Goal: Task Accomplishment & Management: Complete application form

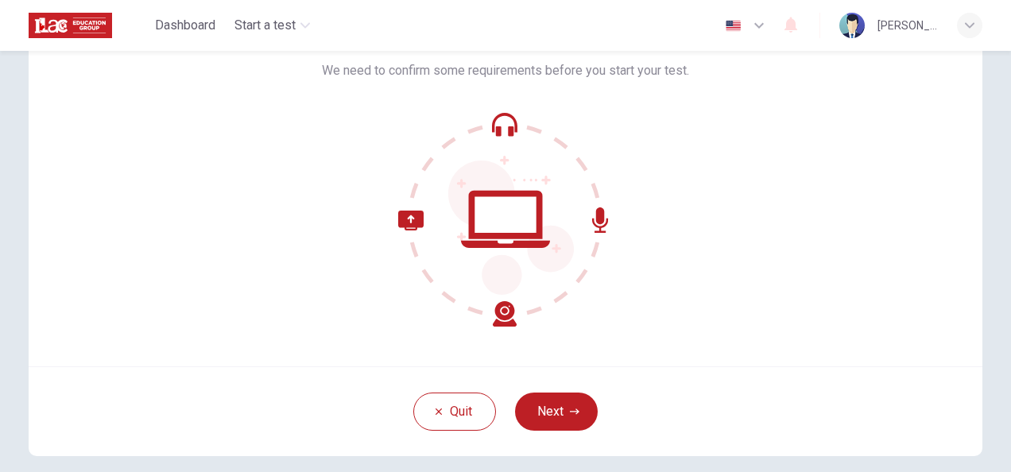
scroll to position [83, 0]
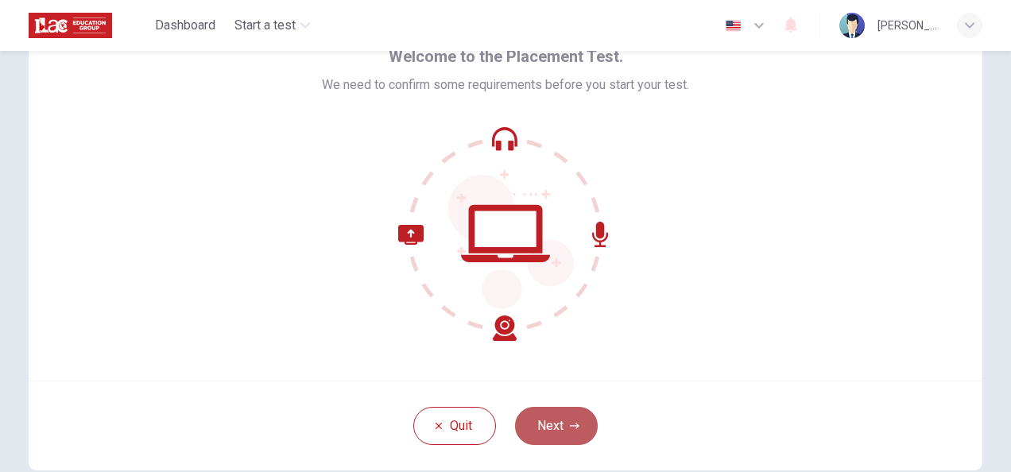
click at [561, 420] on button "Next" at bounding box center [556, 426] width 83 height 38
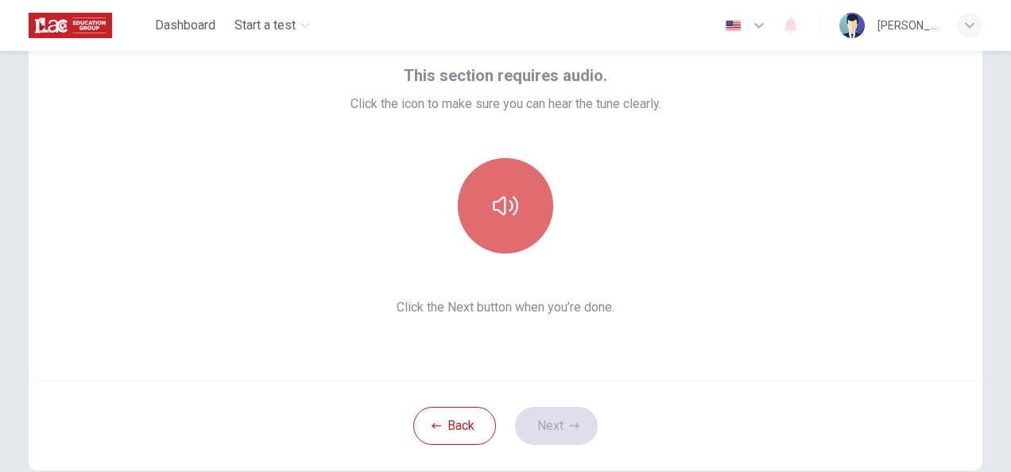
click at [501, 208] on icon "button" at bounding box center [505, 205] width 25 height 19
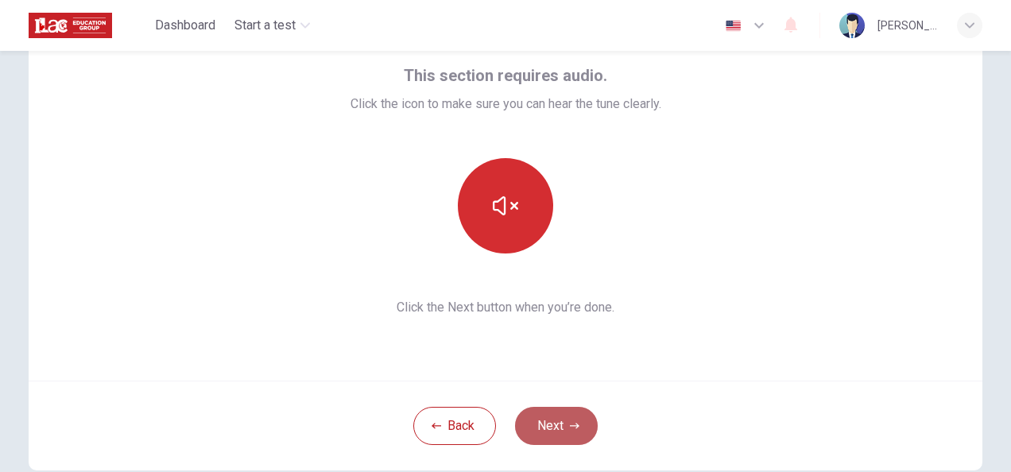
click at [558, 424] on button "Next" at bounding box center [556, 426] width 83 height 38
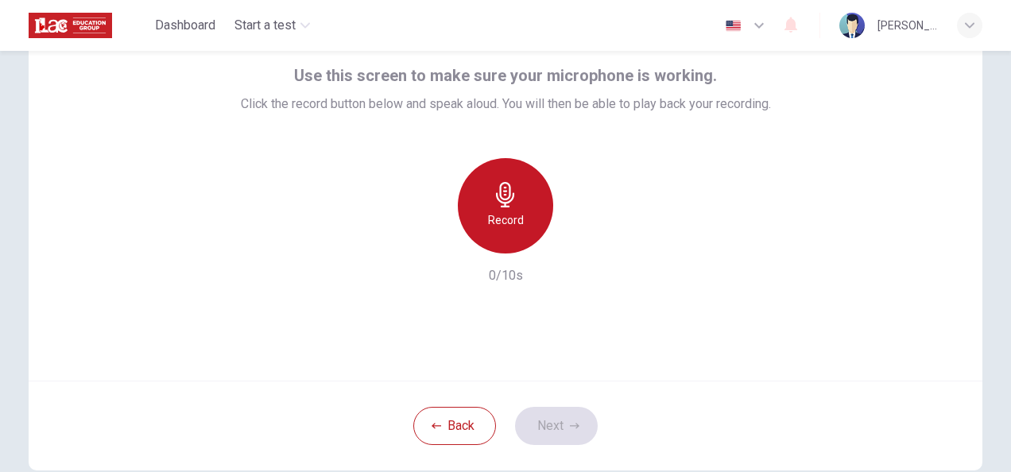
click at [507, 211] on h6 "Record" at bounding box center [506, 220] width 36 height 19
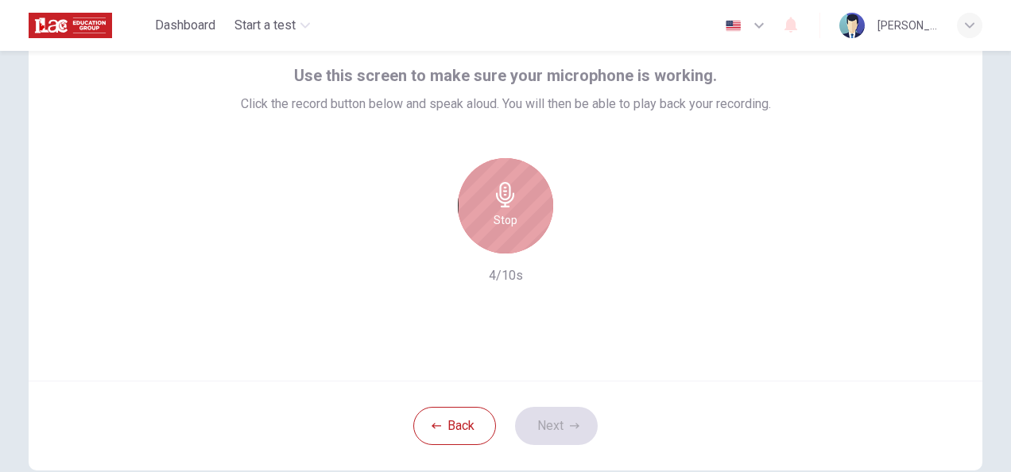
click at [507, 211] on h6 "Stop" at bounding box center [505, 220] width 24 height 19
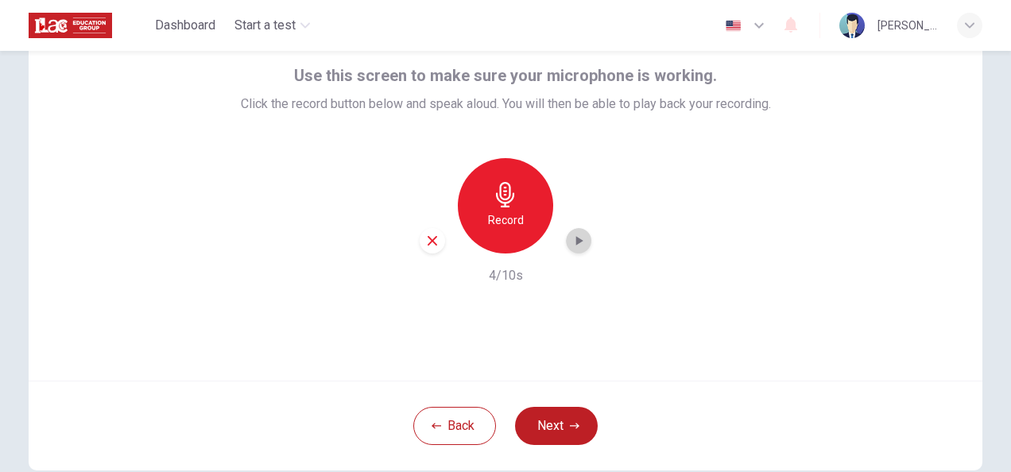
click at [579, 236] on icon "button" at bounding box center [579, 241] width 16 height 16
click at [552, 420] on button "Next" at bounding box center [556, 426] width 83 height 38
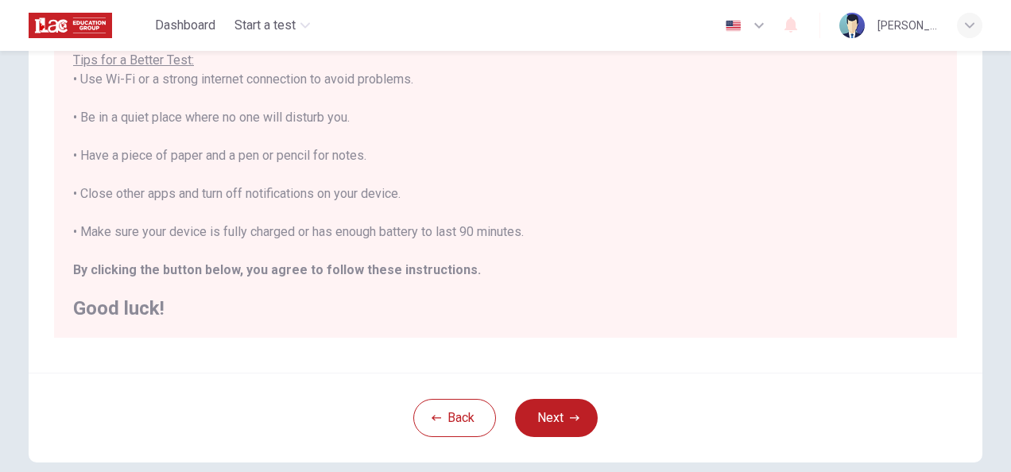
scroll to position [293, 0]
click at [570, 420] on icon "button" at bounding box center [575, 419] width 10 height 10
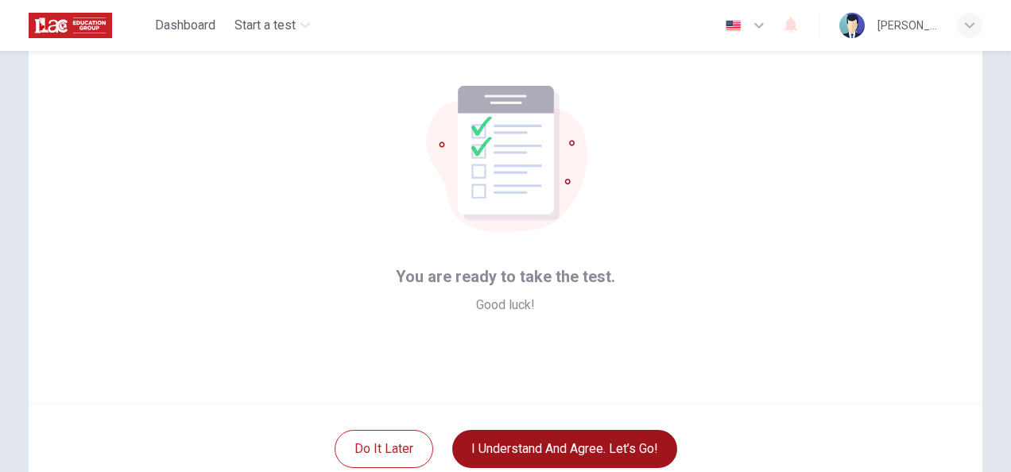
scroll to position [57, 0]
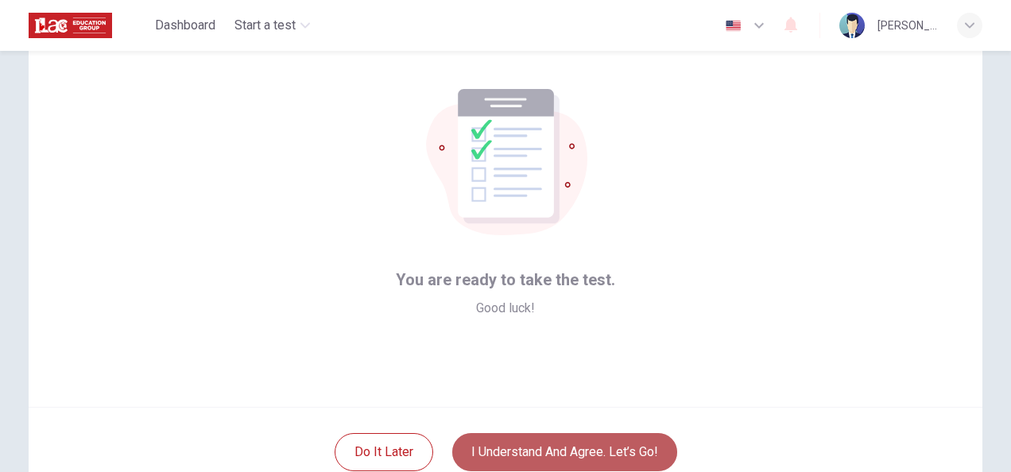
click at [500, 446] on button "I understand and agree. Let’s go!" at bounding box center [564, 452] width 225 height 38
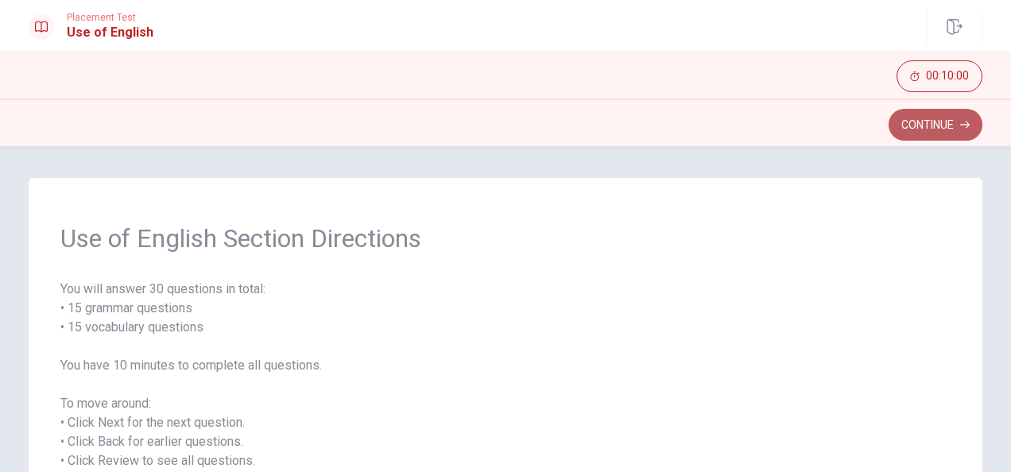
click at [920, 131] on button "Continue" at bounding box center [935, 125] width 94 height 32
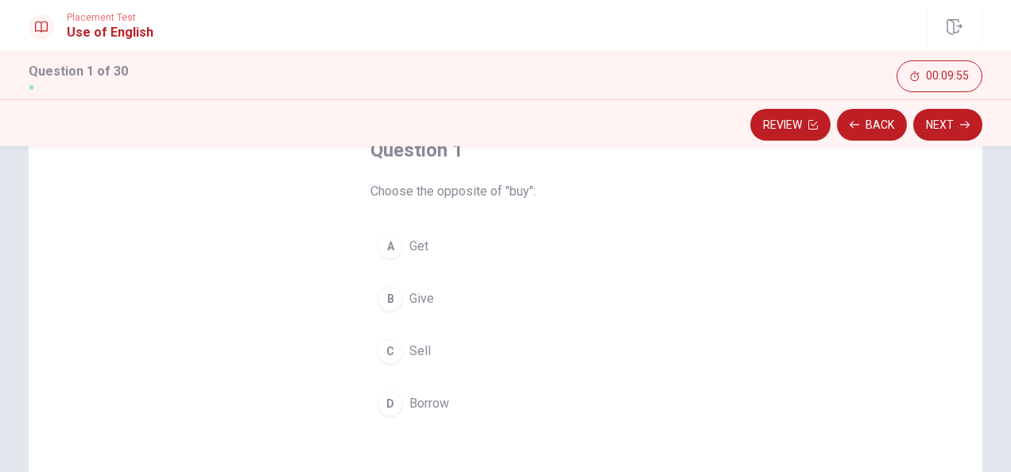
scroll to position [106, 0]
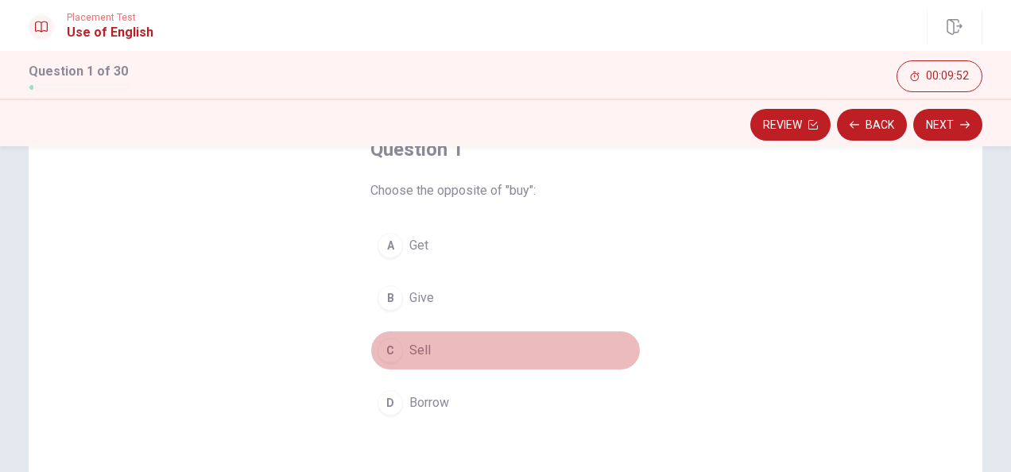
click at [380, 347] on div "C" at bounding box center [389, 350] width 25 height 25
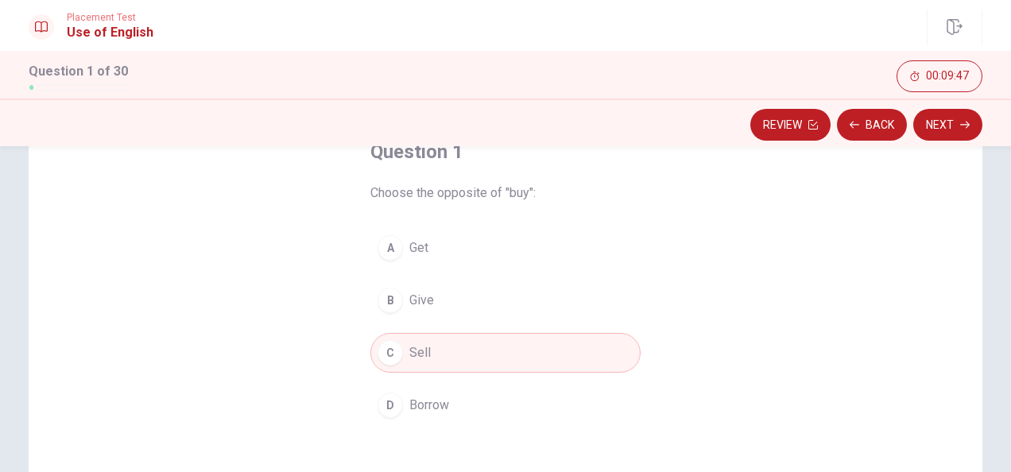
scroll to position [117, 0]
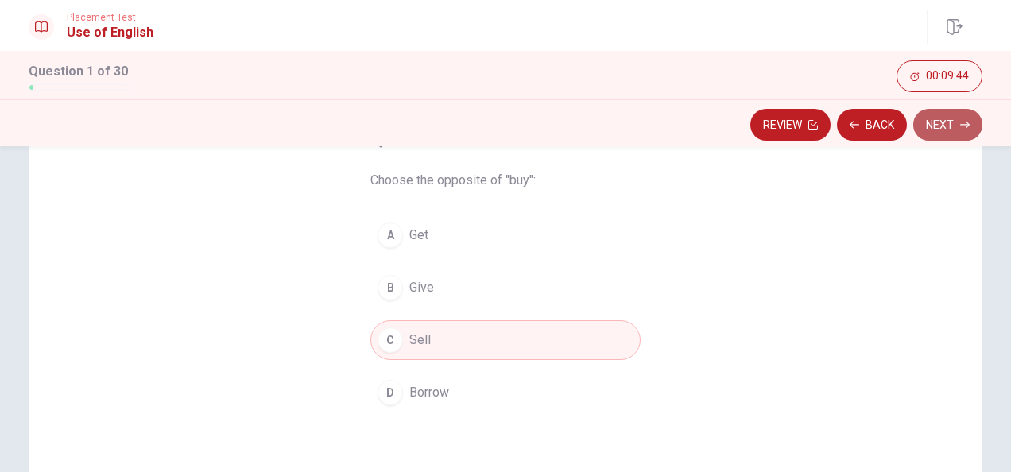
click at [947, 126] on button "Next" at bounding box center [947, 125] width 69 height 32
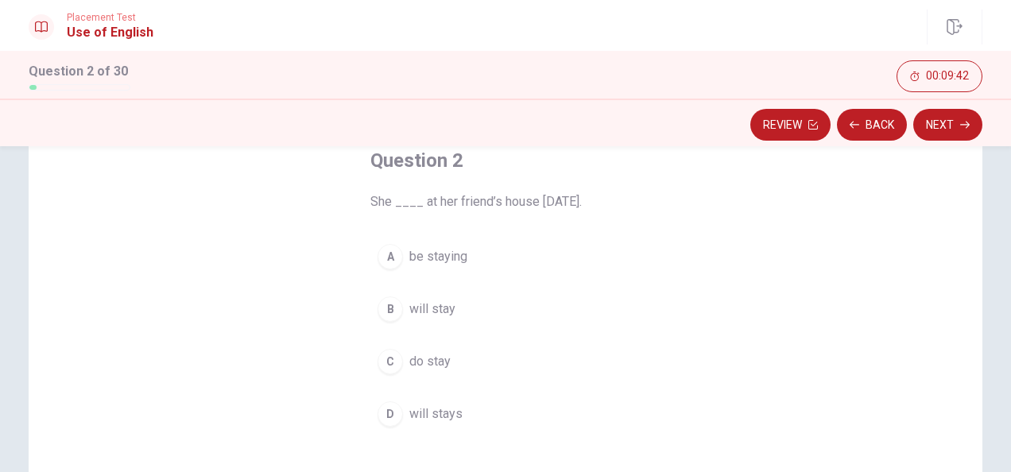
scroll to position [91, 0]
click at [381, 310] on div "B" at bounding box center [389, 313] width 25 height 25
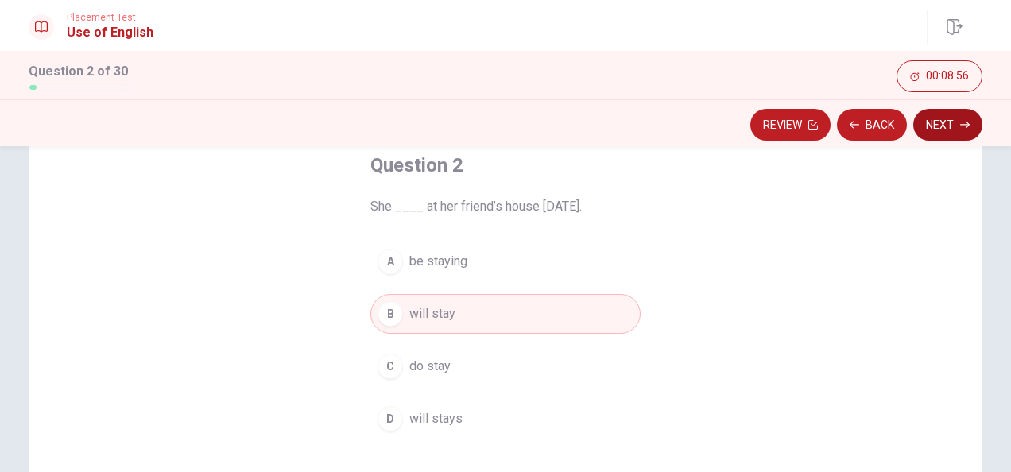
click at [942, 130] on button "Next" at bounding box center [947, 125] width 69 height 32
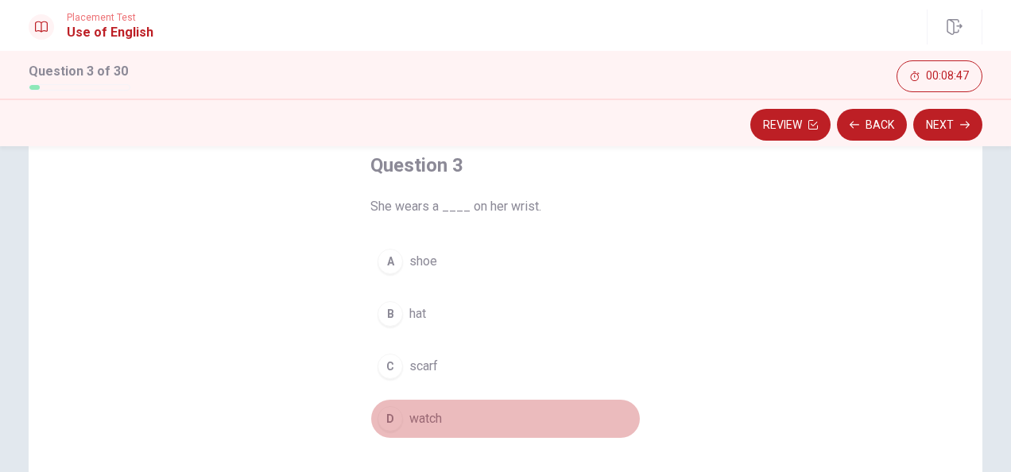
click at [389, 423] on div "D" at bounding box center [389, 418] width 25 height 25
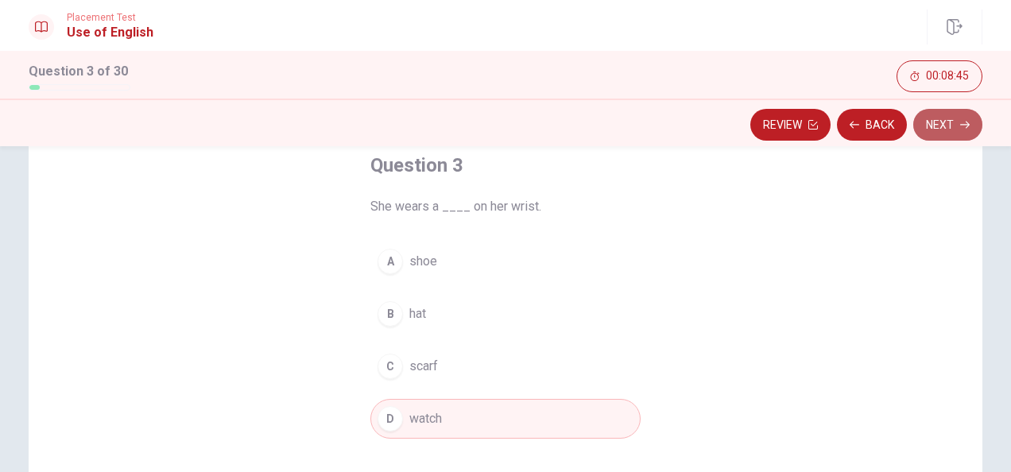
click at [942, 137] on button "Next" at bounding box center [947, 125] width 69 height 32
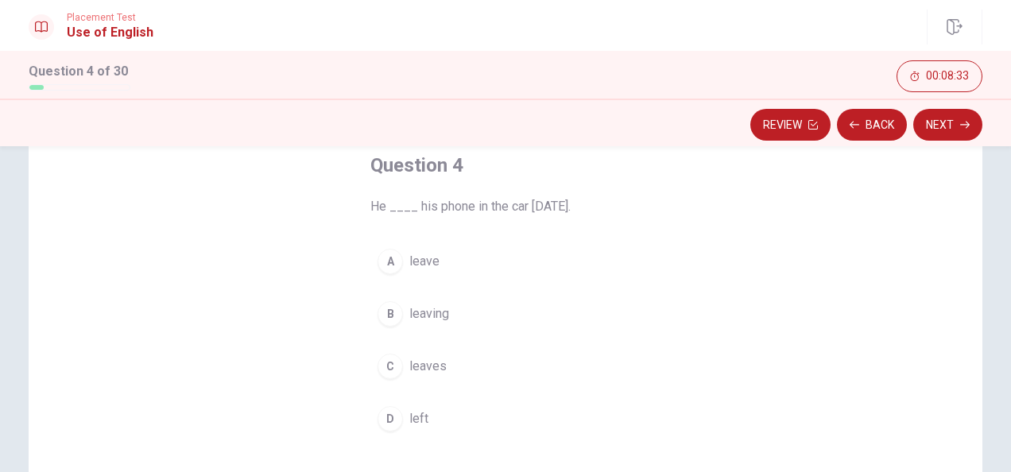
click at [383, 420] on div "D" at bounding box center [389, 418] width 25 height 25
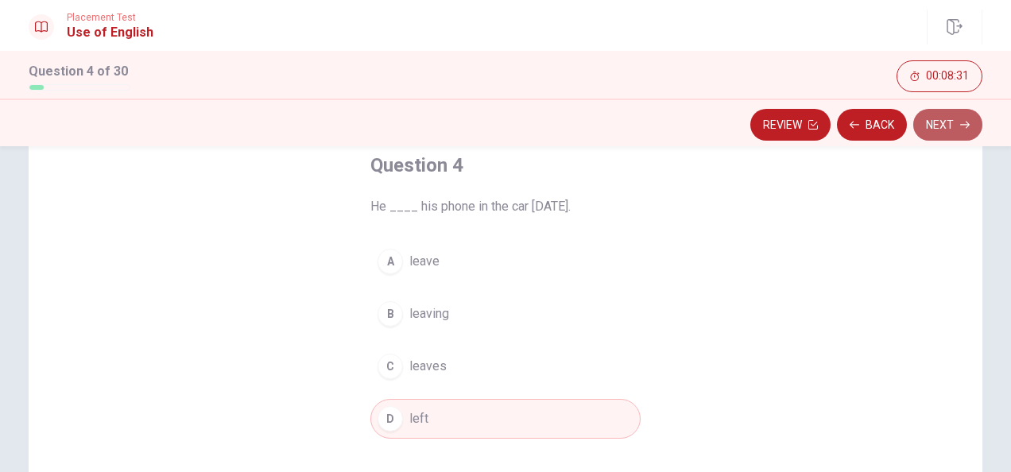
click at [942, 127] on button "Next" at bounding box center [947, 125] width 69 height 32
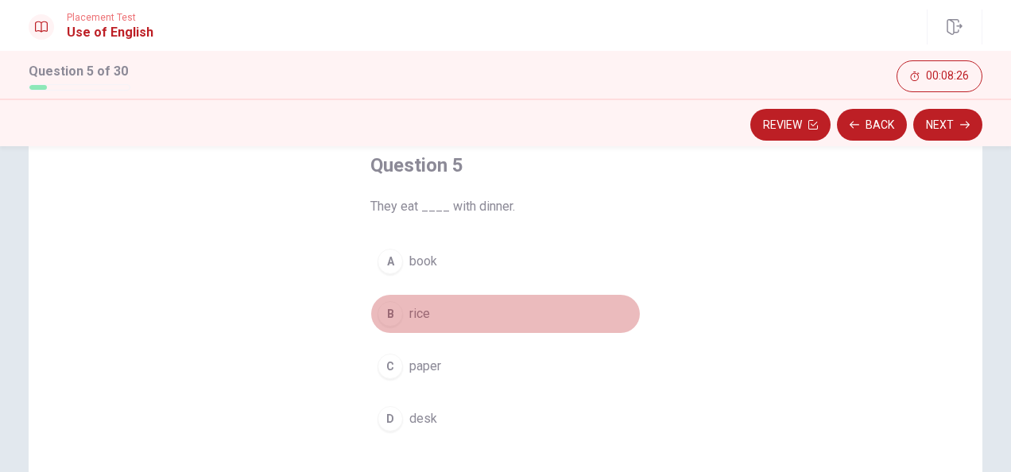
click at [377, 316] on div "B" at bounding box center [389, 313] width 25 height 25
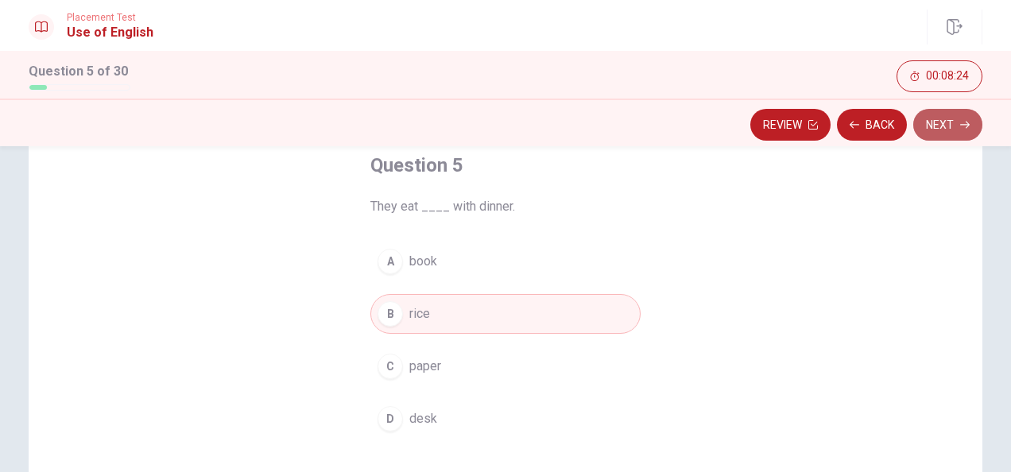
click at [941, 129] on button "Next" at bounding box center [947, 125] width 69 height 32
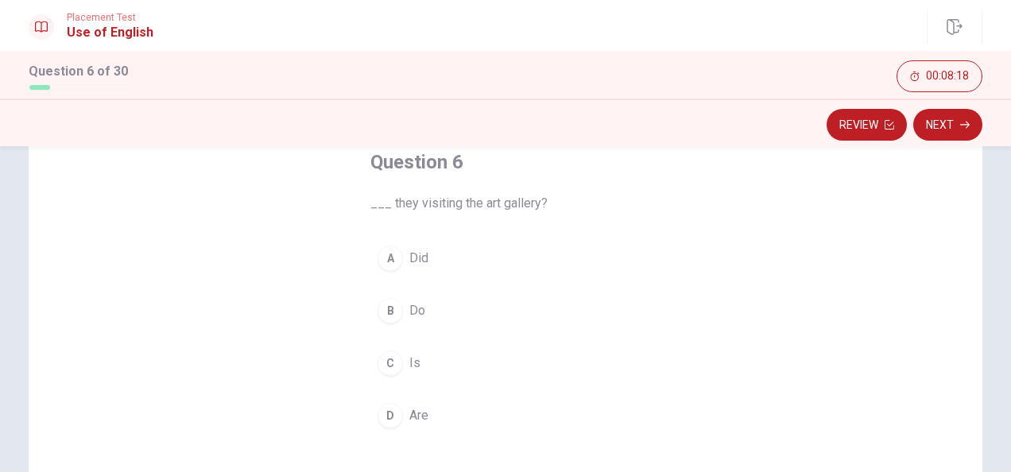
scroll to position [99, 0]
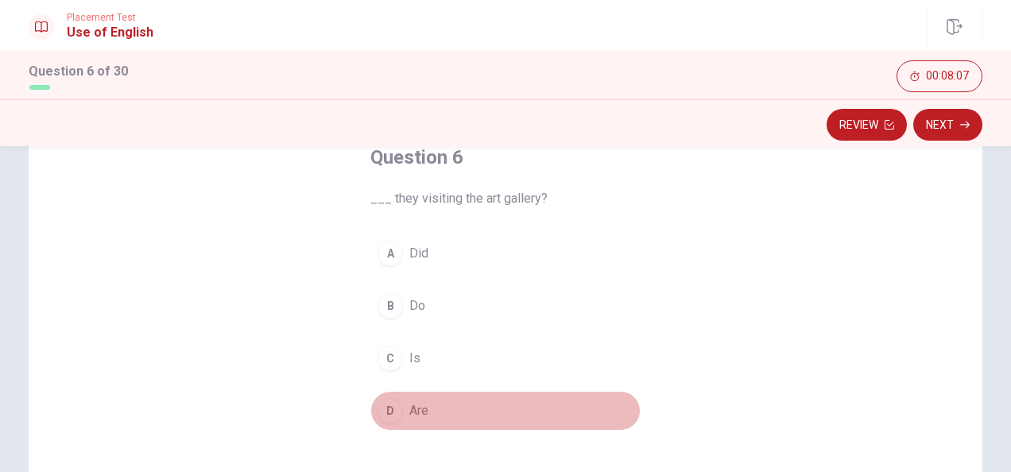
click at [381, 421] on button "D Are" at bounding box center [505, 411] width 270 height 40
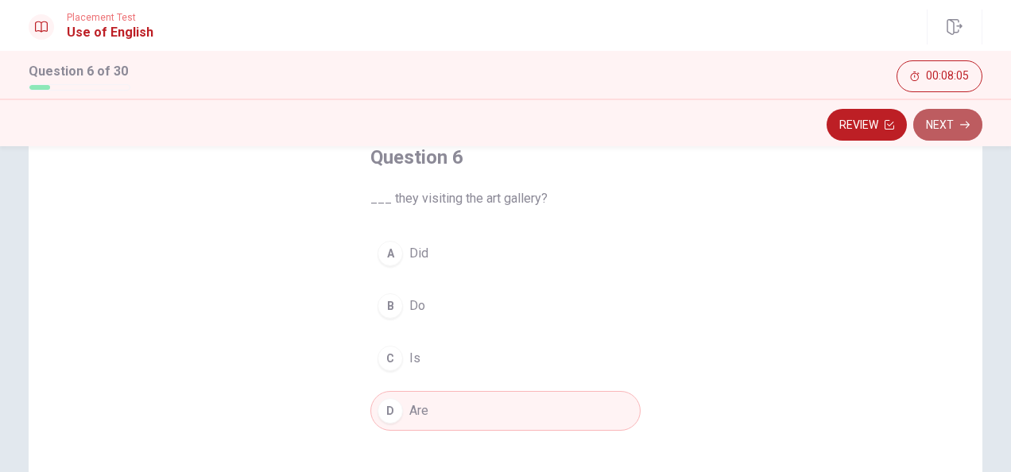
click at [940, 127] on button "Next" at bounding box center [947, 125] width 69 height 32
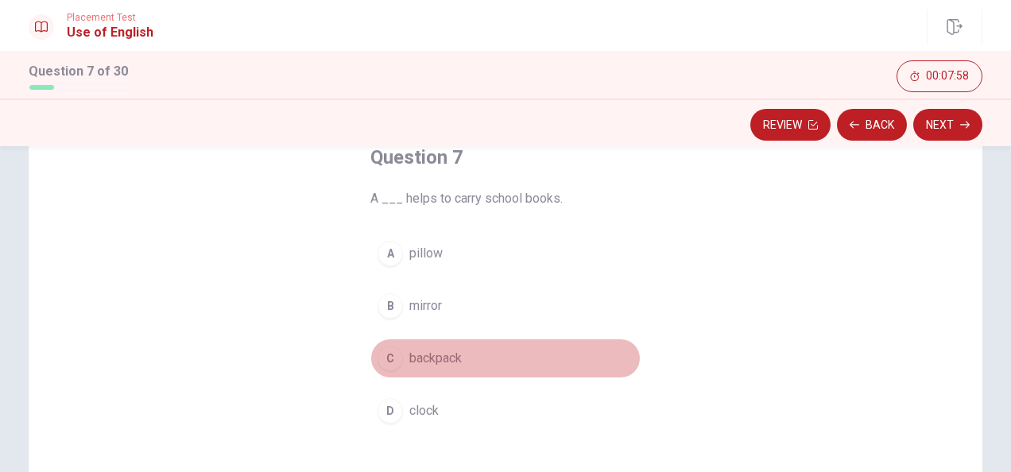
click at [392, 356] on div "C" at bounding box center [389, 358] width 25 height 25
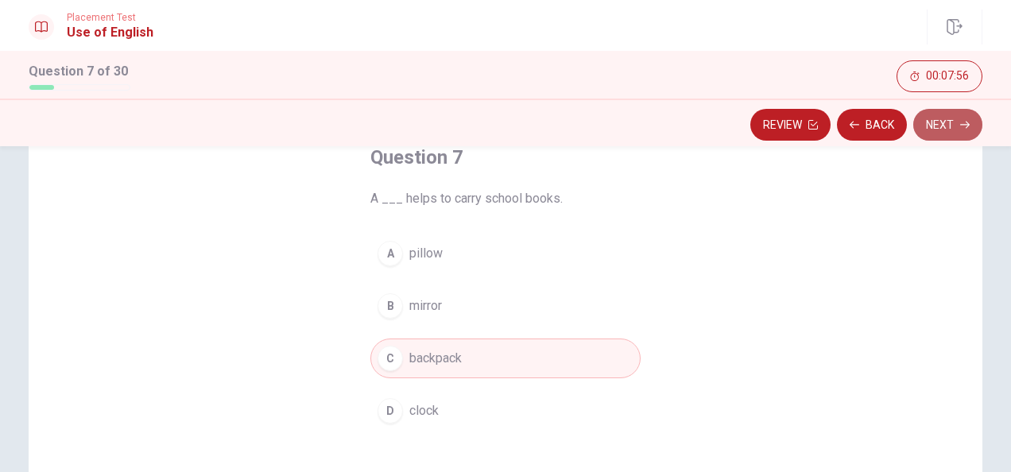
click at [939, 121] on button "Next" at bounding box center [947, 125] width 69 height 32
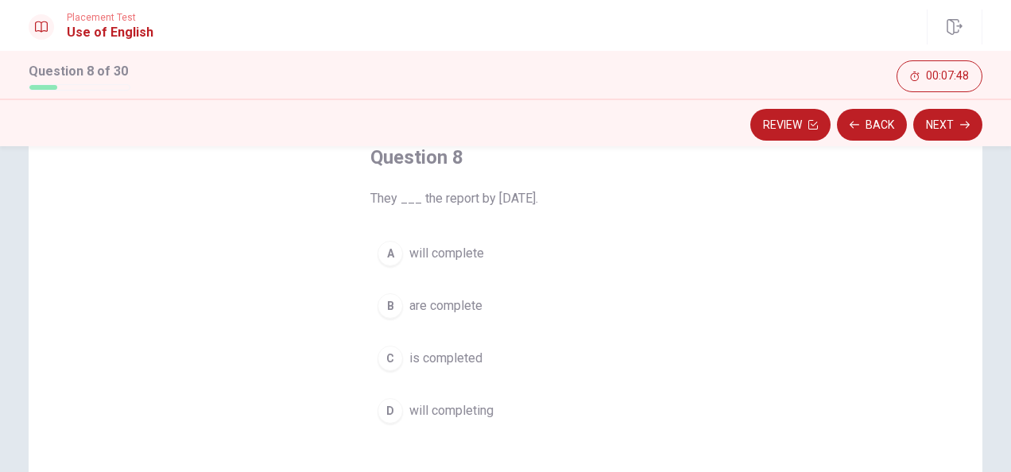
click at [393, 259] on div "A" at bounding box center [389, 253] width 25 height 25
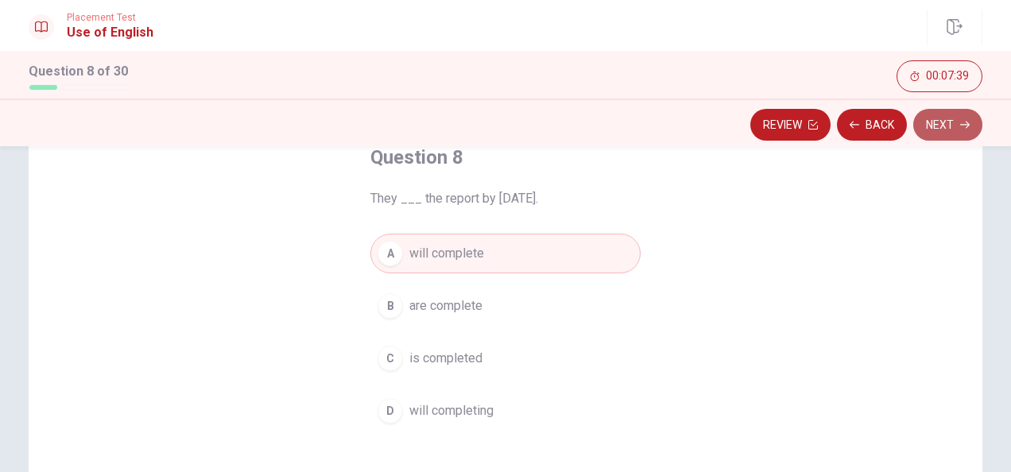
click at [943, 130] on button "Next" at bounding box center [947, 125] width 69 height 32
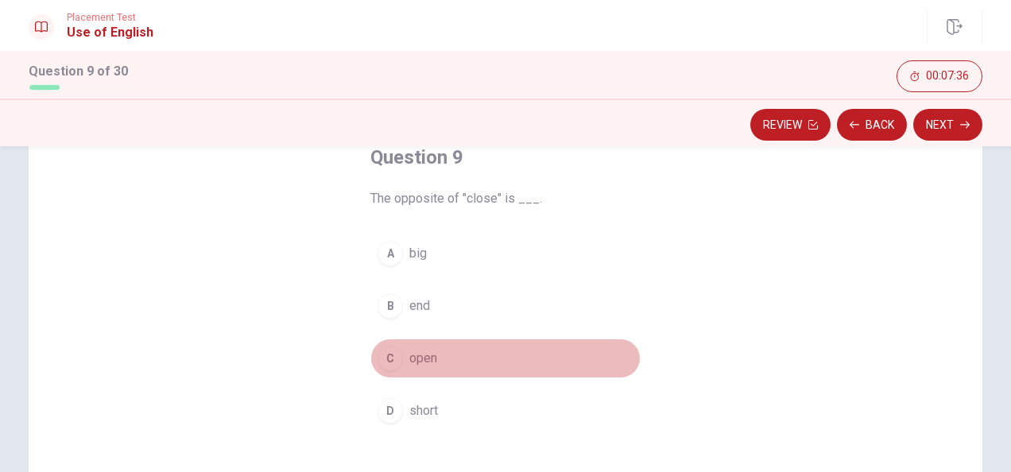
click at [397, 359] on div "C" at bounding box center [389, 358] width 25 height 25
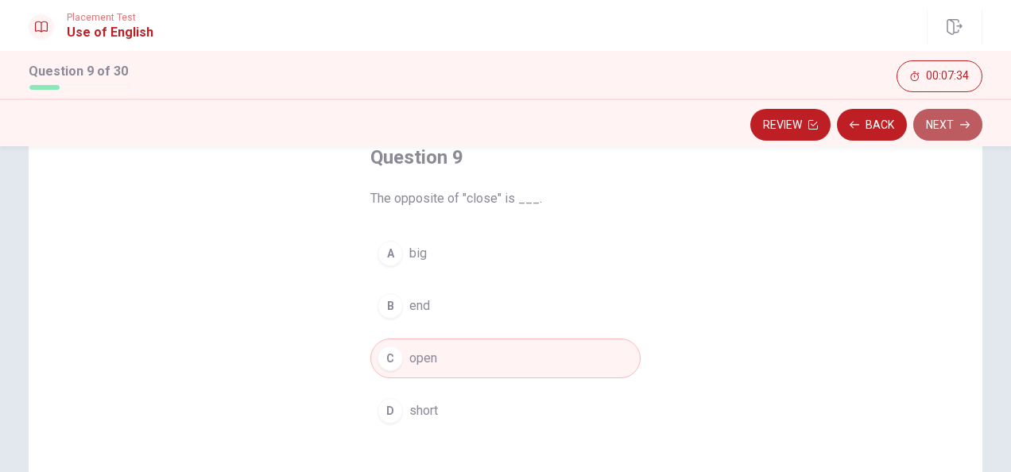
click at [953, 120] on button "Next" at bounding box center [947, 125] width 69 height 32
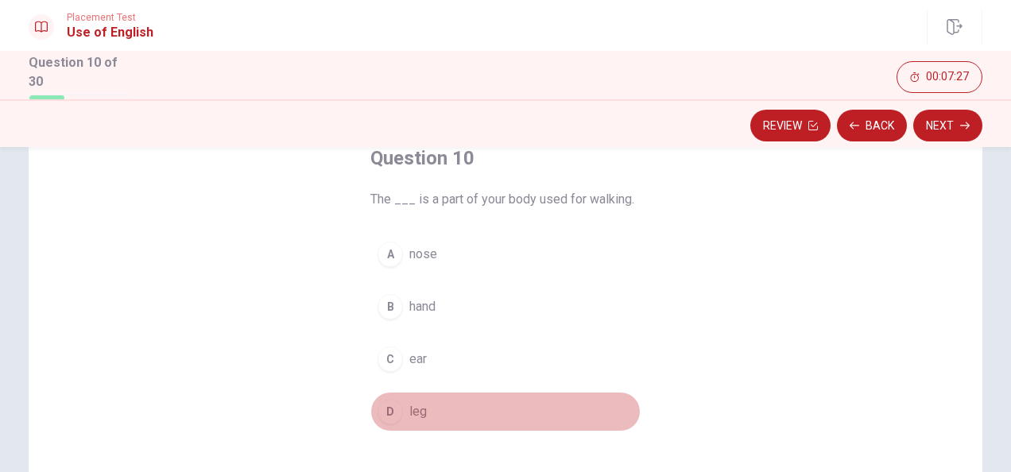
click at [393, 415] on div "D" at bounding box center [389, 411] width 25 height 25
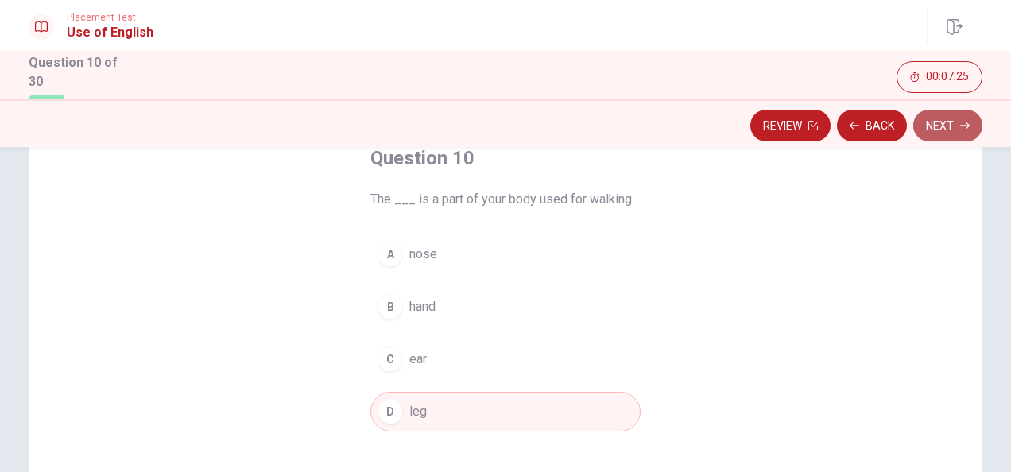
click at [957, 120] on button "Next" at bounding box center [947, 126] width 69 height 32
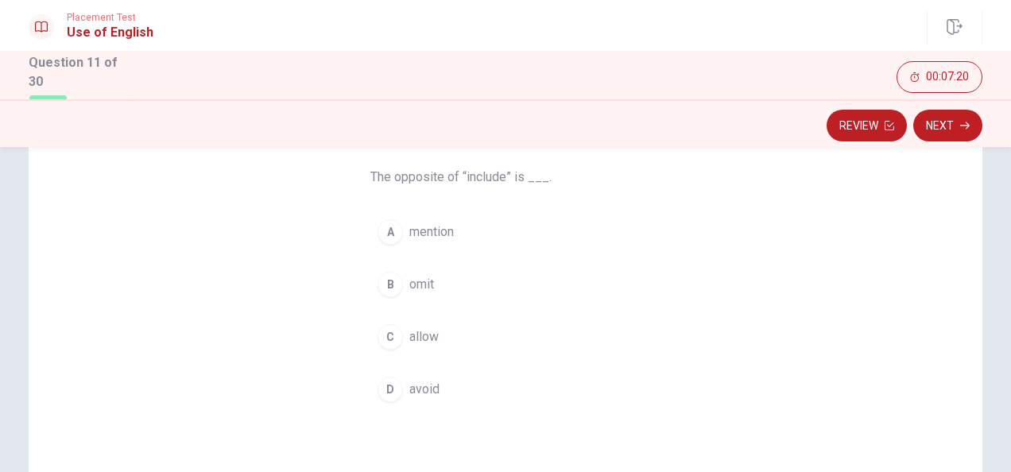
scroll to position [122, 0]
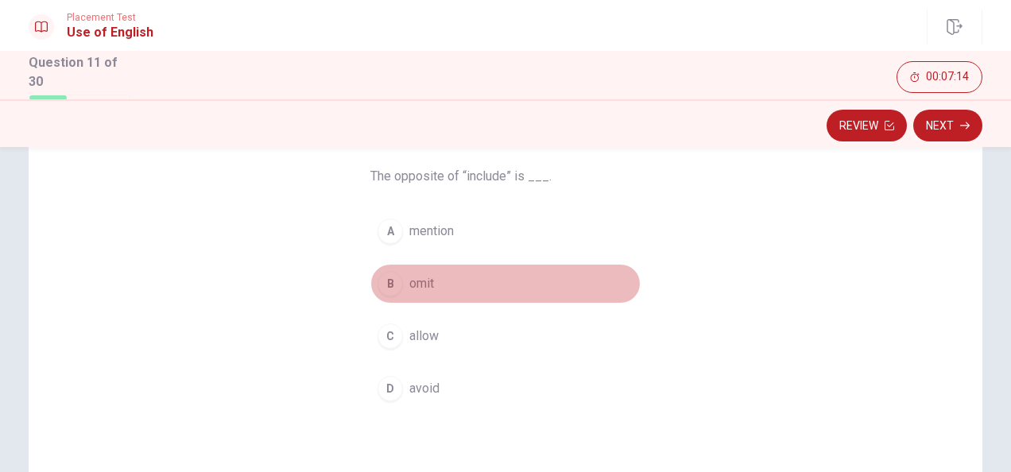
click at [381, 287] on div "B" at bounding box center [389, 283] width 25 height 25
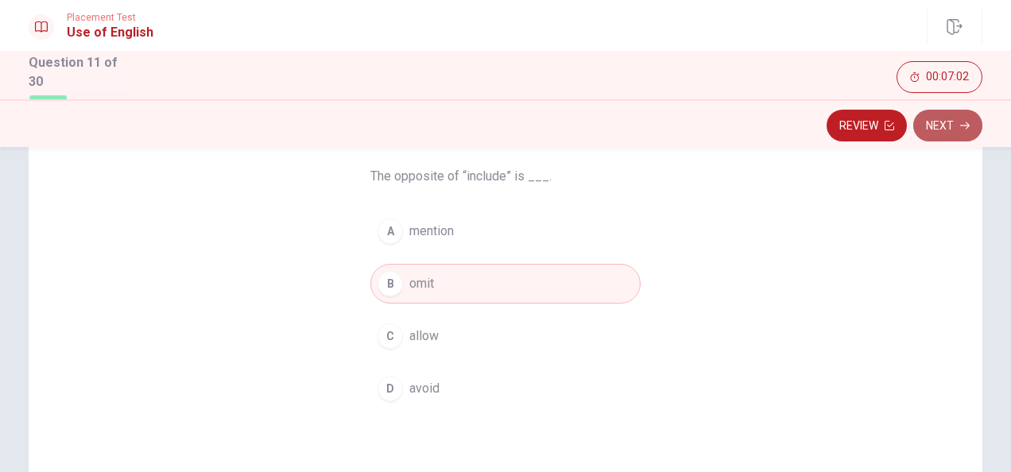
click at [964, 119] on button "Next" at bounding box center [947, 126] width 69 height 32
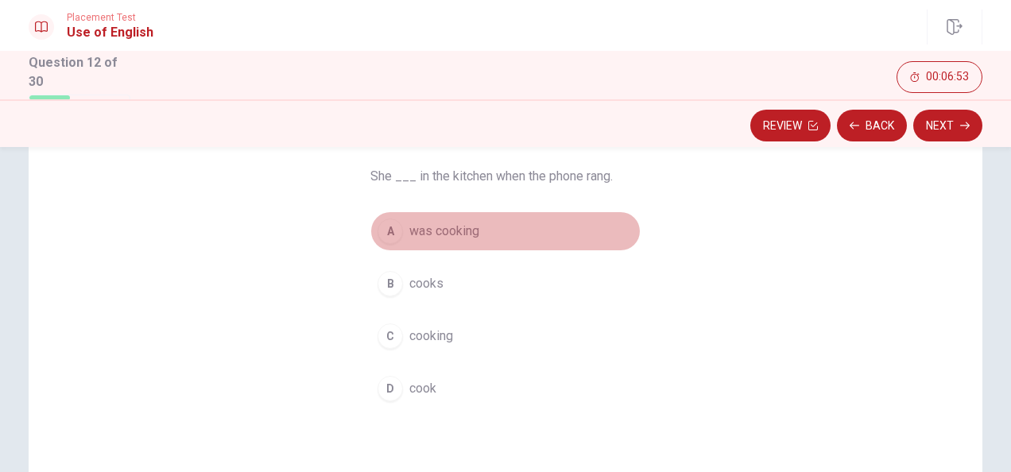
click at [389, 232] on div "A" at bounding box center [389, 231] width 25 height 25
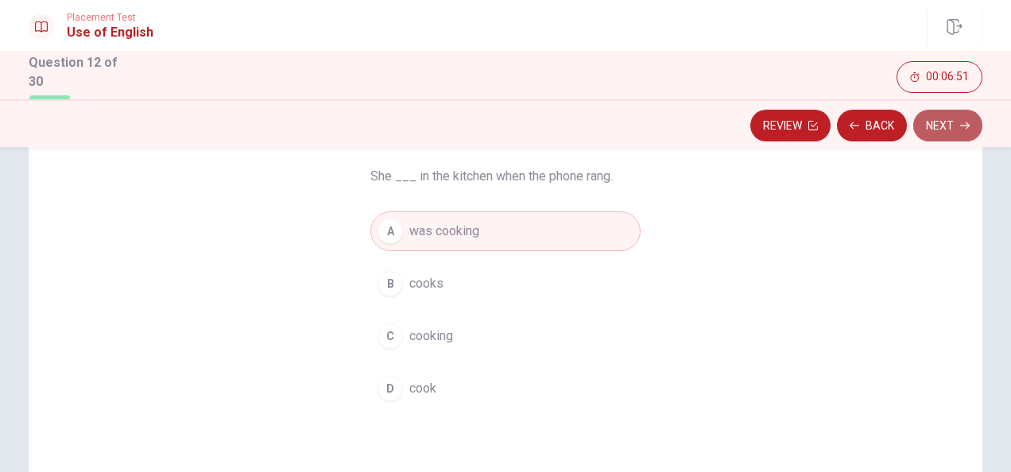
click at [941, 124] on button "Next" at bounding box center [947, 126] width 69 height 32
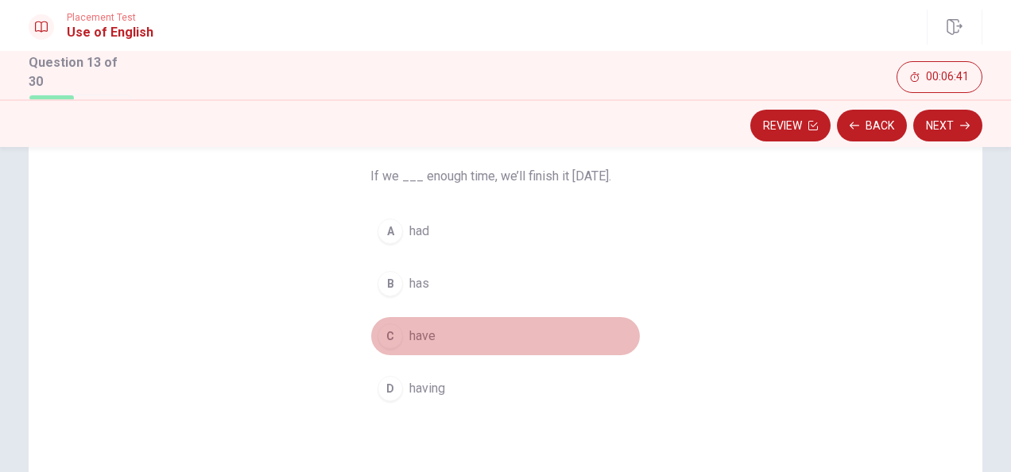
click at [400, 334] on button "C have" at bounding box center [505, 336] width 270 height 40
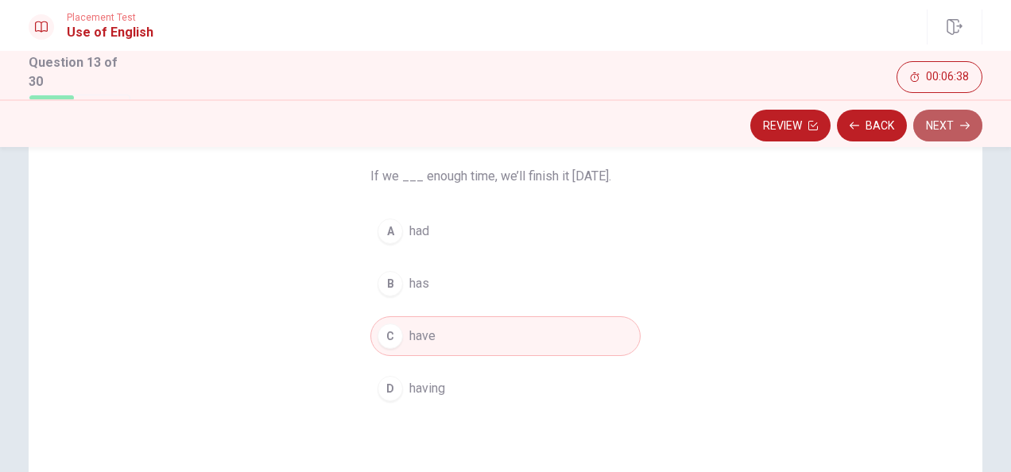
click at [935, 127] on button "Next" at bounding box center [947, 126] width 69 height 32
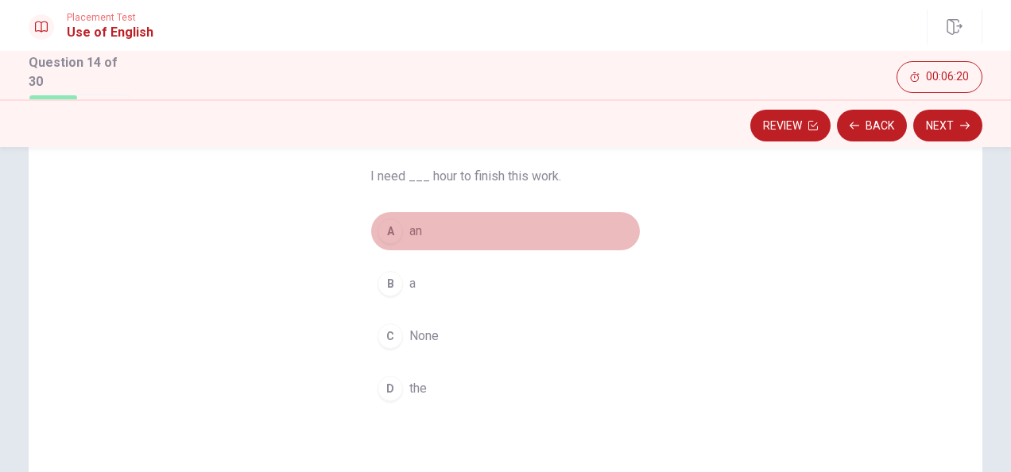
click at [403, 230] on button "A an" at bounding box center [505, 231] width 270 height 40
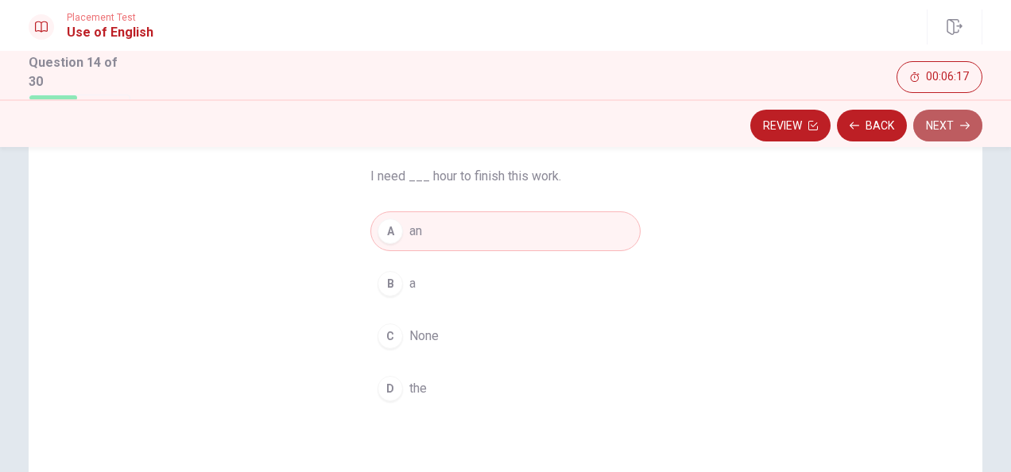
click at [956, 118] on button "Next" at bounding box center [947, 126] width 69 height 32
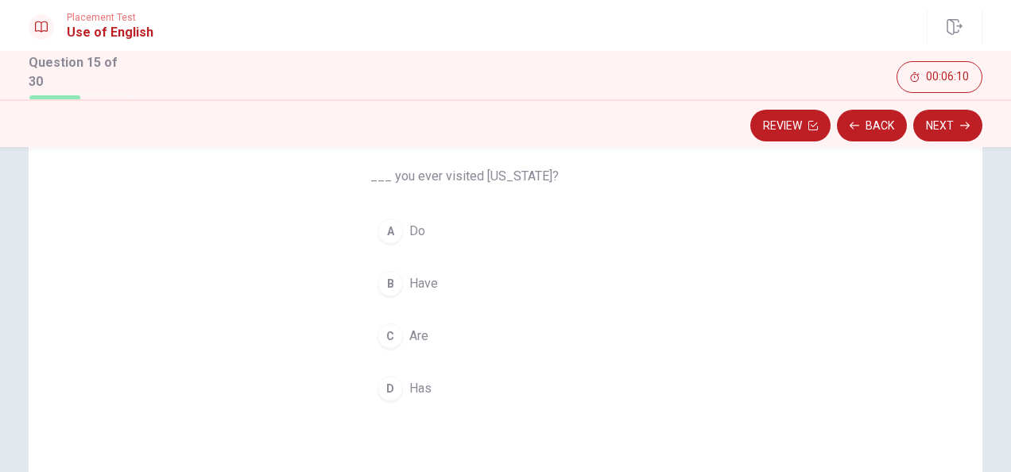
click at [412, 287] on span "Have" at bounding box center [423, 283] width 29 height 19
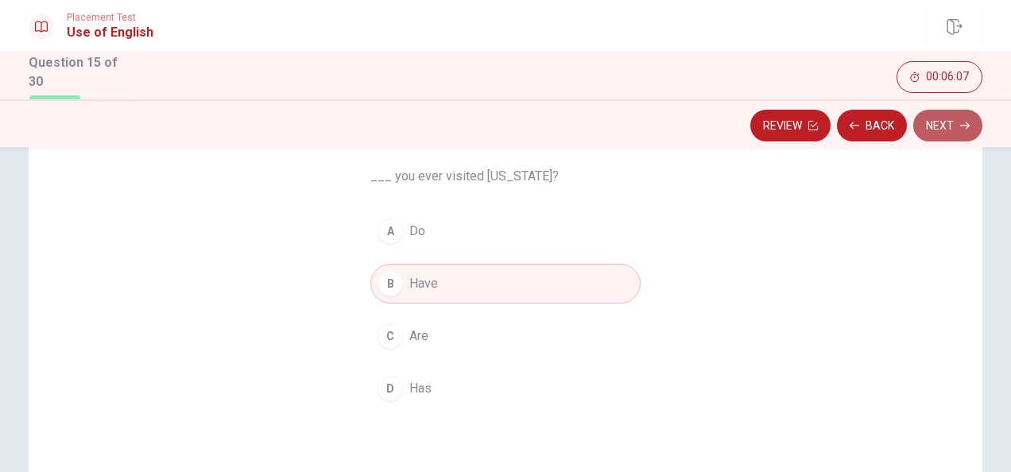
click at [935, 119] on button "Next" at bounding box center [947, 126] width 69 height 32
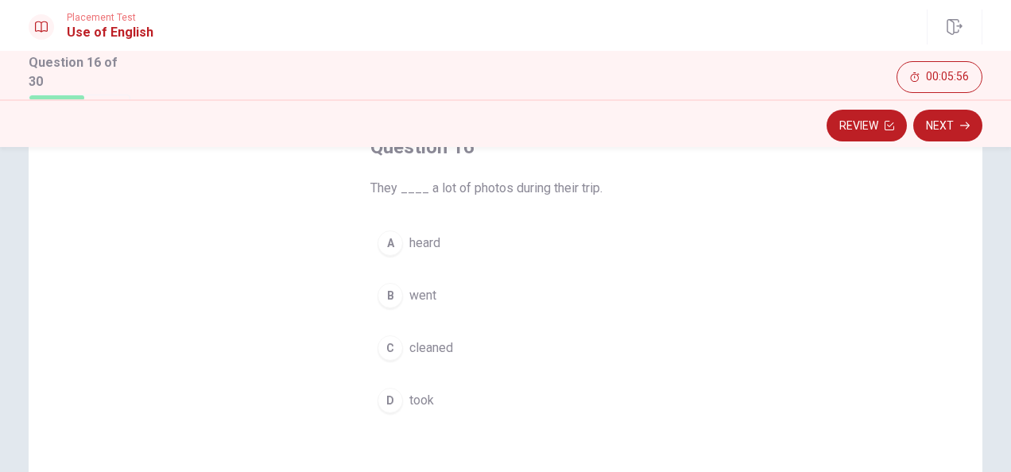
scroll to position [114, 0]
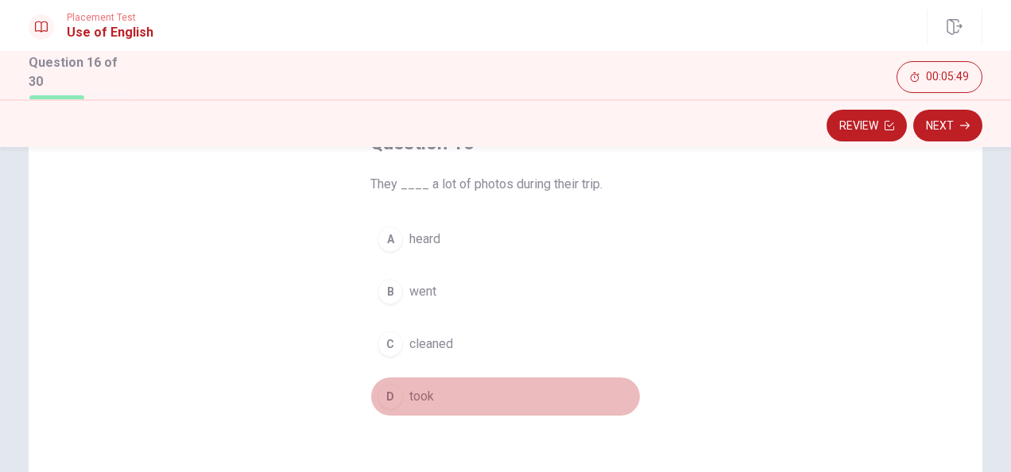
click at [389, 391] on div "D" at bounding box center [389, 396] width 25 height 25
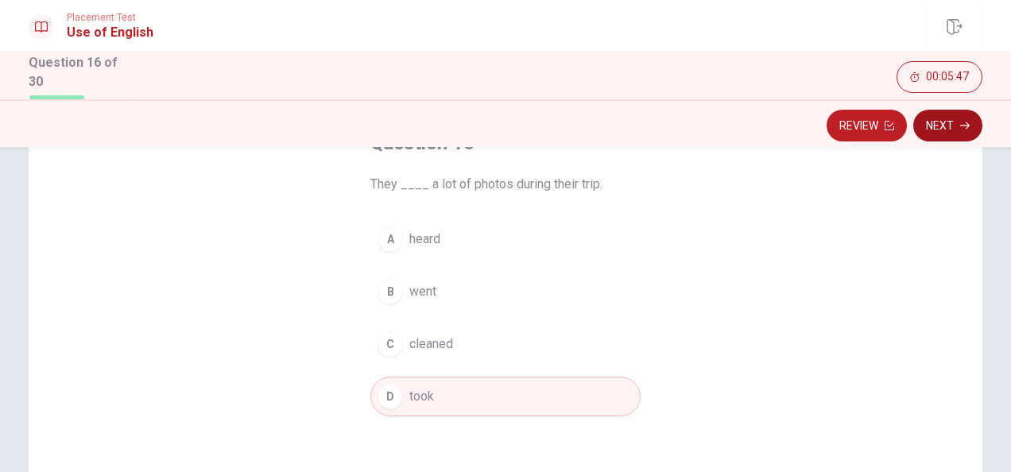
click at [944, 123] on button "Next" at bounding box center [947, 126] width 69 height 32
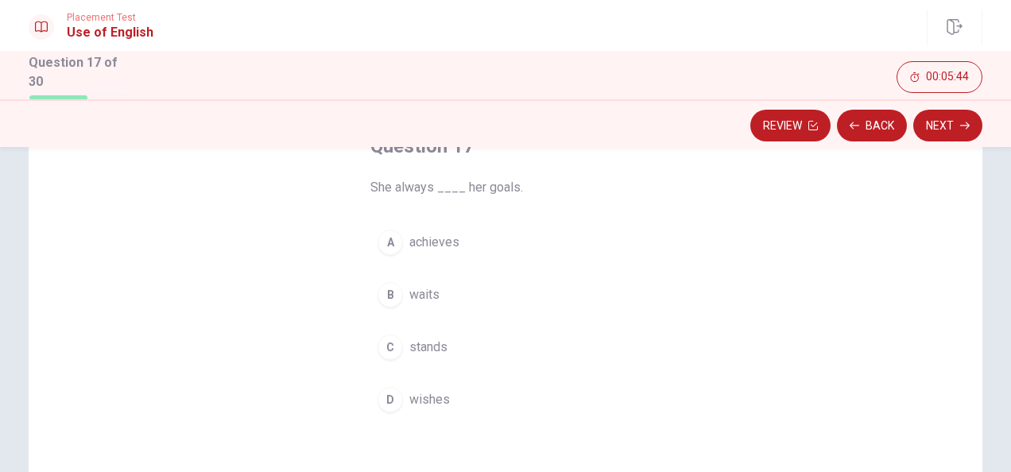
scroll to position [112, 0]
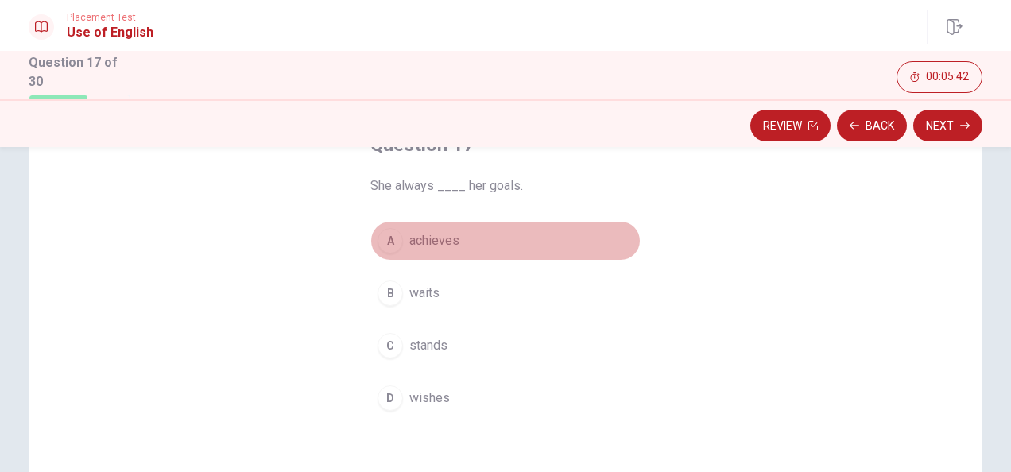
click at [421, 242] on span "achieves" at bounding box center [434, 240] width 50 height 19
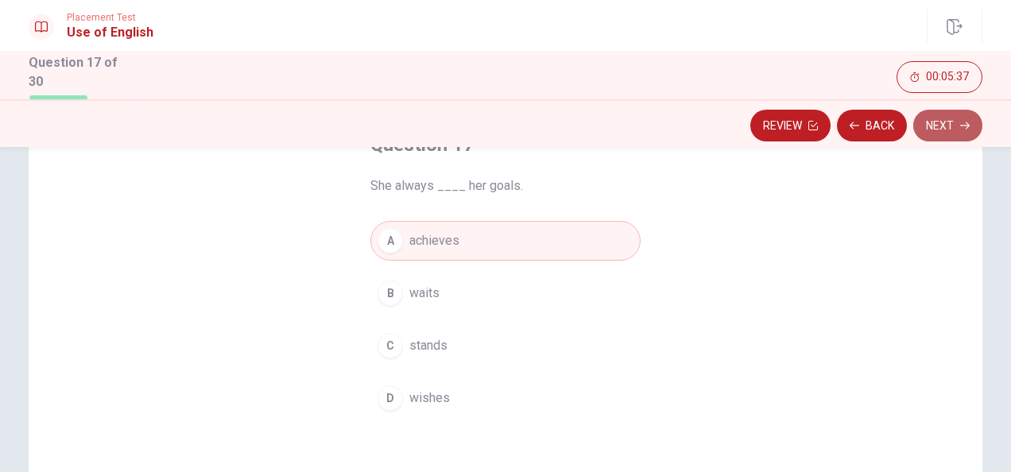
click at [939, 119] on button "Next" at bounding box center [947, 126] width 69 height 32
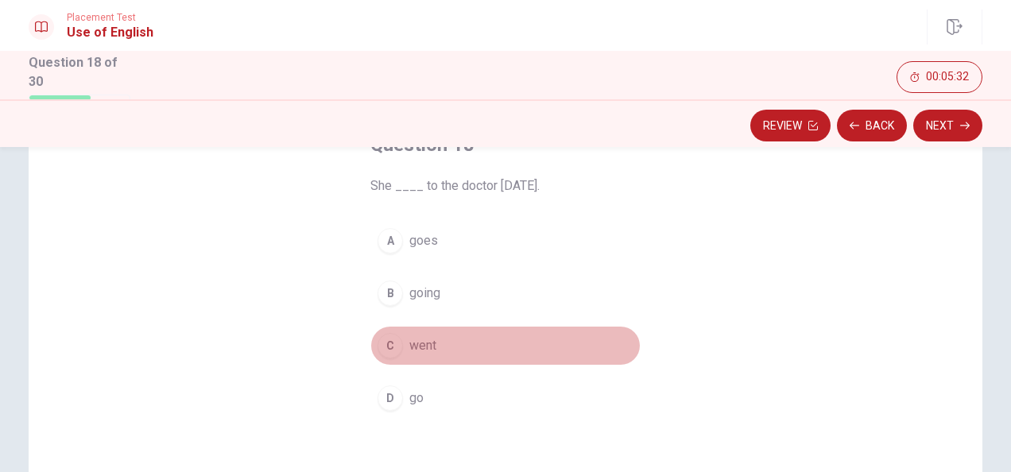
click at [397, 339] on div "C" at bounding box center [389, 345] width 25 height 25
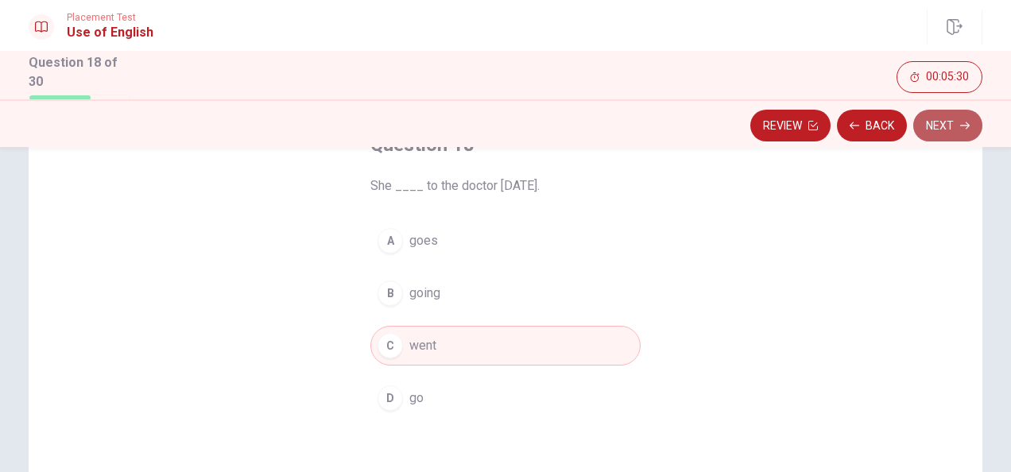
click at [954, 116] on button "Next" at bounding box center [947, 126] width 69 height 32
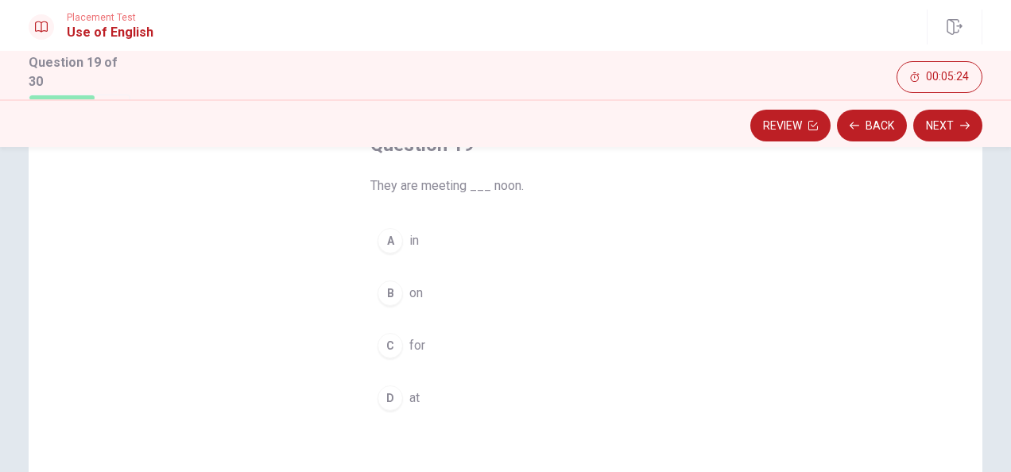
click at [389, 394] on div "D" at bounding box center [389, 397] width 25 height 25
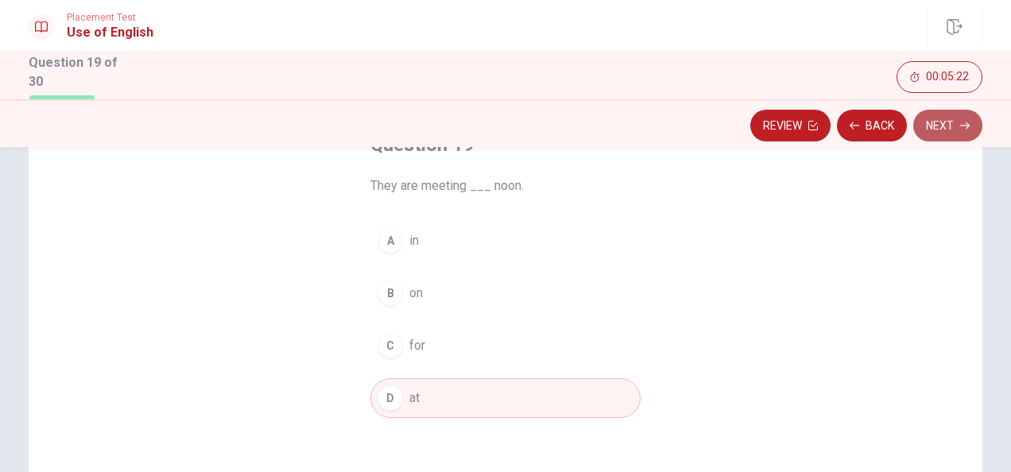
click at [951, 122] on button "Next" at bounding box center [947, 126] width 69 height 32
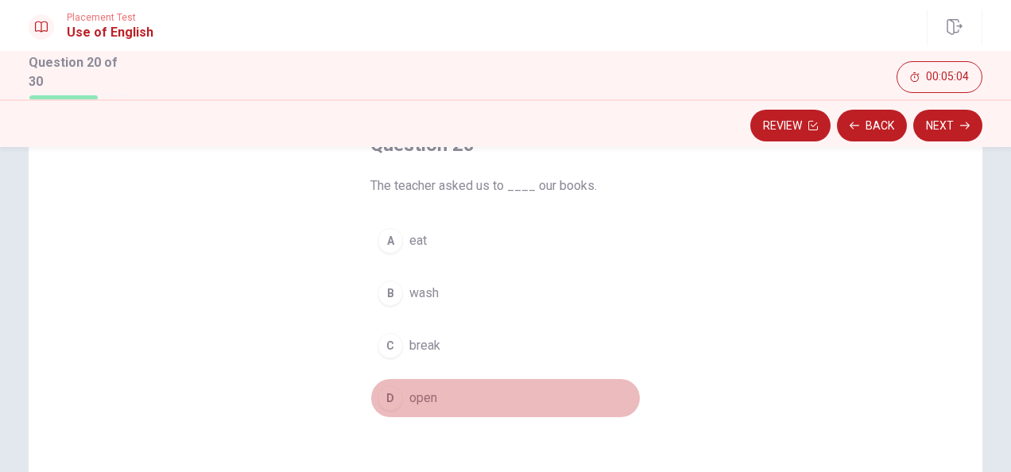
click at [381, 402] on div "D" at bounding box center [389, 397] width 25 height 25
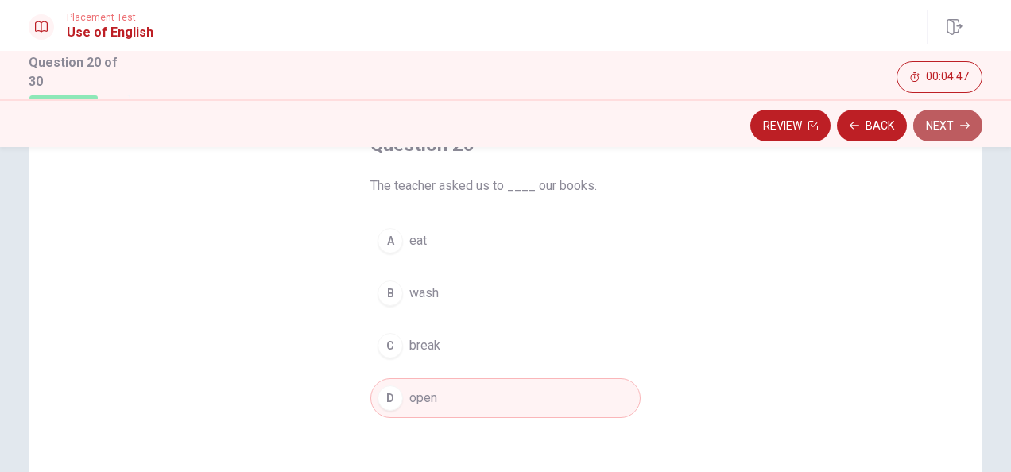
click at [962, 129] on icon "button" at bounding box center [965, 126] width 10 height 10
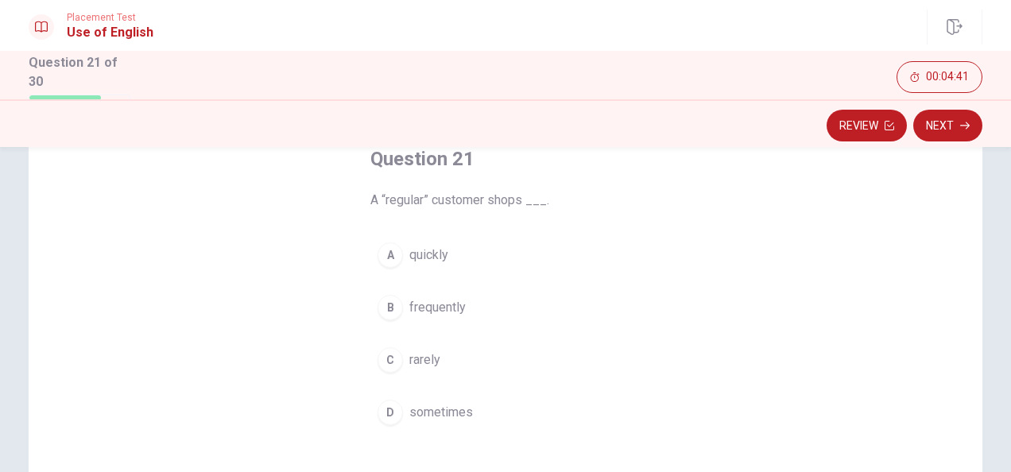
scroll to position [102, 0]
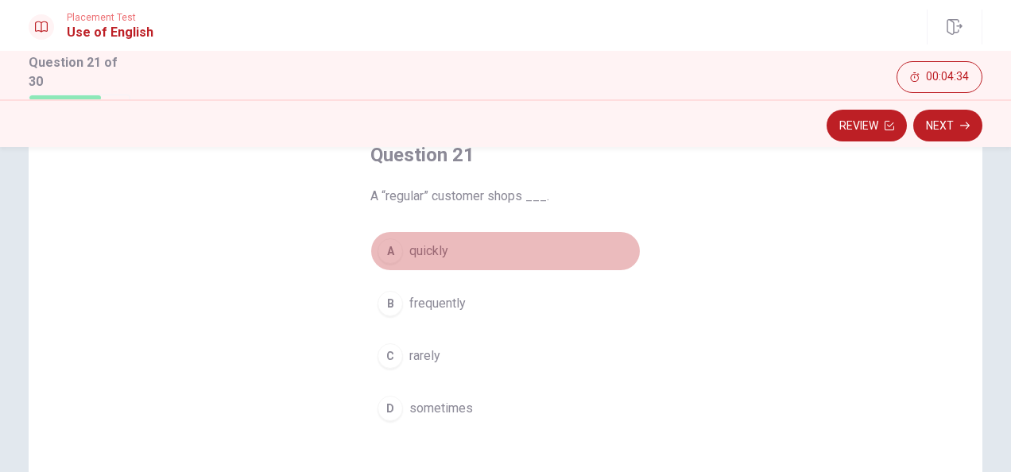
click at [404, 252] on button "A quickly" at bounding box center [505, 251] width 270 height 40
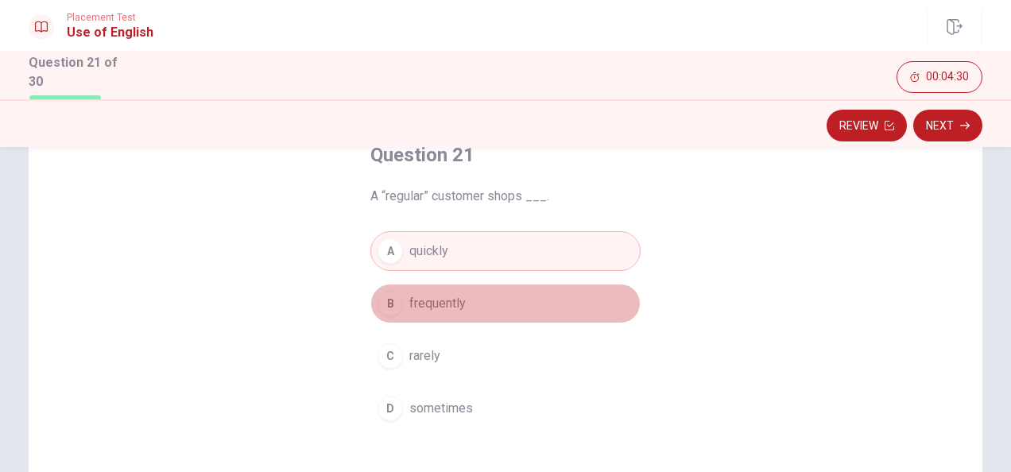
click at [451, 307] on span "frequently" at bounding box center [437, 303] width 56 height 19
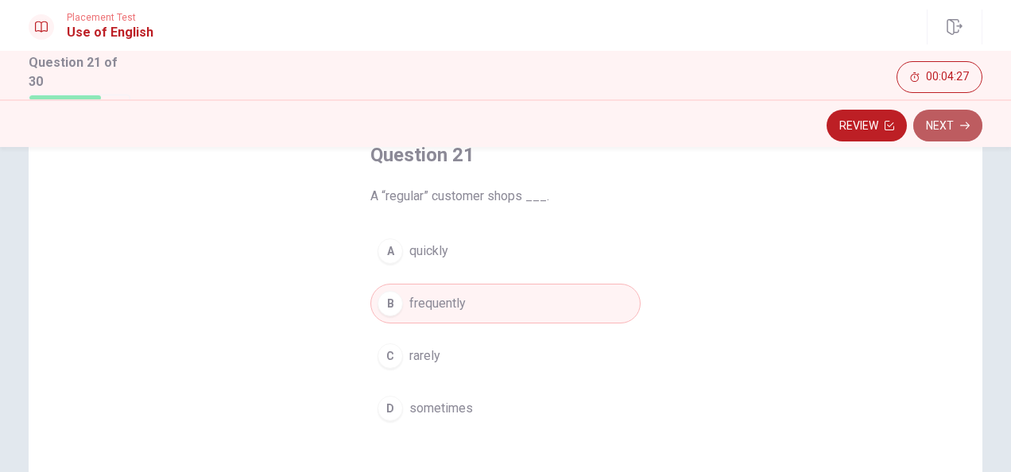
click at [953, 126] on button "Next" at bounding box center [947, 126] width 69 height 32
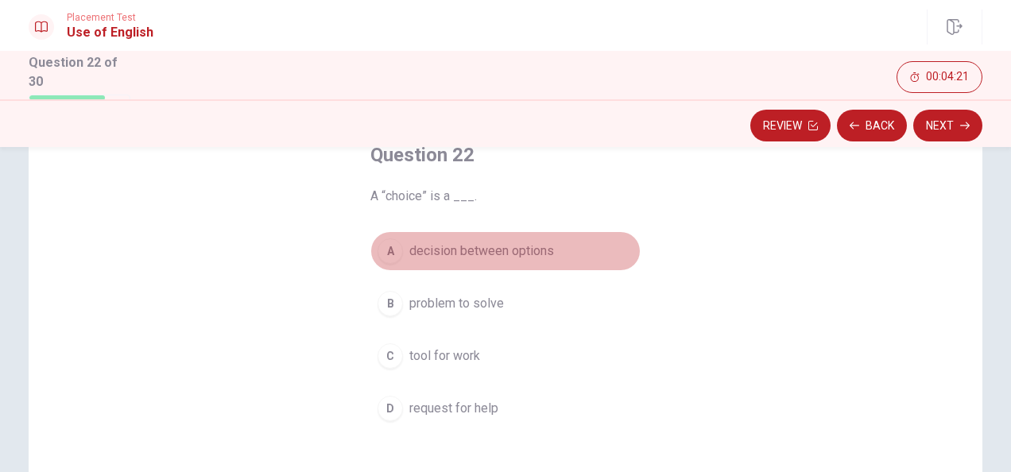
click at [517, 250] on span "decision between options" at bounding box center [481, 251] width 145 height 19
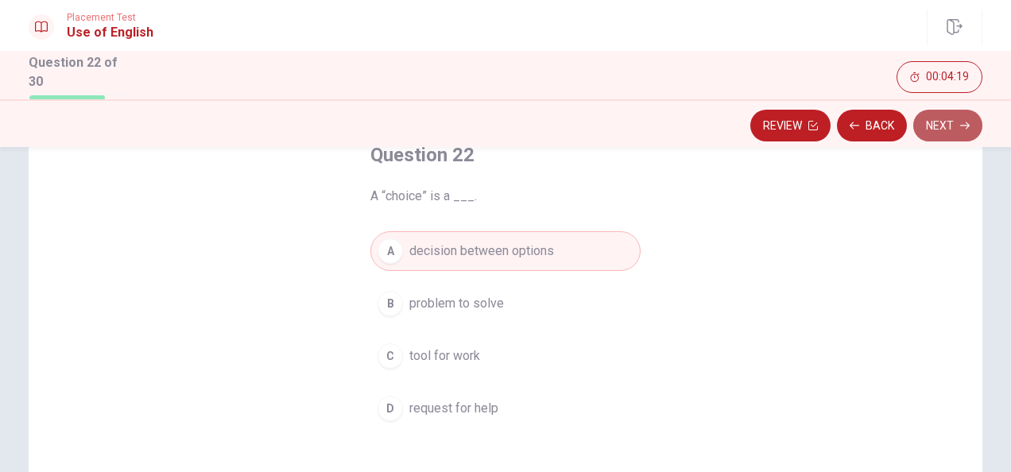
click at [944, 121] on button "Next" at bounding box center [947, 126] width 69 height 32
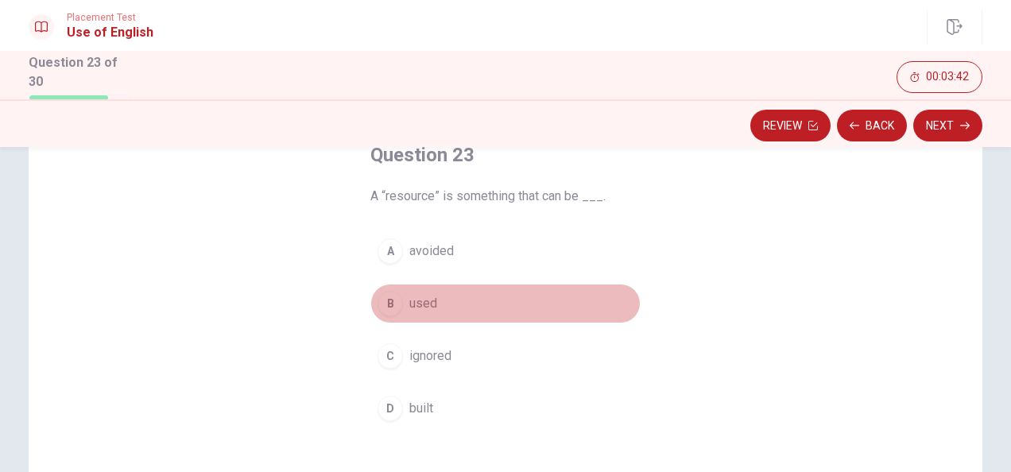
click at [385, 308] on div "B" at bounding box center [389, 303] width 25 height 25
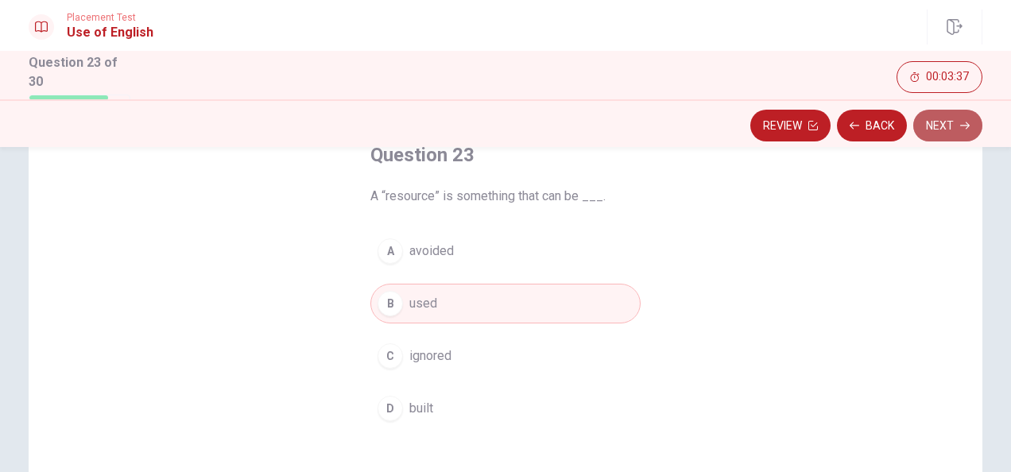
click at [941, 118] on button "Next" at bounding box center [947, 126] width 69 height 32
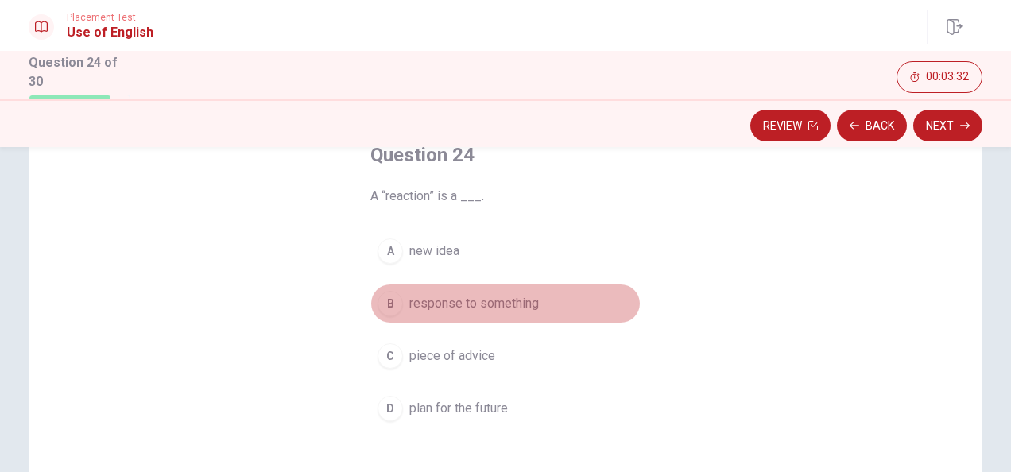
click at [498, 305] on span "response to something" at bounding box center [474, 303] width 130 height 19
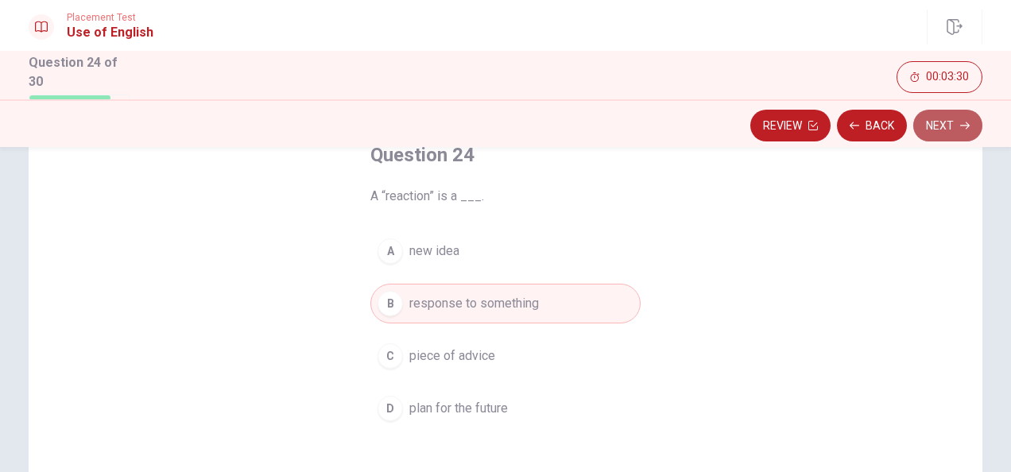
click at [962, 128] on icon "button" at bounding box center [965, 126] width 10 height 10
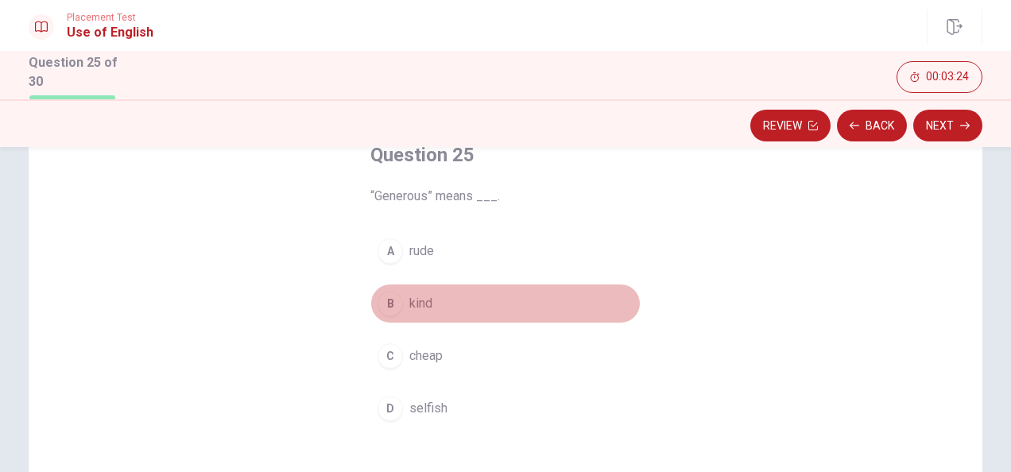
click at [388, 308] on div "B" at bounding box center [389, 303] width 25 height 25
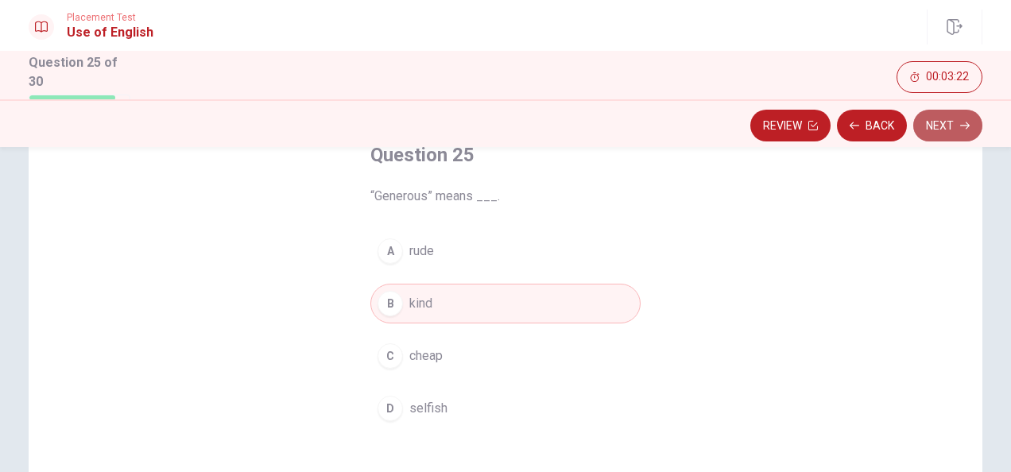
click at [950, 127] on button "Next" at bounding box center [947, 126] width 69 height 32
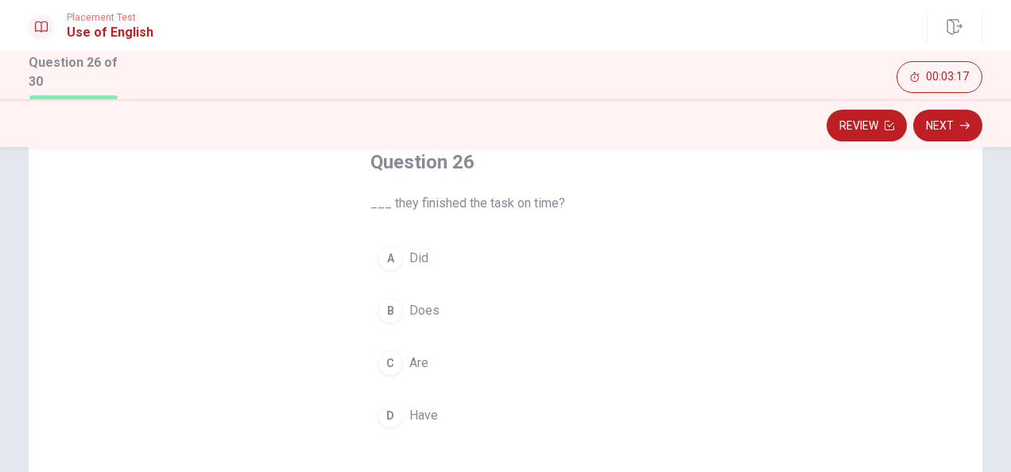
scroll to position [96, 0]
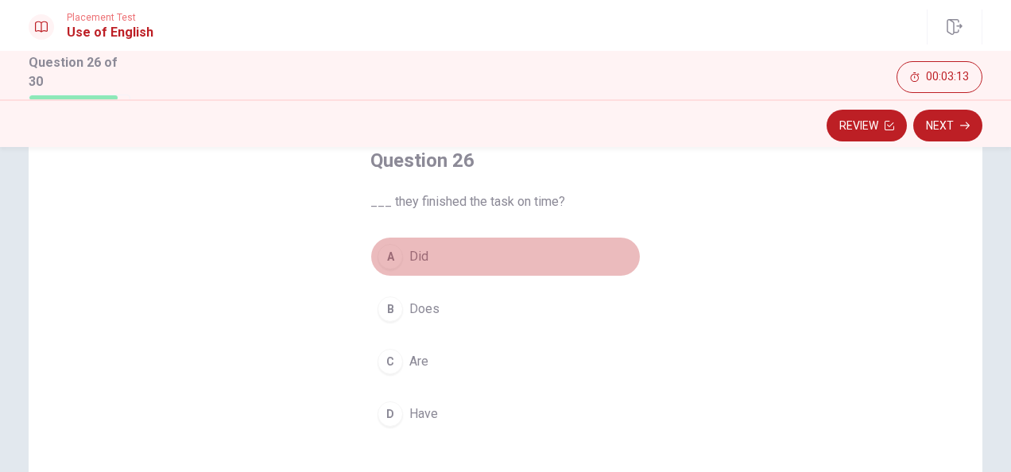
click at [404, 254] on button "A Did" at bounding box center [505, 257] width 270 height 40
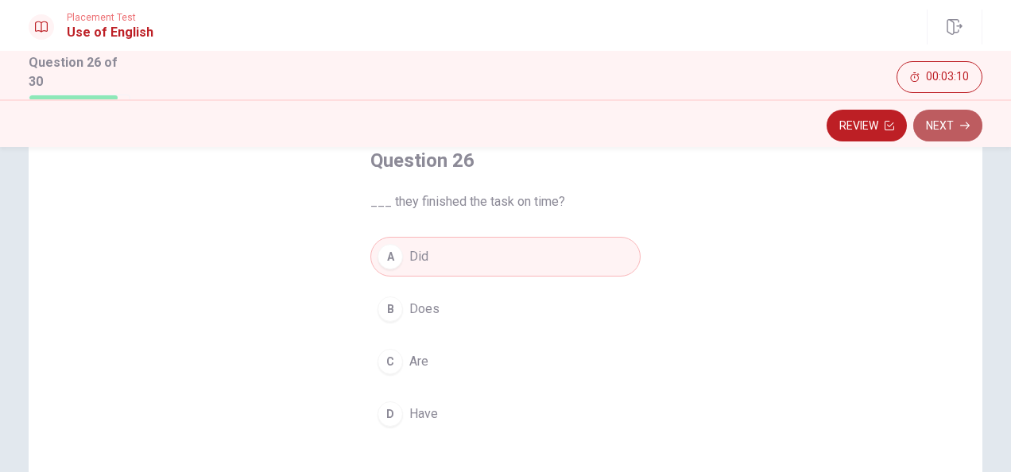
click at [962, 127] on icon "button" at bounding box center [965, 126] width 10 height 10
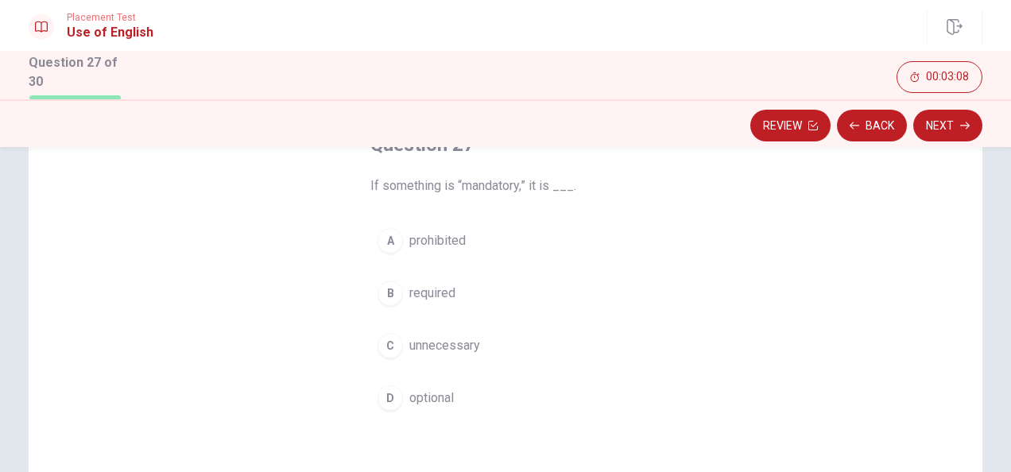
scroll to position [114, 0]
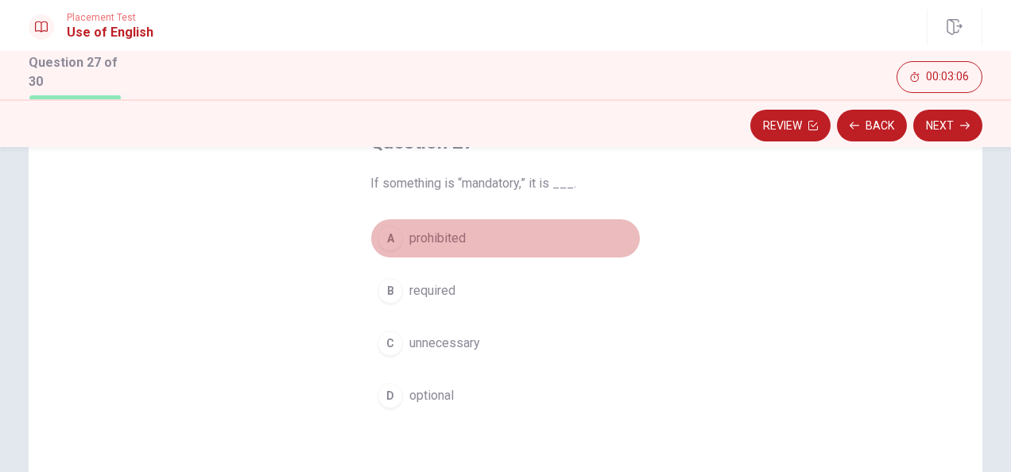
click at [433, 232] on span "prohibited" at bounding box center [437, 238] width 56 height 19
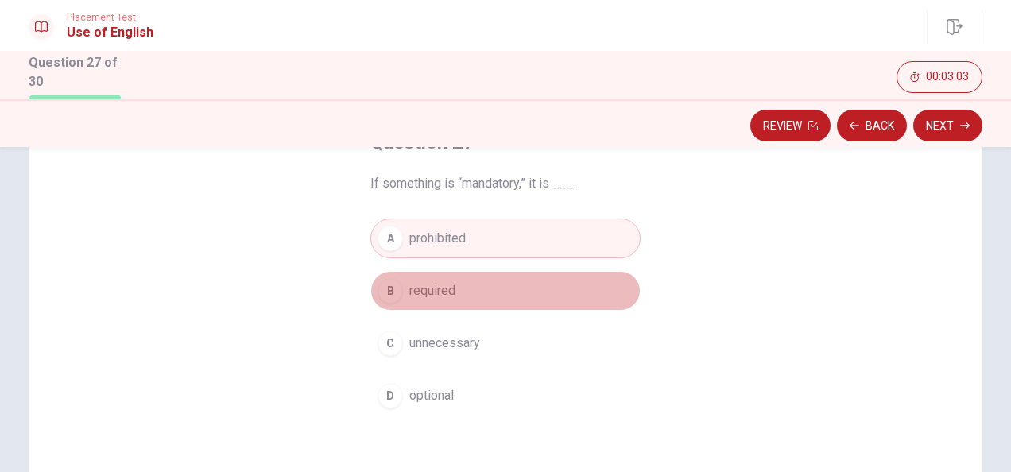
click at [436, 292] on span "required" at bounding box center [432, 290] width 46 height 19
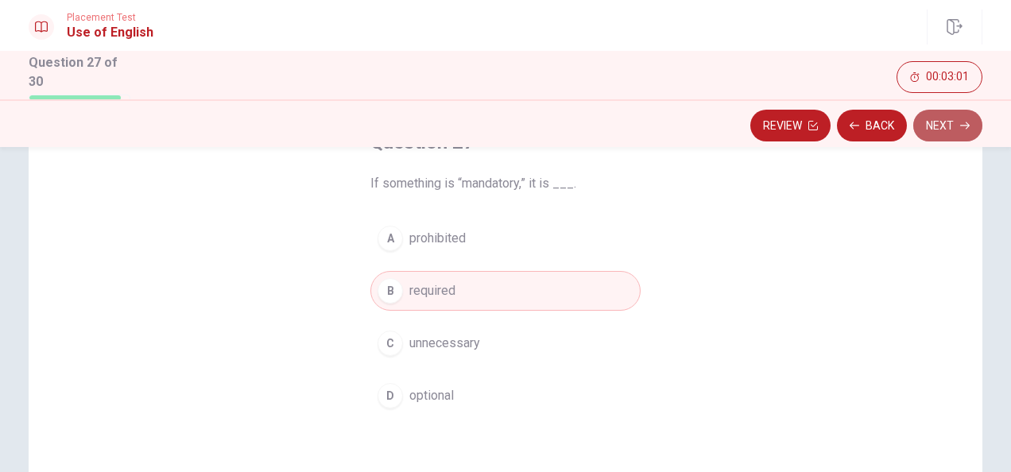
click at [942, 127] on button "Next" at bounding box center [947, 126] width 69 height 32
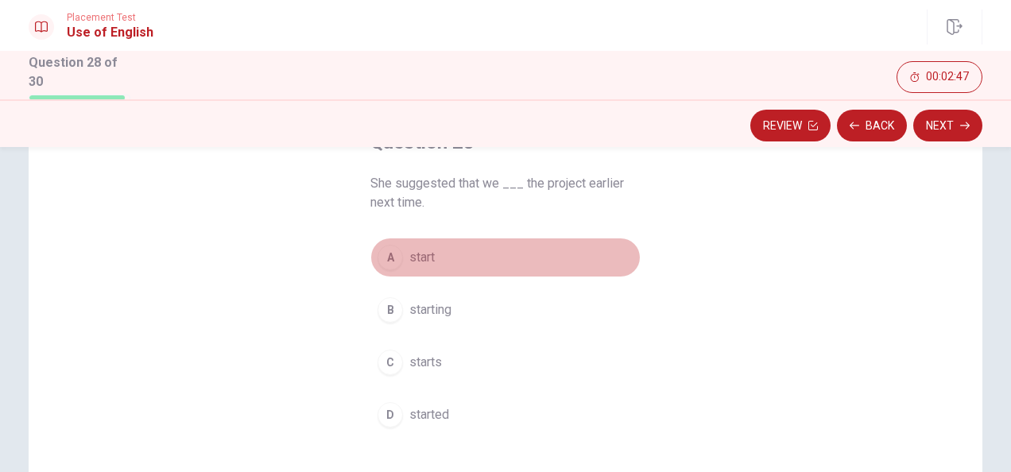
click at [384, 256] on div "A" at bounding box center [389, 257] width 25 height 25
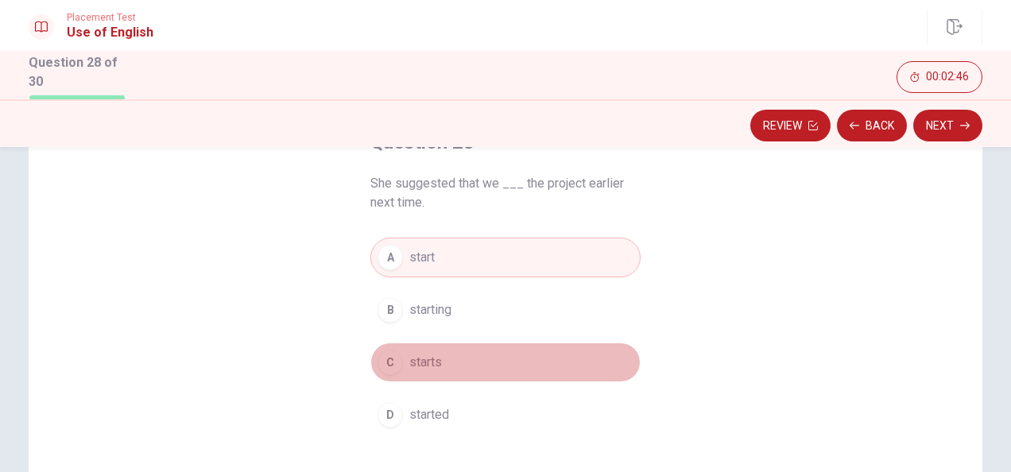
click at [394, 358] on div "C" at bounding box center [389, 362] width 25 height 25
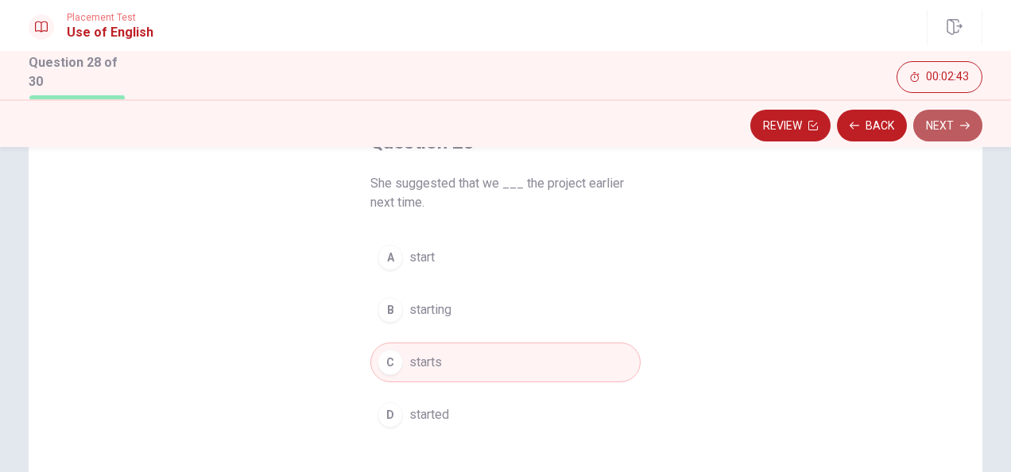
click at [941, 116] on button "Next" at bounding box center [947, 126] width 69 height 32
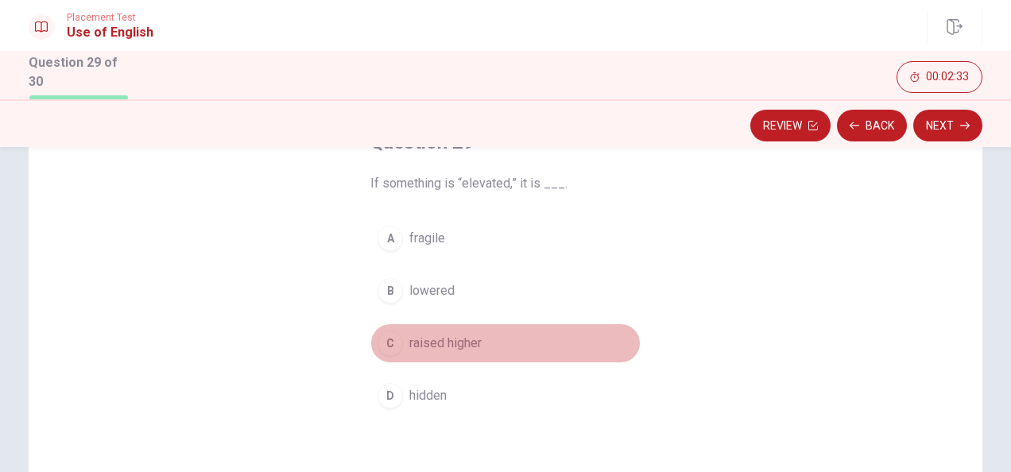
click at [468, 343] on span "raised higher" at bounding box center [445, 343] width 72 height 19
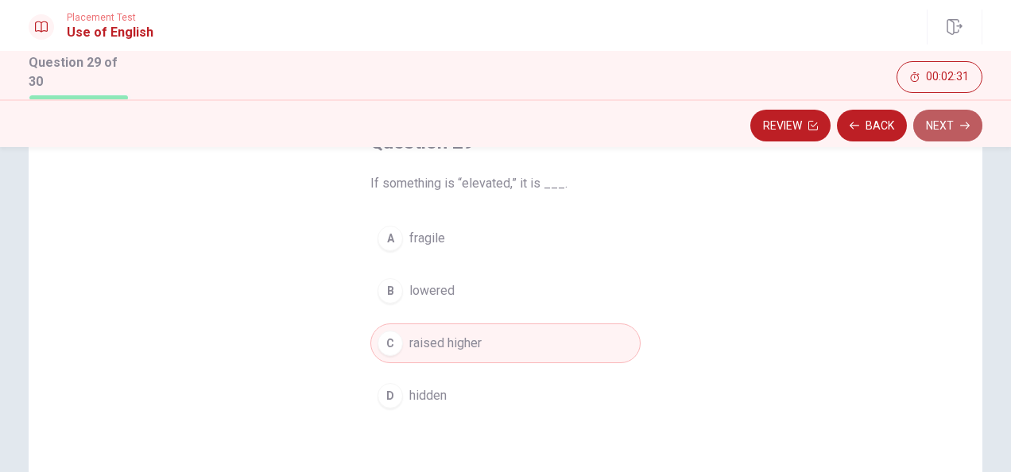
click at [950, 125] on button "Next" at bounding box center [947, 126] width 69 height 32
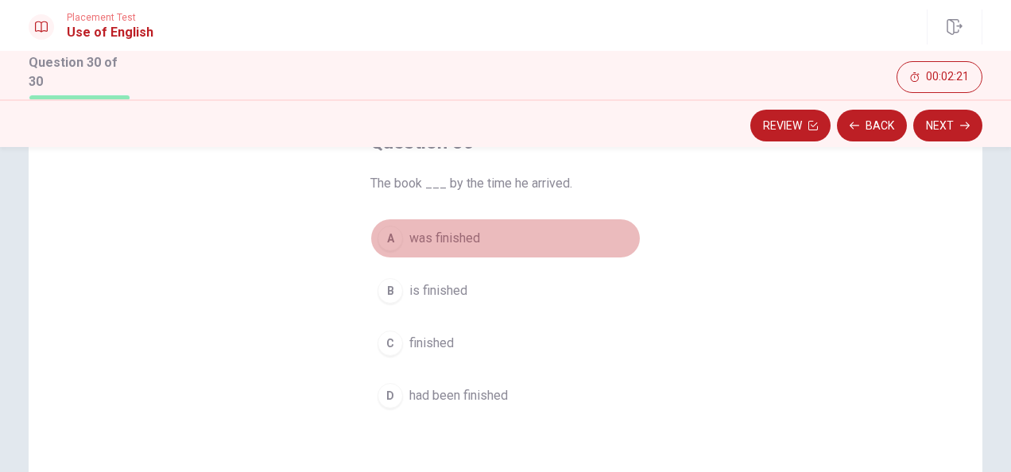
click at [439, 229] on span "was finished" at bounding box center [444, 238] width 71 height 19
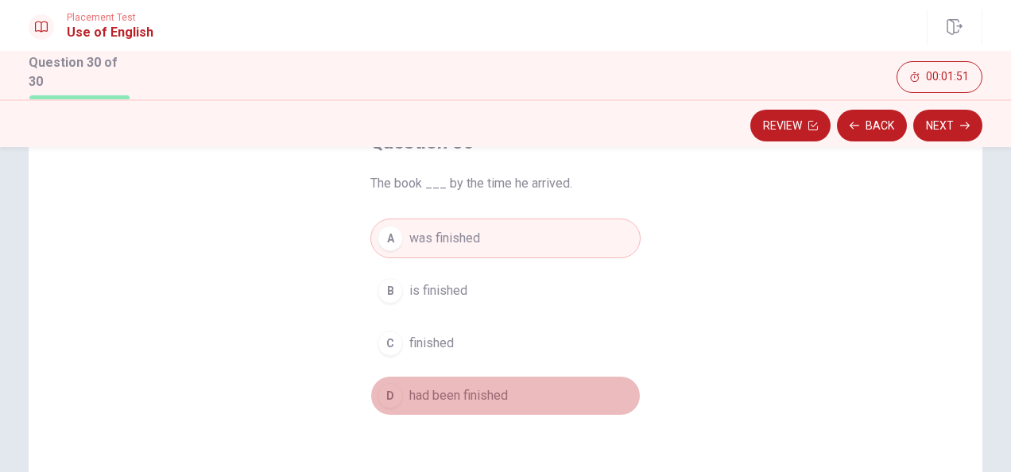
click at [501, 392] on span "had been finished" at bounding box center [458, 395] width 99 height 19
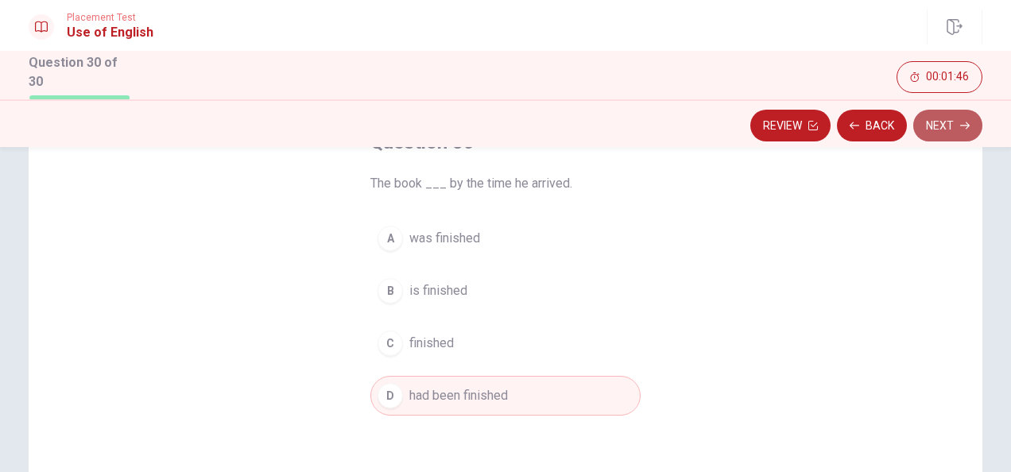
click at [965, 122] on icon "button" at bounding box center [965, 126] width 10 height 10
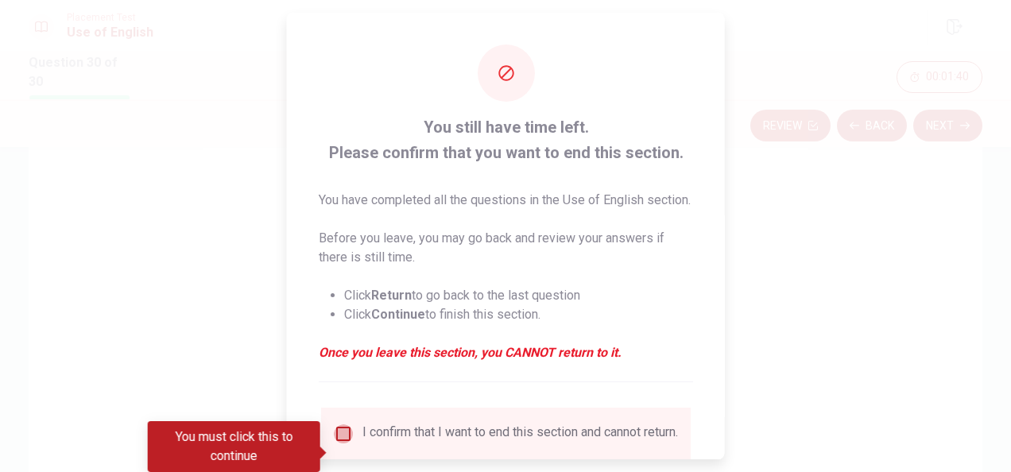
click at [339, 443] on input "You must click this to continue" at bounding box center [343, 433] width 19 height 19
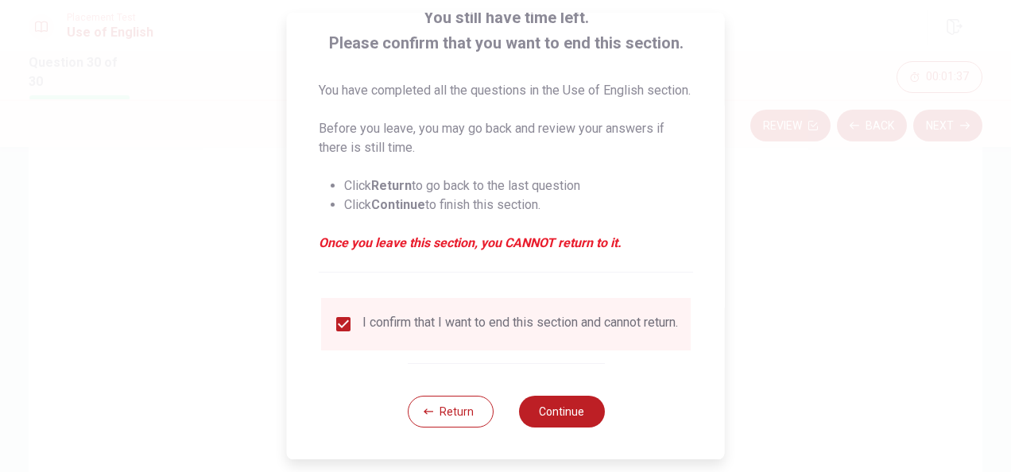
scroll to position [140, 0]
click at [578, 418] on button "Continue" at bounding box center [561, 412] width 86 height 32
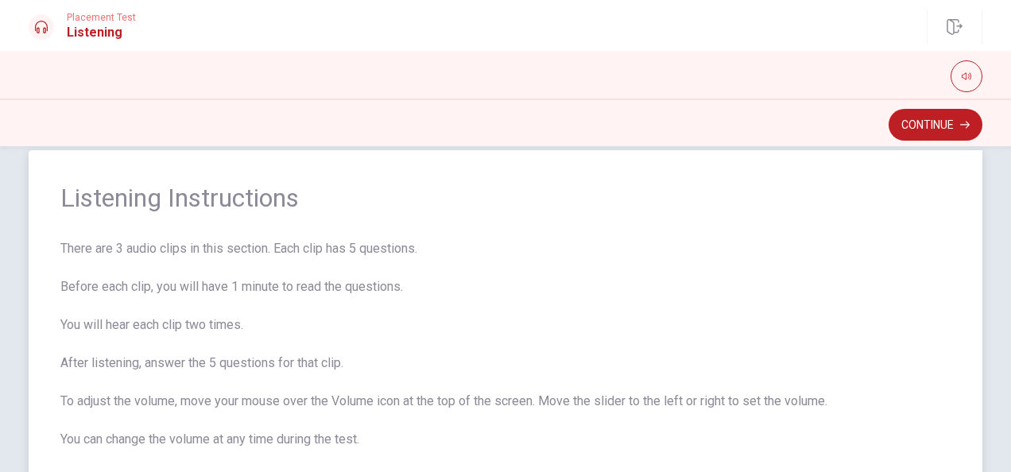
scroll to position [22, 0]
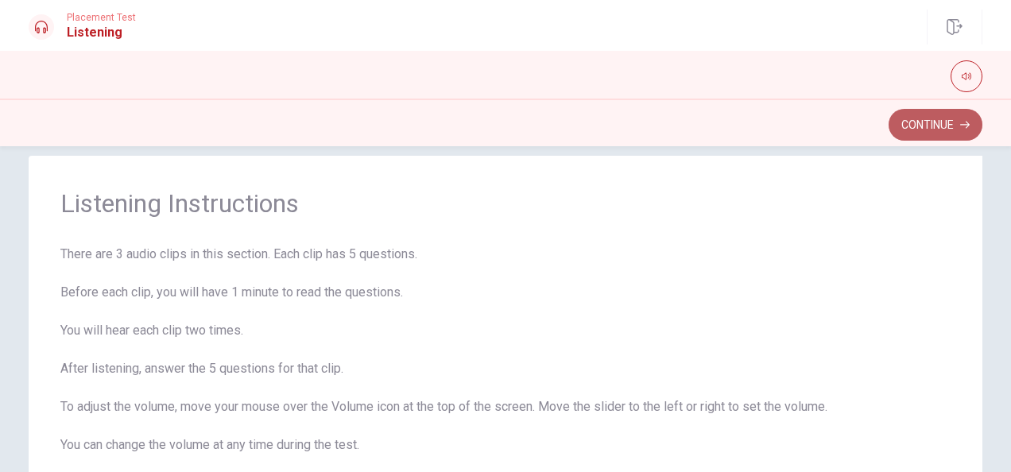
click at [930, 126] on button "Continue" at bounding box center [935, 125] width 94 height 32
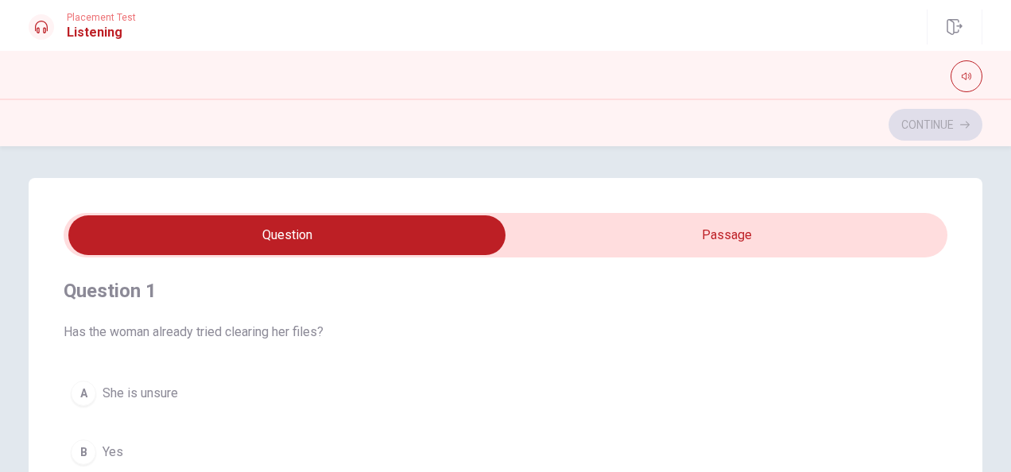
scroll to position [0, 0]
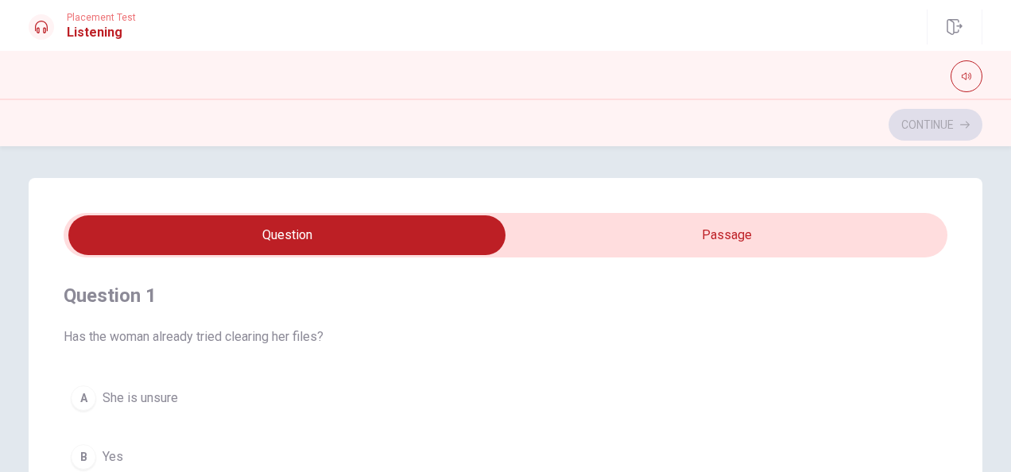
click at [688, 235] on input "checkbox" at bounding box center [287, 235] width 1326 height 40
checkbox input "true"
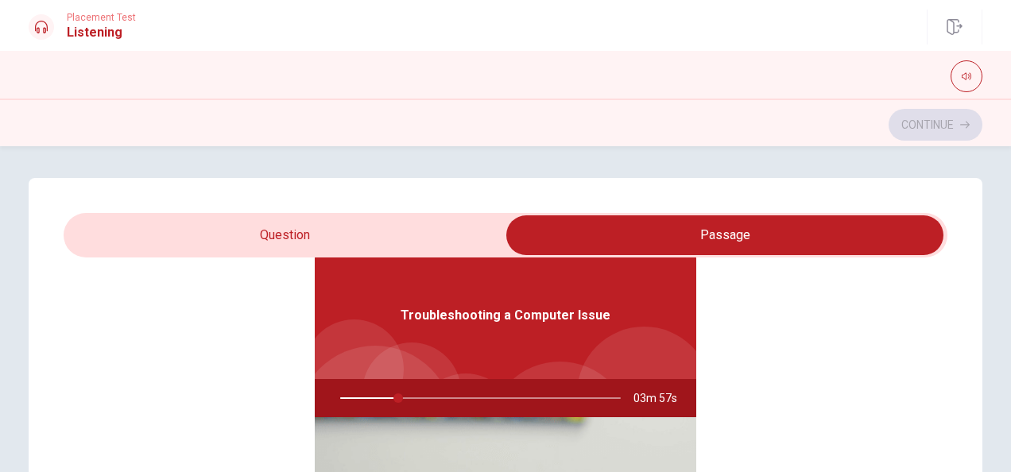
scroll to position [89, 0]
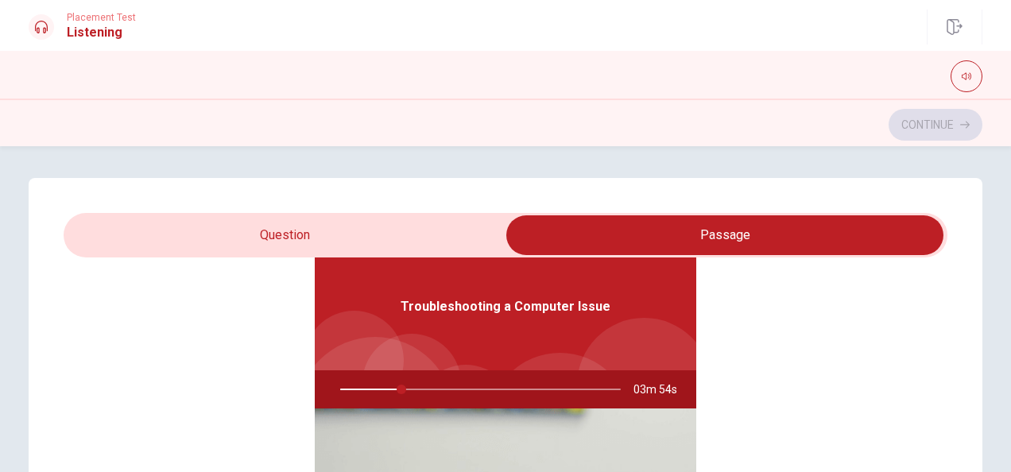
drag, startPoint x: 393, startPoint y: 385, endPoint x: 446, endPoint y: 384, distance: 53.3
click at [446, 384] on div at bounding box center [477, 389] width 312 height 38
click at [450, 388] on div at bounding box center [477, 389] width 312 height 38
type input "28"
click at [305, 234] on input "checkbox" at bounding box center [725, 235] width 1326 height 40
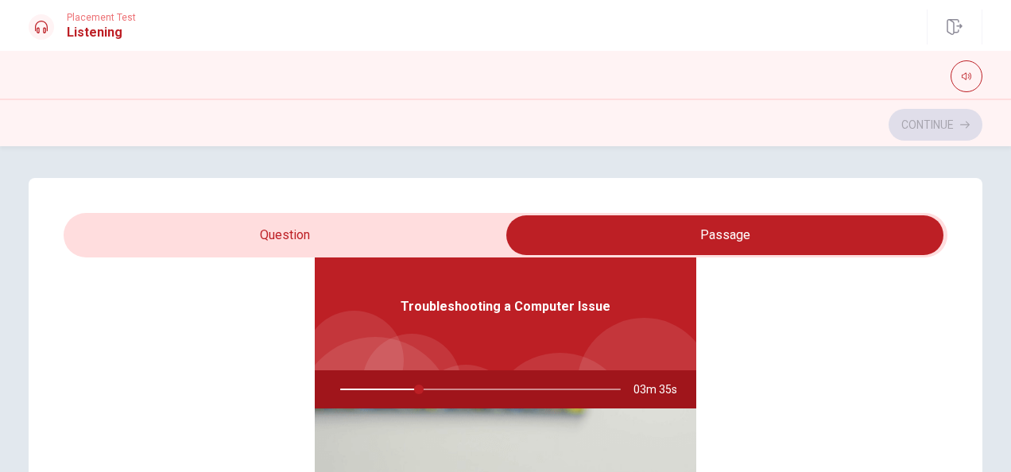
checkbox input "false"
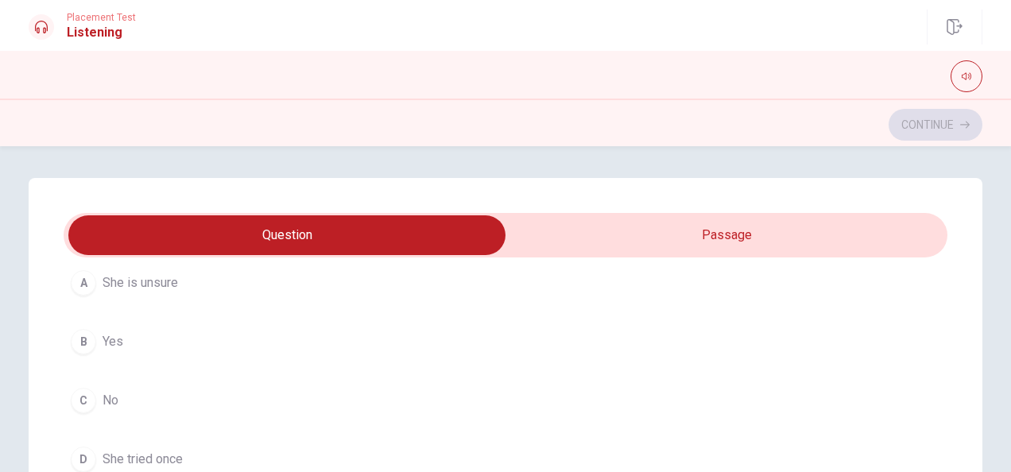
scroll to position [118, 0]
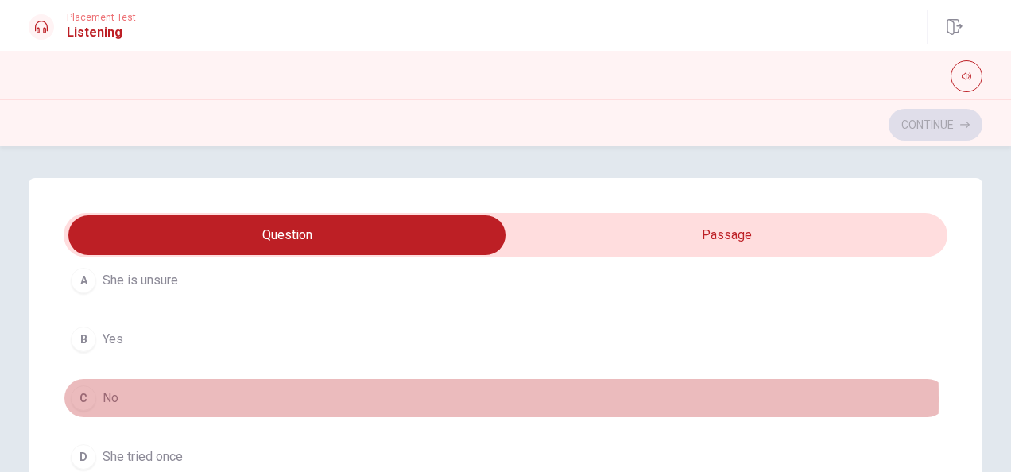
click at [141, 397] on button "C No" at bounding box center [506, 398] width 884 height 40
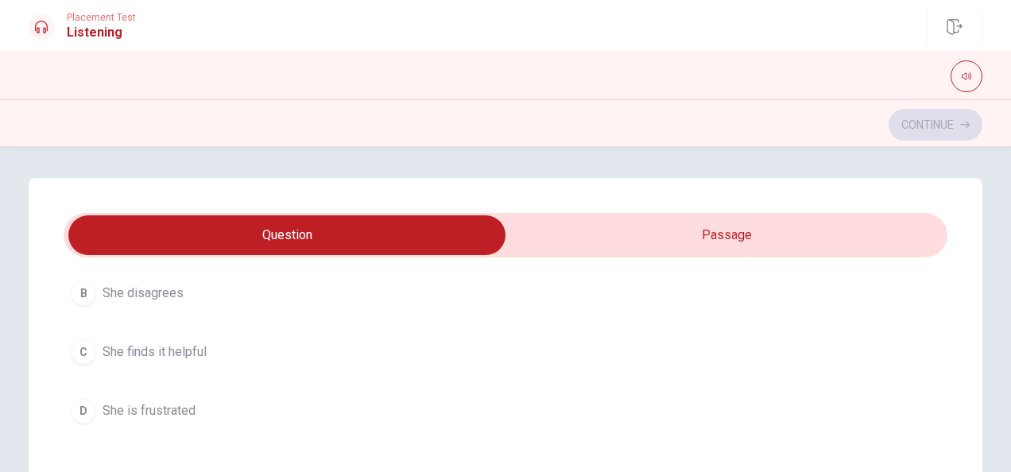
scroll to position [528, 0]
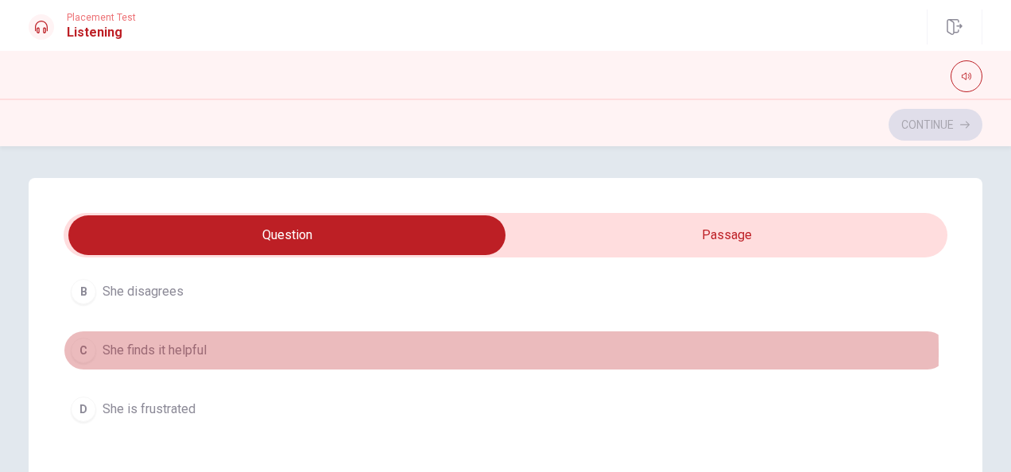
click at [176, 350] on span "She finds it helpful" at bounding box center [155, 350] width 104 height 19
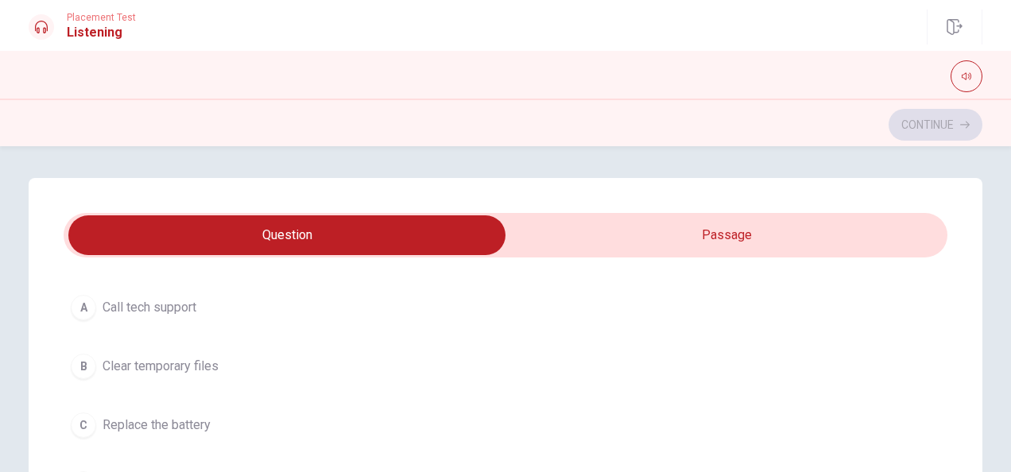
scroll to position [817, 0]
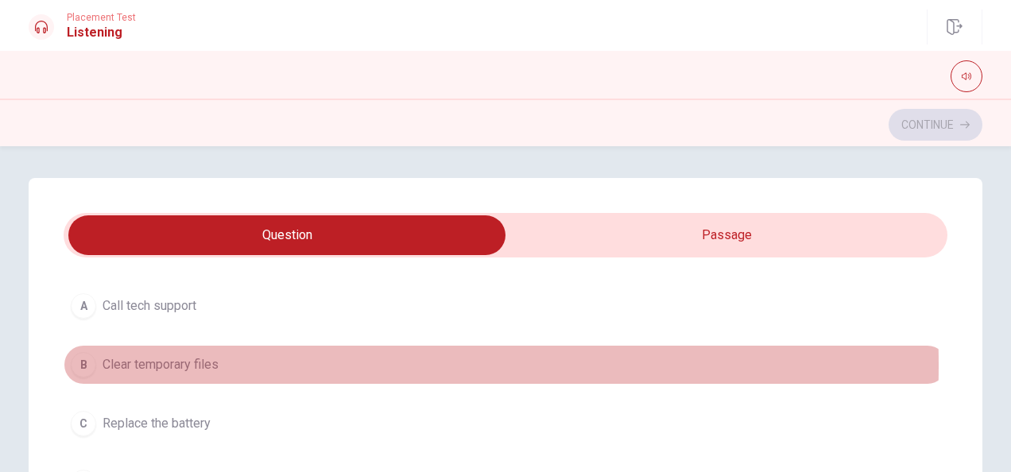
click at [195, 361] on span "Clear temporary files" at bounding box center [161, 364] width 116 height 19
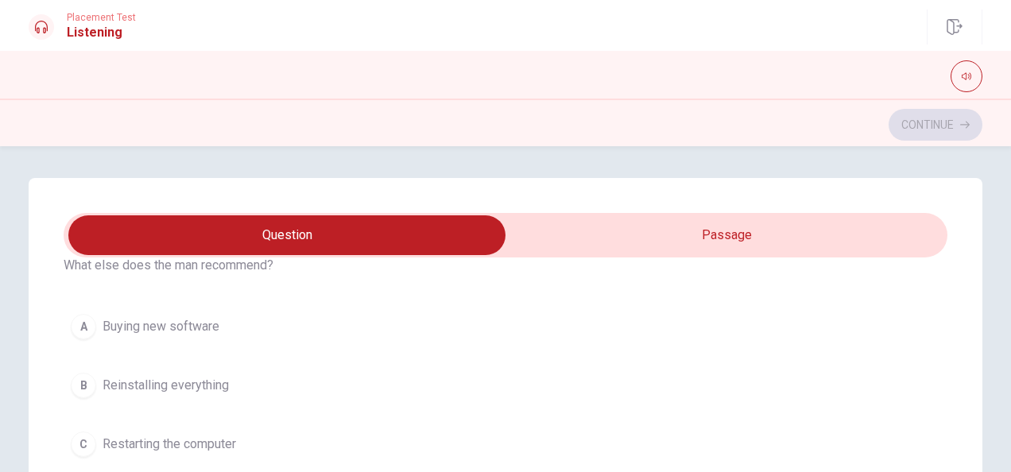
scroll to position [1175, 0]
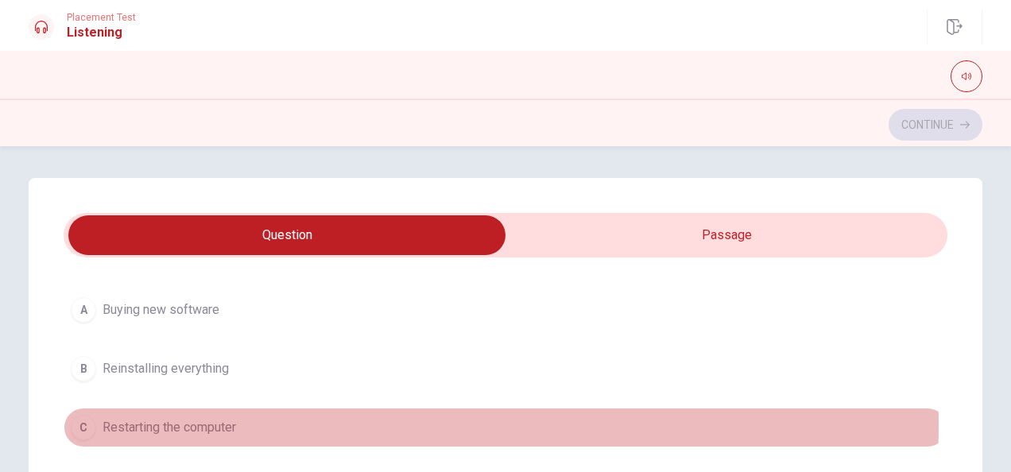
click at [202, 418] on span "Restarting the computer" at bounding box center [170, 427] width 134 height 19
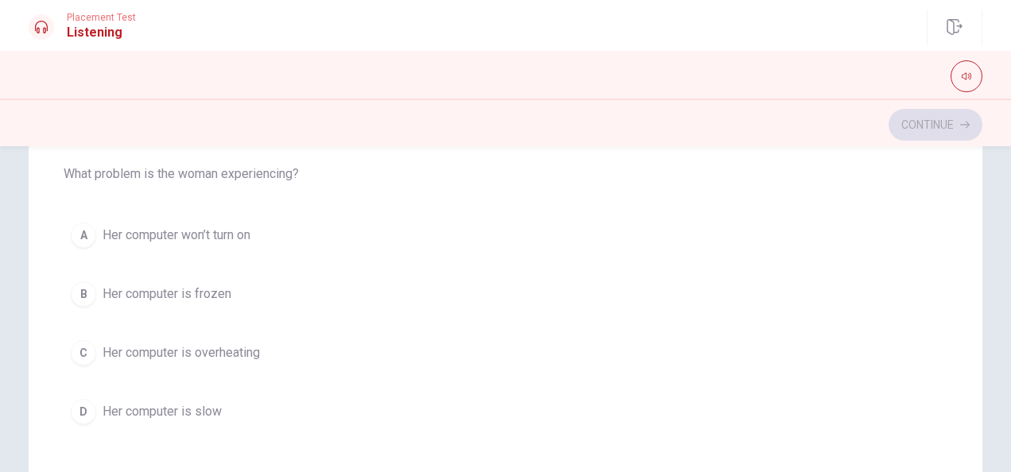
scroll to position [337, 0]
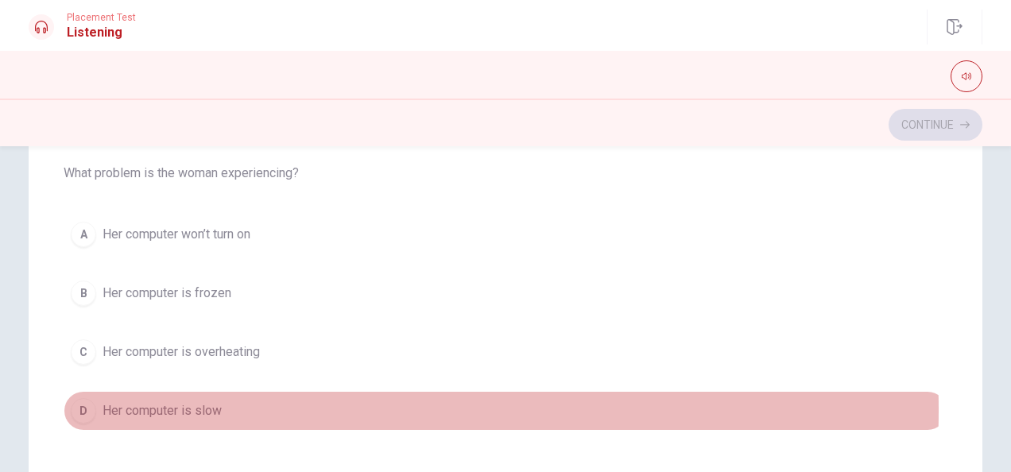
click at [201, 401] on span "Her computer is slow" at bounding box center [162, 410] width 119 height 19
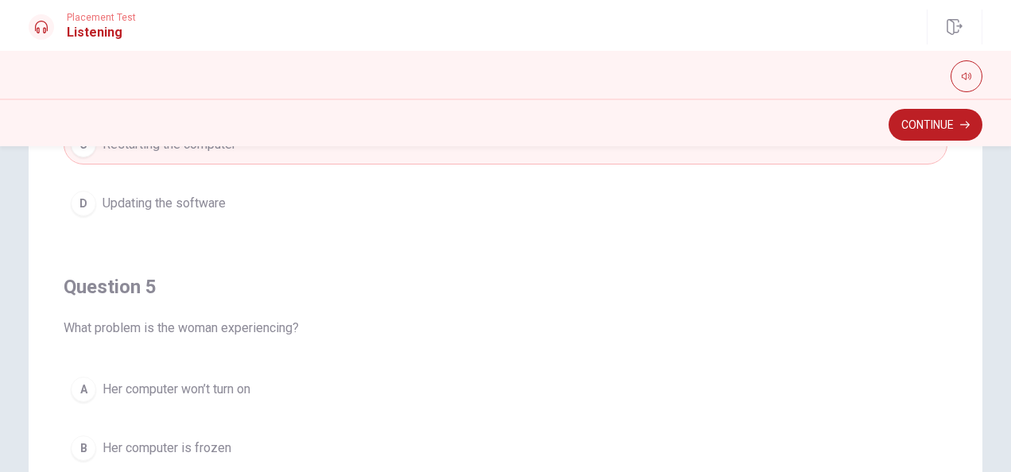
scroll to position [176, 0]
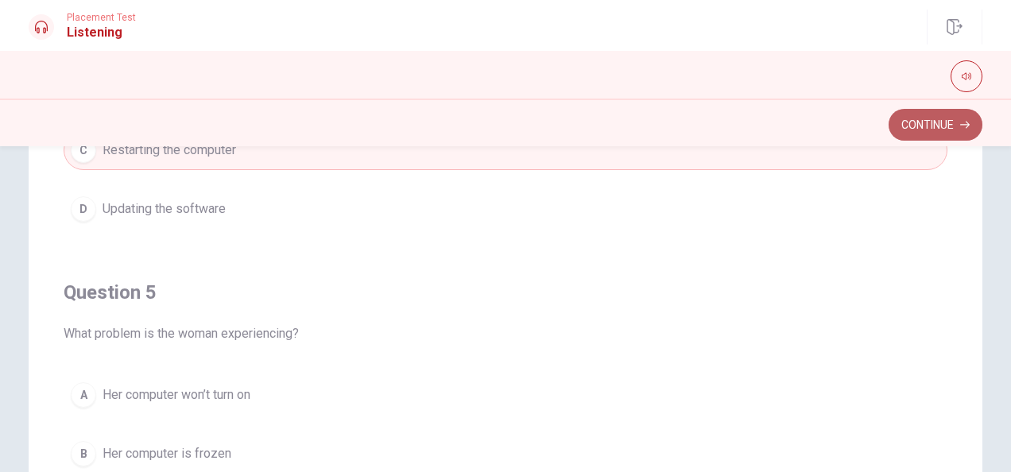
click at [933, 119] on button "Continue" at bounding box center [935, 125] width 94 height 32
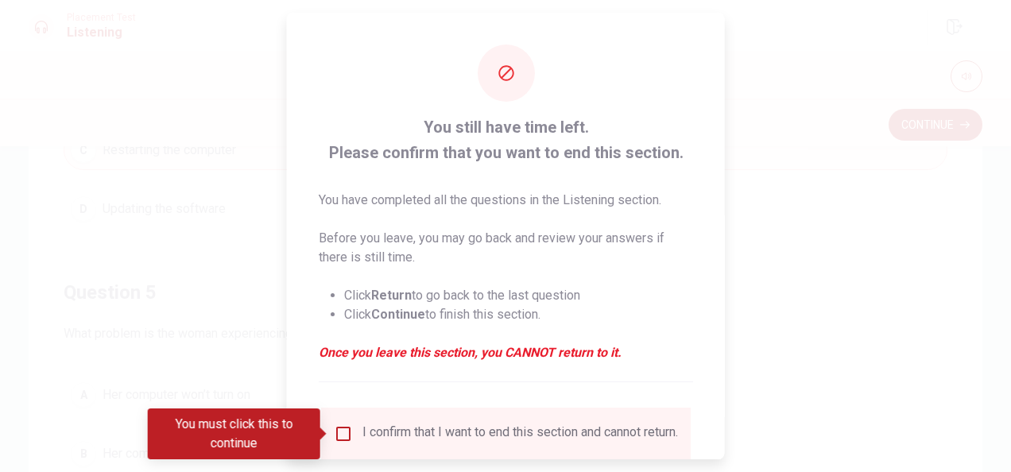
click at [339, 434] on input "You must click this to continue" at bounding box center [343, 433] width 19 height 19
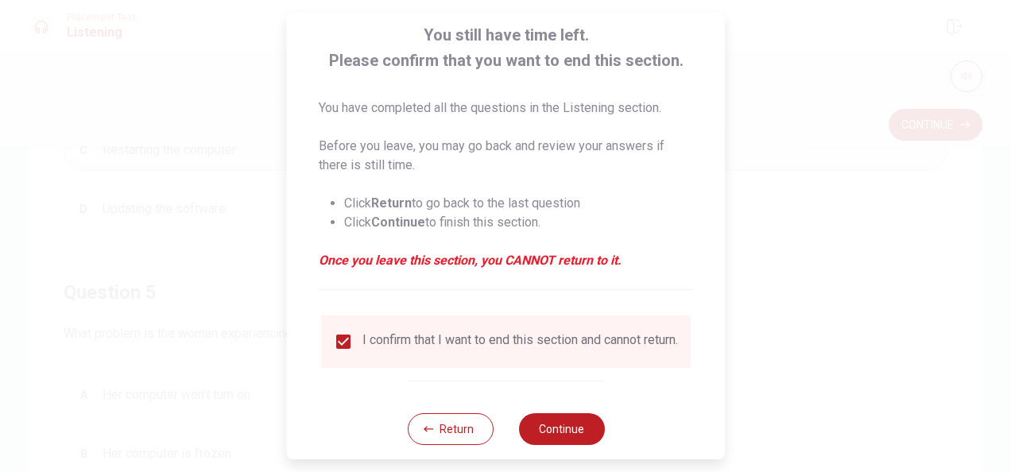
scroll to position [121, 0]
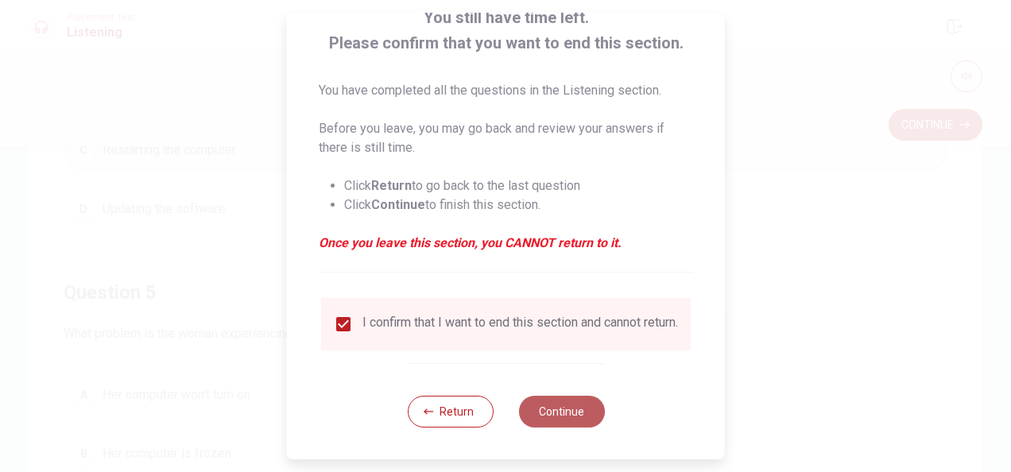
click at [571, 412] on button "Continue" at bounding box center [561, 412] width 86 height 32
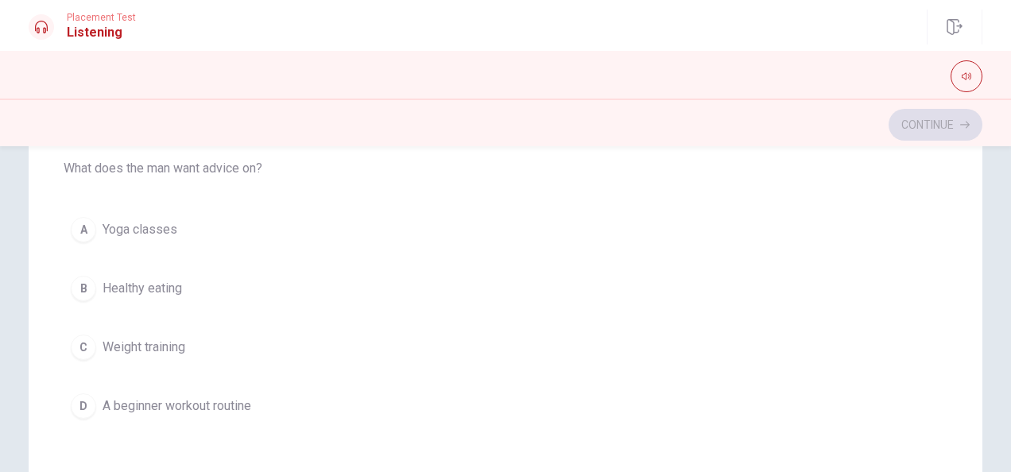
scroll to position [17, 0]
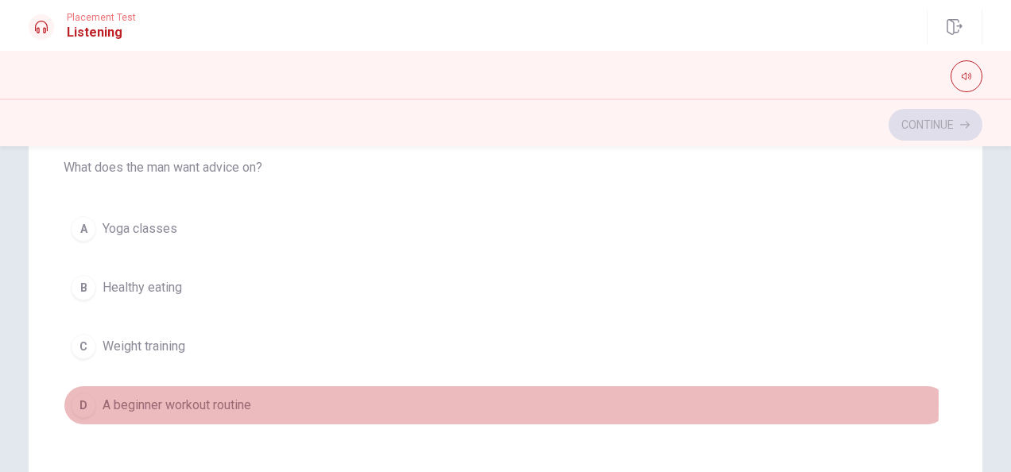
click at [157, 401] on span "A beginner workout routine" at bounding box center [177, 405] width 149 height 19
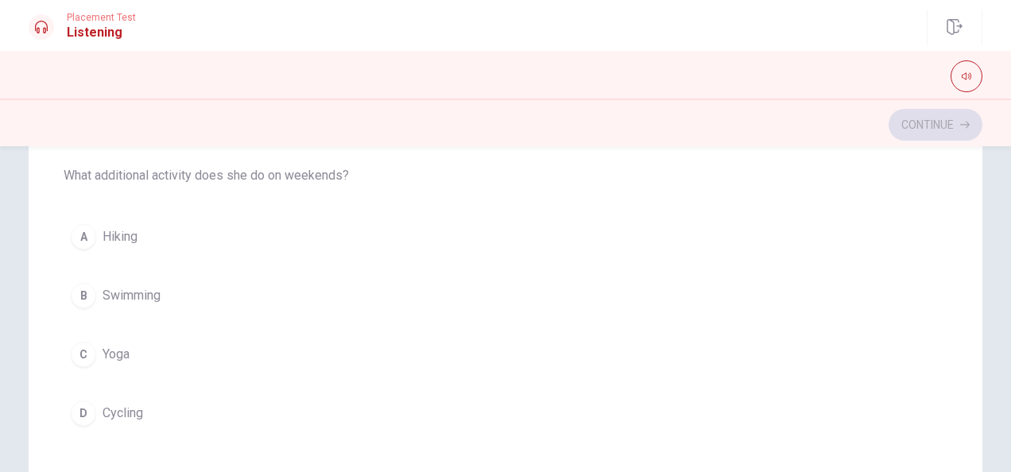
scroll to position [373, 0]
click at [164, 350] on button "C Yoga" at bounding box center [506, 354] width 884 height 40
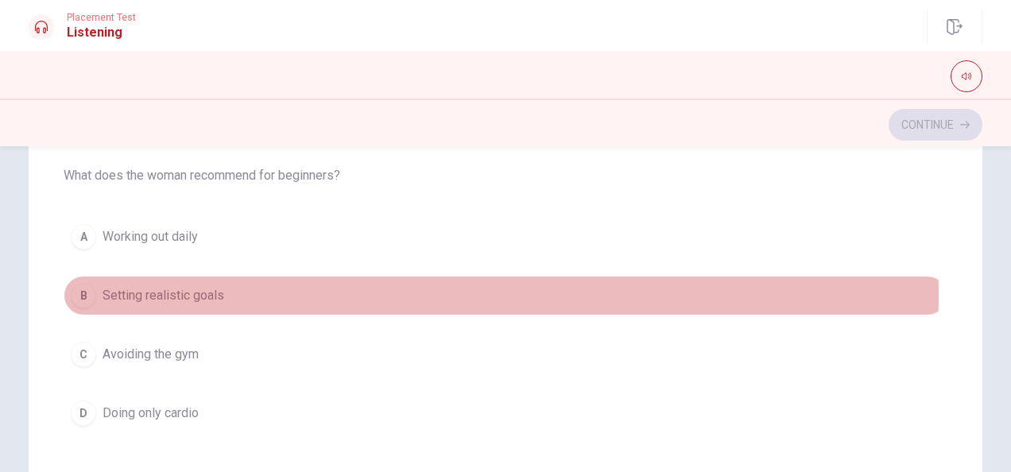
click at [201, 290] on span "Setting realistic goals" at bounding box center [164, 295] width 122 height 19
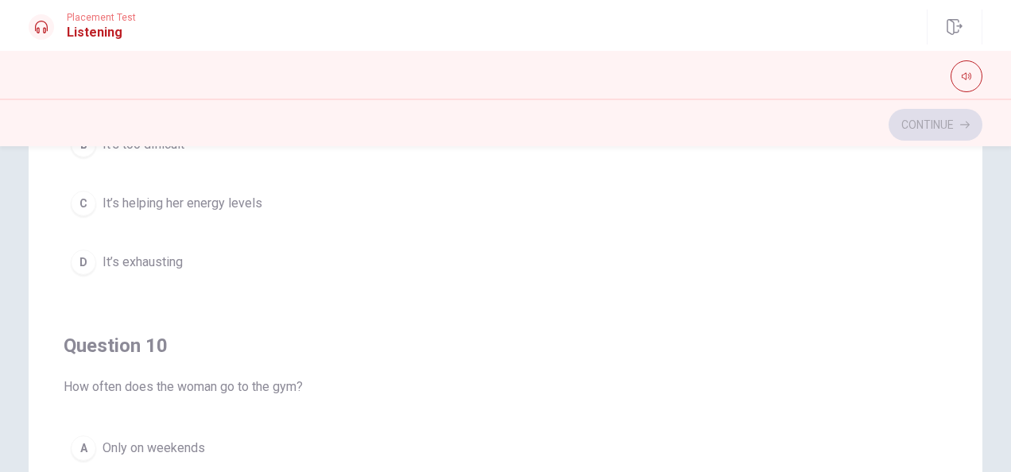
scroll to position [1248, 0]
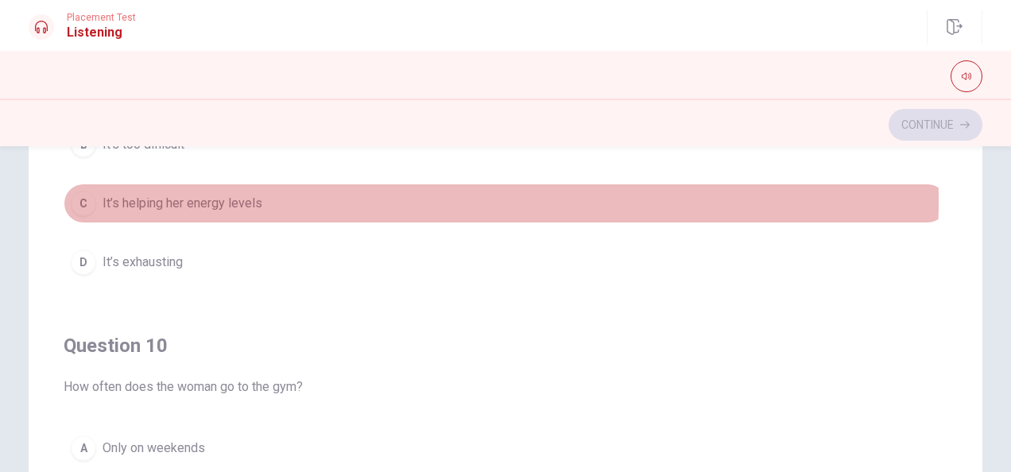
click at [223, 194] on span "It’s helping her energy levels" at bounding box center [183, 203] width 160 height 19
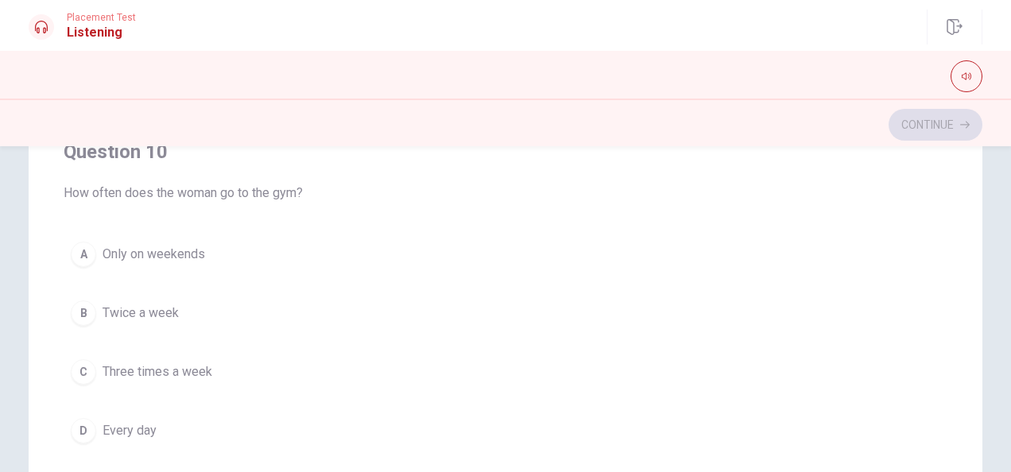
scroll to position [323, 0]
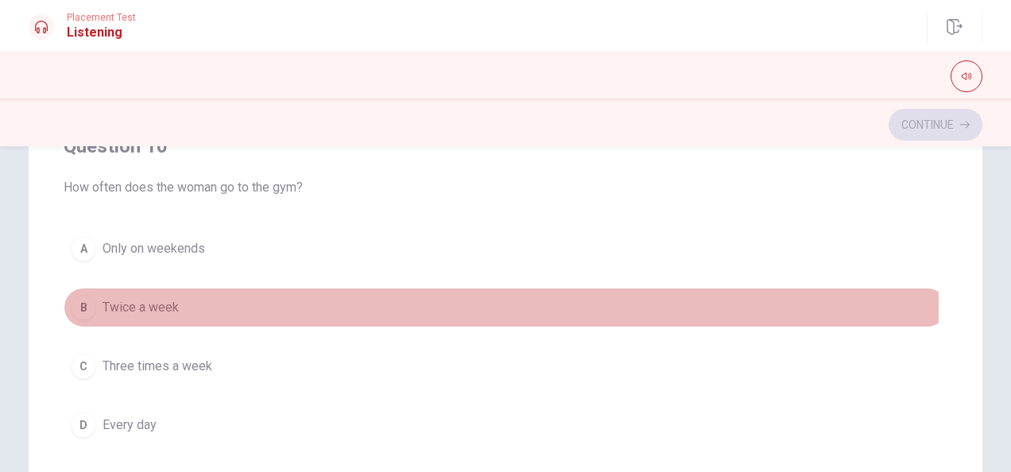
click at [161, 299] on span "Twice a week" at bounding box center [141, 307] width 76 height 19
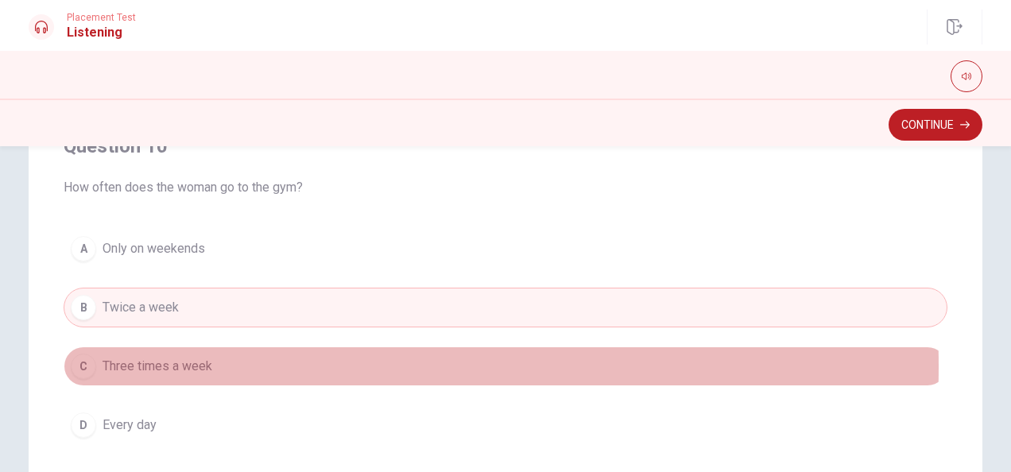
click at [187, 357] on span "Three times a week" at bounding box center [158, 366] width 110 height 19
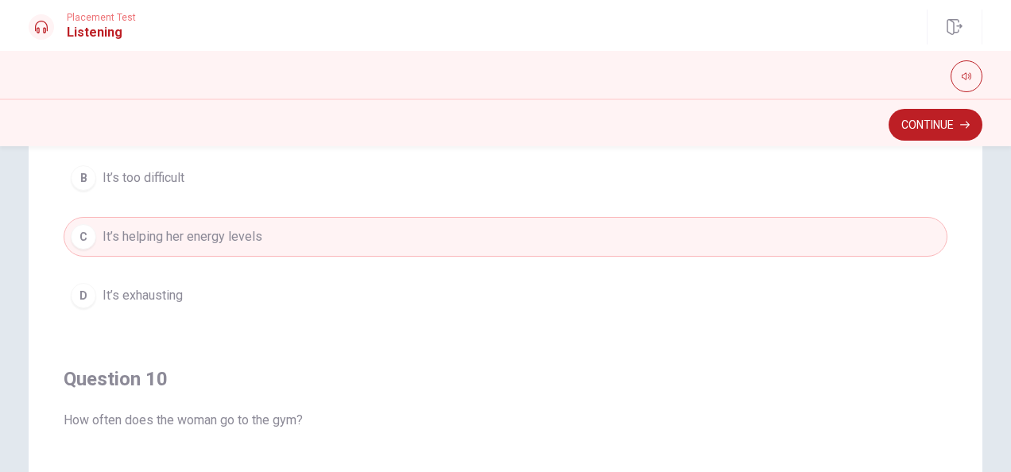
scroll to position [1036, 0]
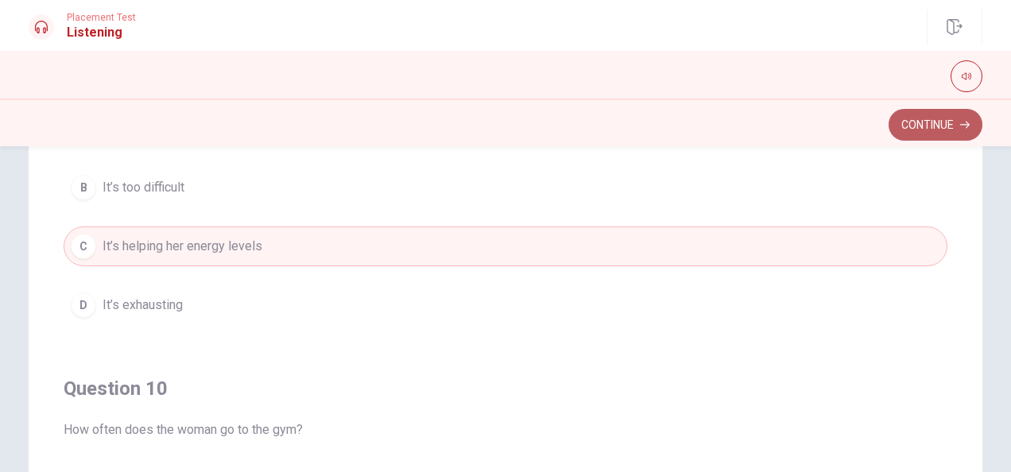
click at [931, 113] on button "Continue" at bounding box center [935, 125] width 94 height 32
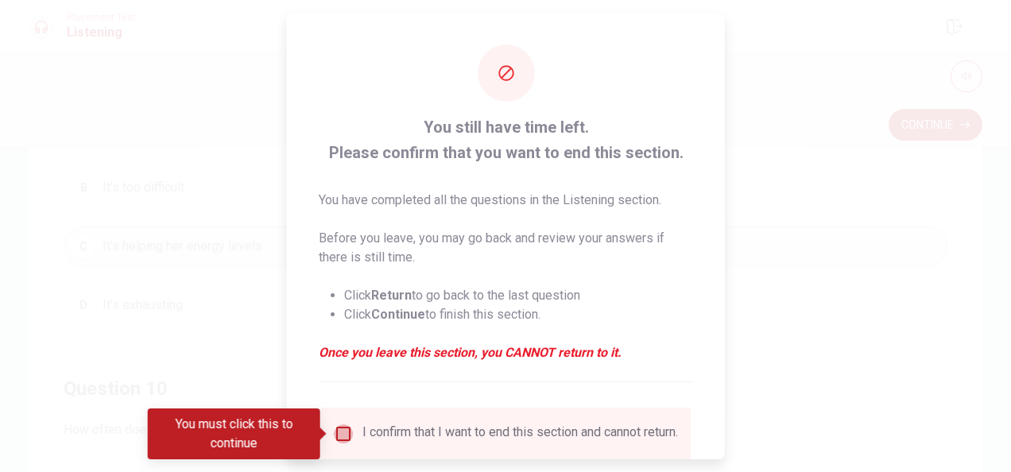
click at [337, 437] on input "You must click this to continue" at bounding box center [343, 433] width 19 height 19
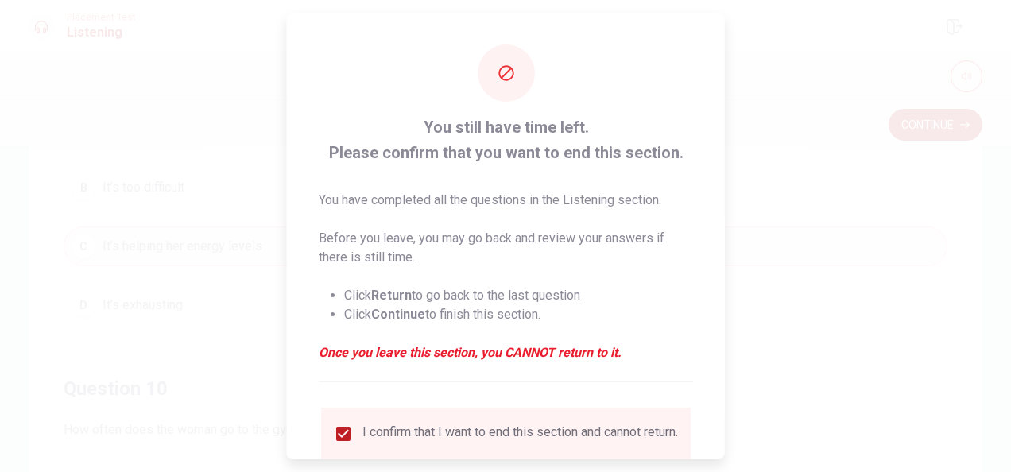
scroll to position [121, 0]
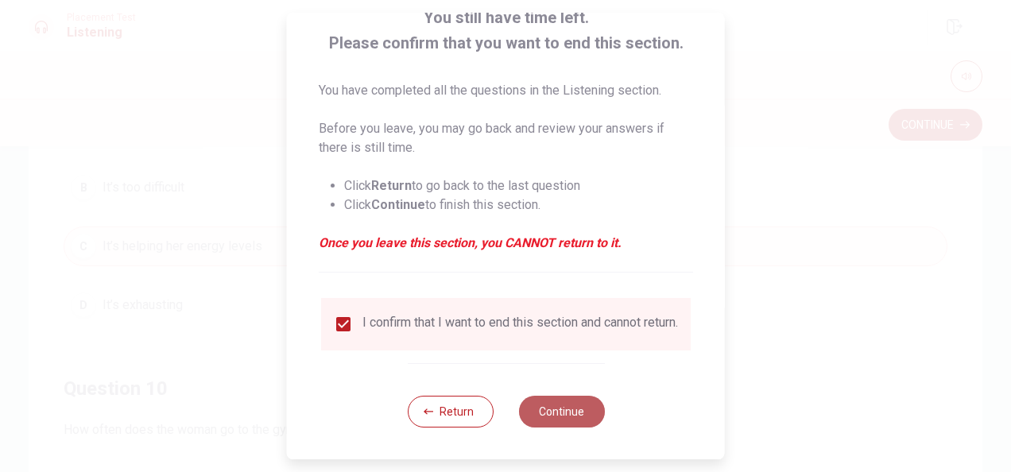
click at [549, 403] on button "Continue" at bounding box center [561, 412] width 86 height 32
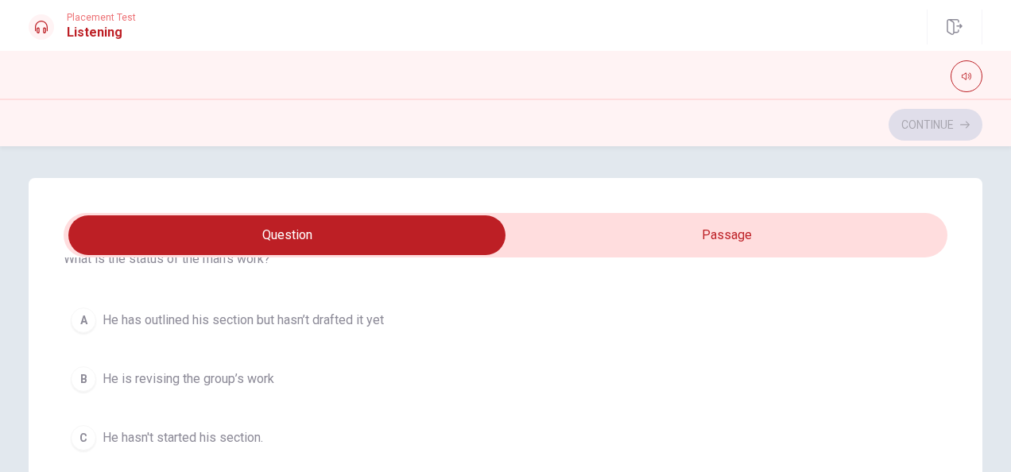
scroll to position [803, 0]
click at [513, 343] on div "A He has outlined his section but hasn’t drafted it yet B He is revising the gr…" at bounding box center [506, 408] width 884 height 216
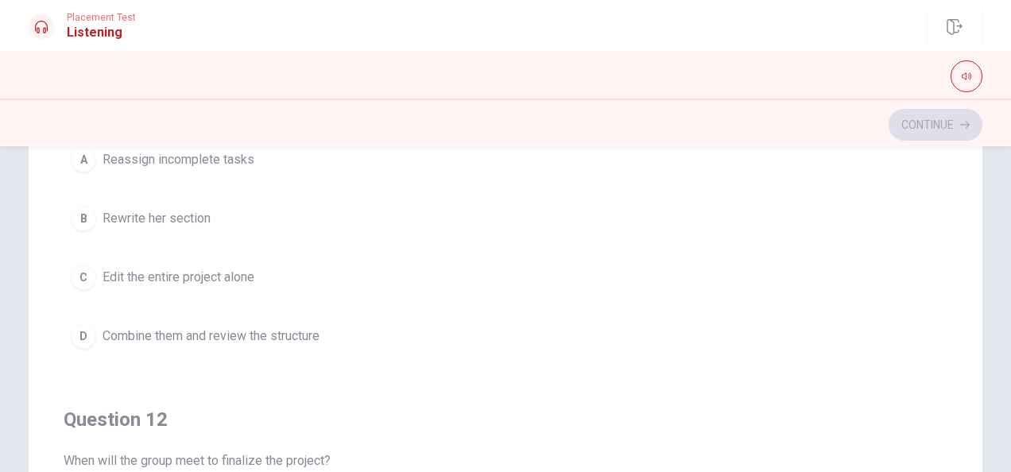
scroll to position [101, 0]
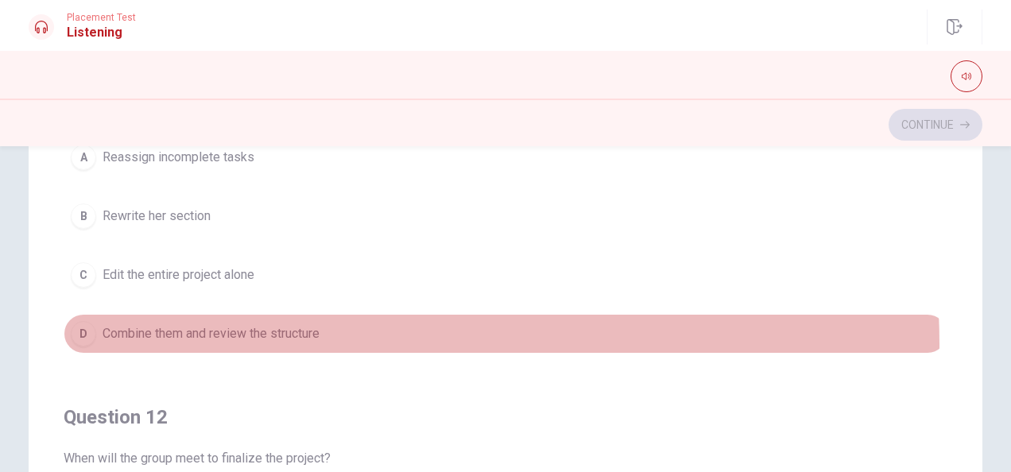
click at [337, 342] on button "D Combine them and review the structure" at bounding box center [506, 334] width 884 height 40
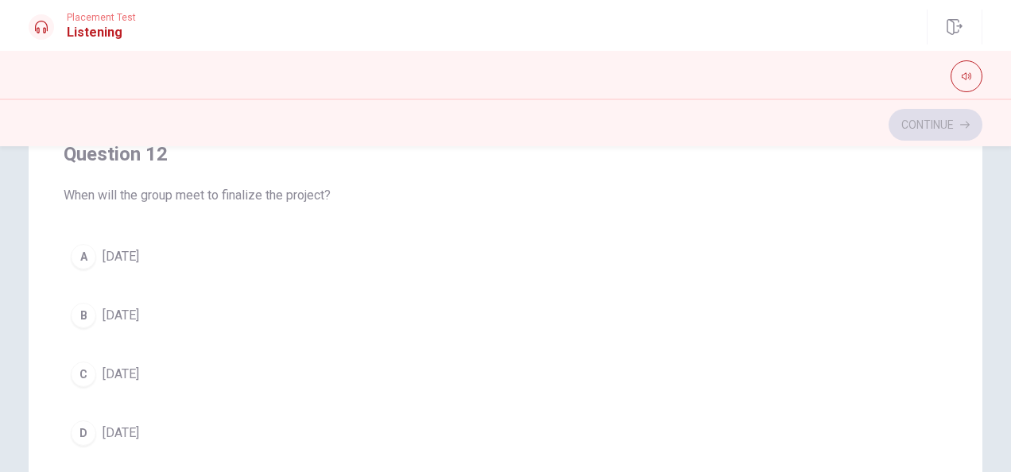
scroll to position [366, 0]
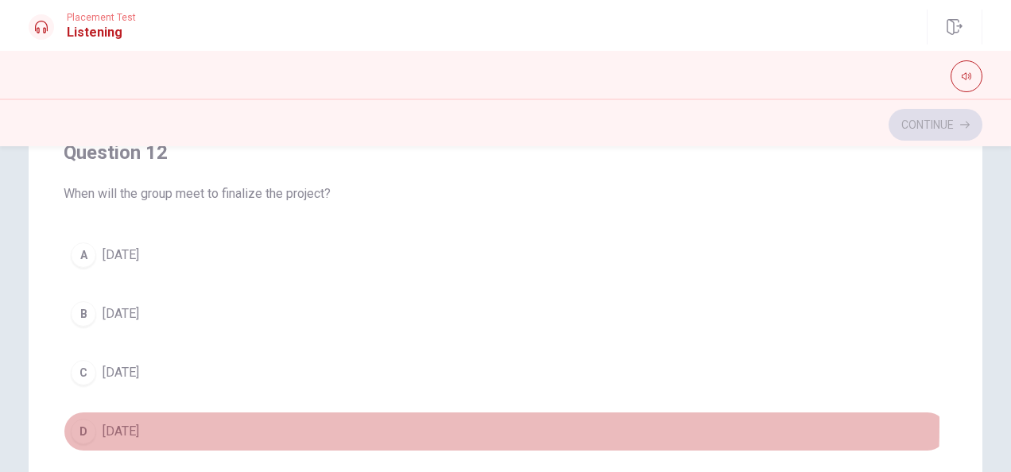
click at [139, 422] on span "[DATE]" at bounding box center [121, 431] width 37 height 19
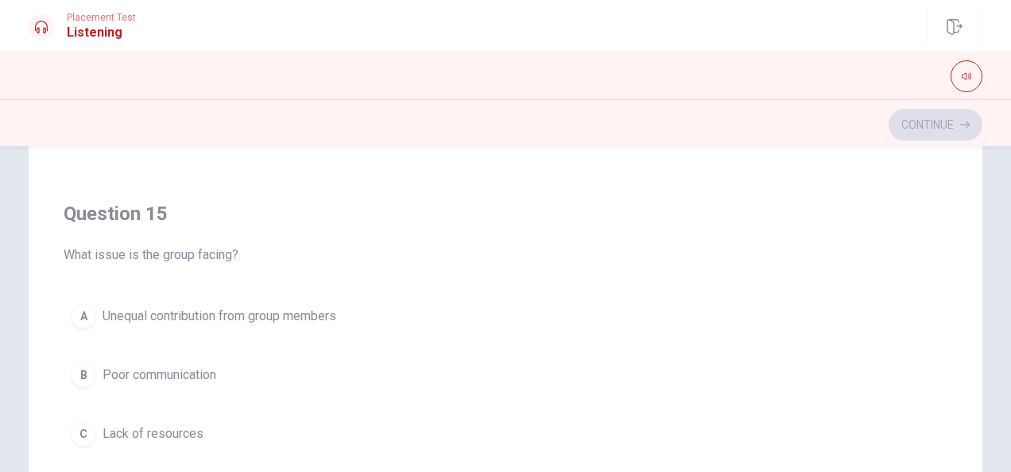
scroll to position [268, 0]
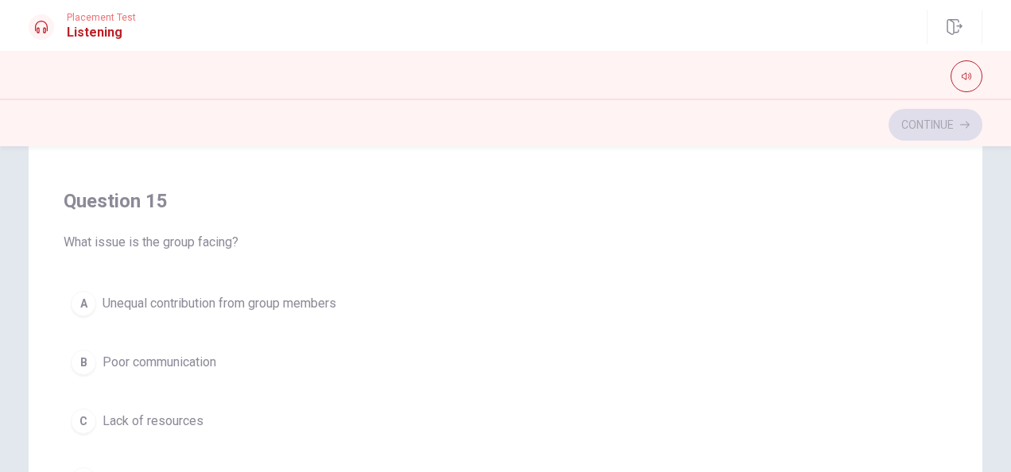
click at [76, 292] on div "A" at bounding box center [83, 303] width 25 height 25
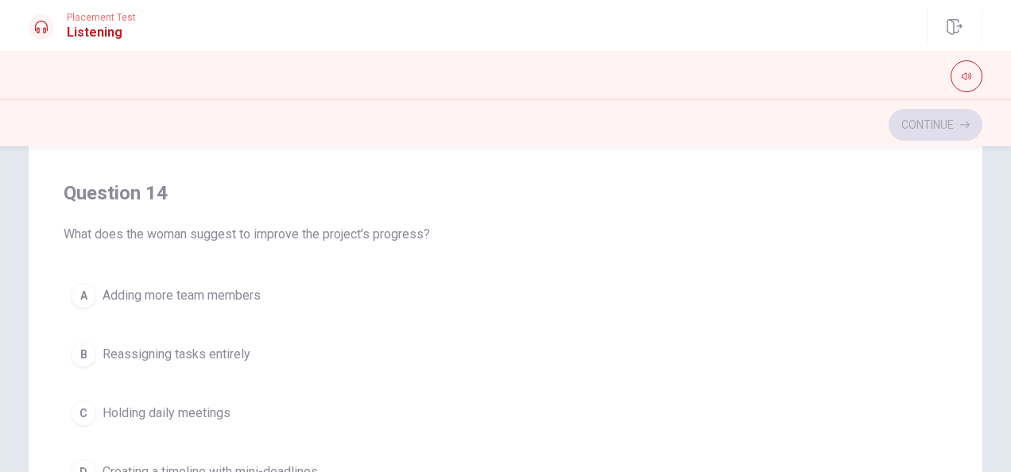
scroll to position [920, 0]
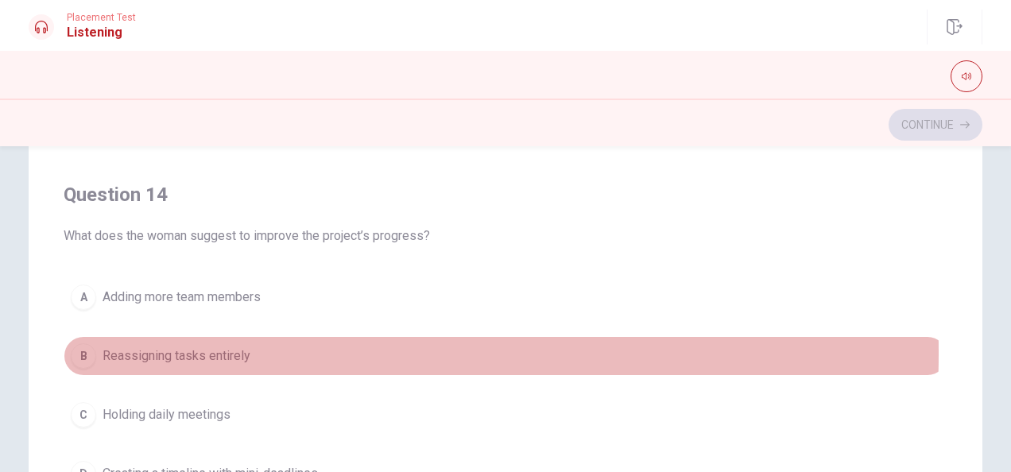
click at [79, 345] on div "B" at bounding box center [83, 355] width 25 height 25
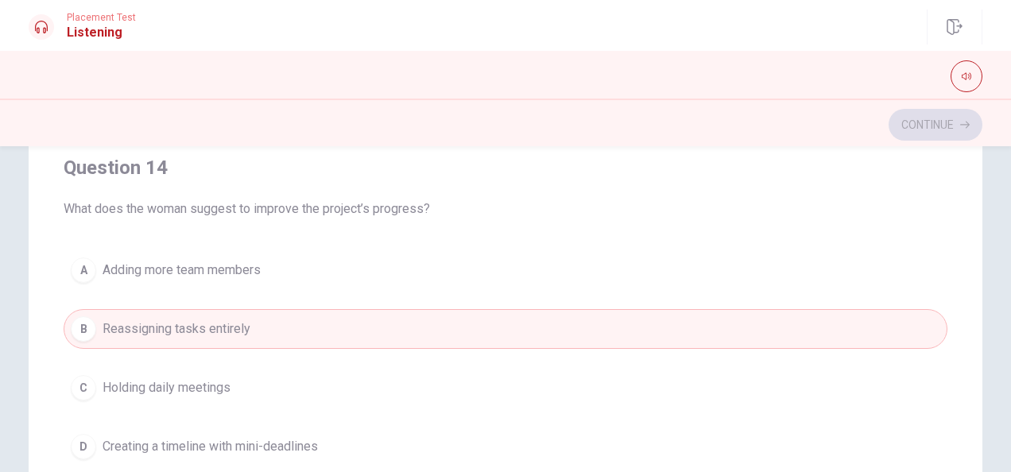
scroll to position [950, 0]
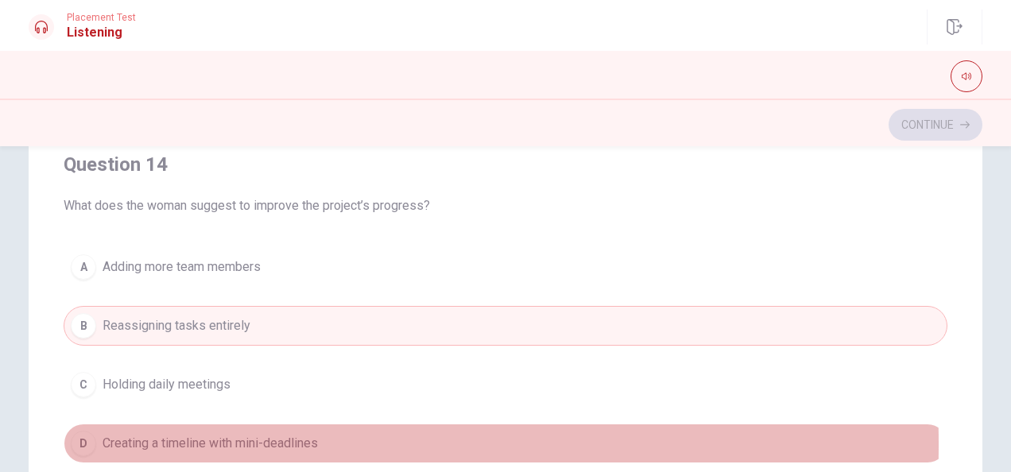
click at [73, 435] on div "D" at bounding box center [83, 443] width 25 height 25
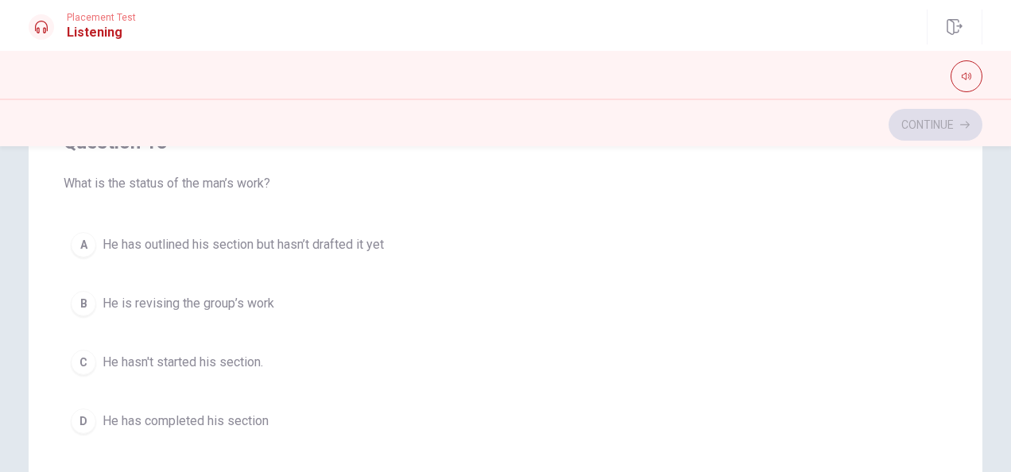
scroll to position [609, 0]
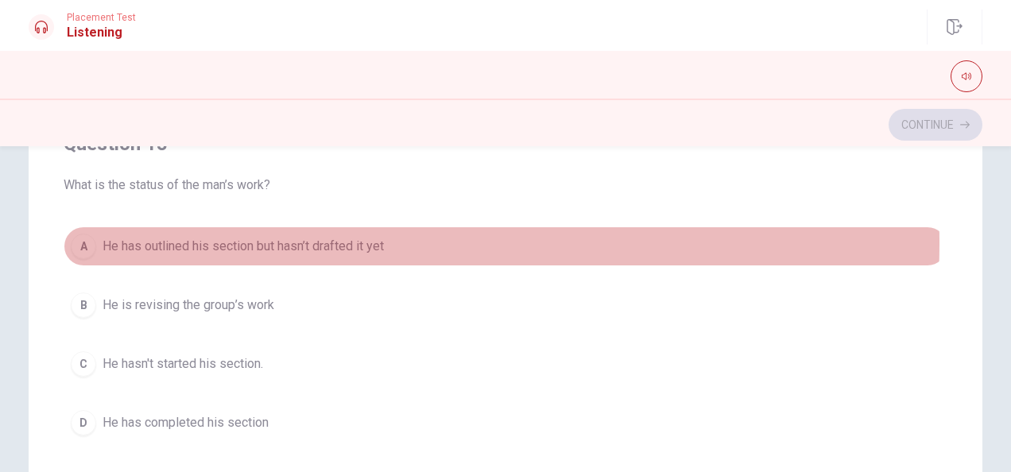
click at [226, 237] on span "He has outlined his section but hasn’t drafted it yet" at bounding box center [243, 246] width 281 height 19
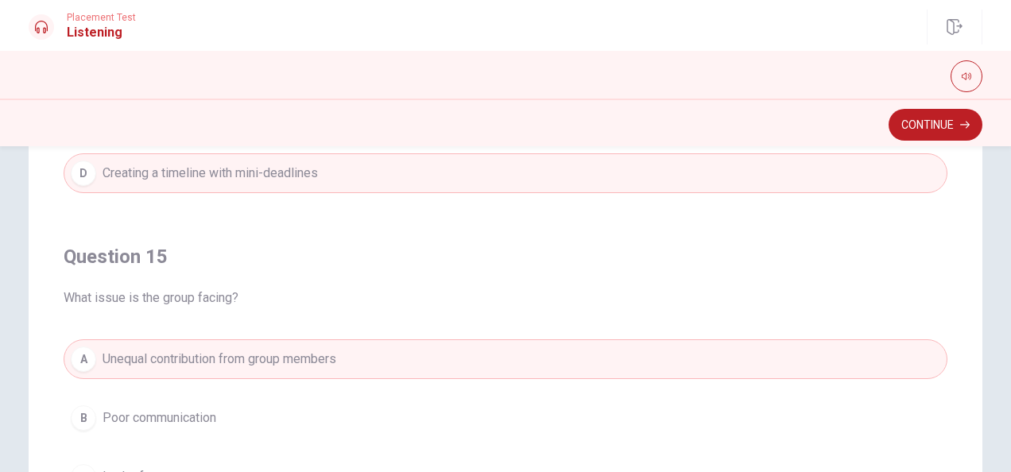
scroll to position [1276, 0]
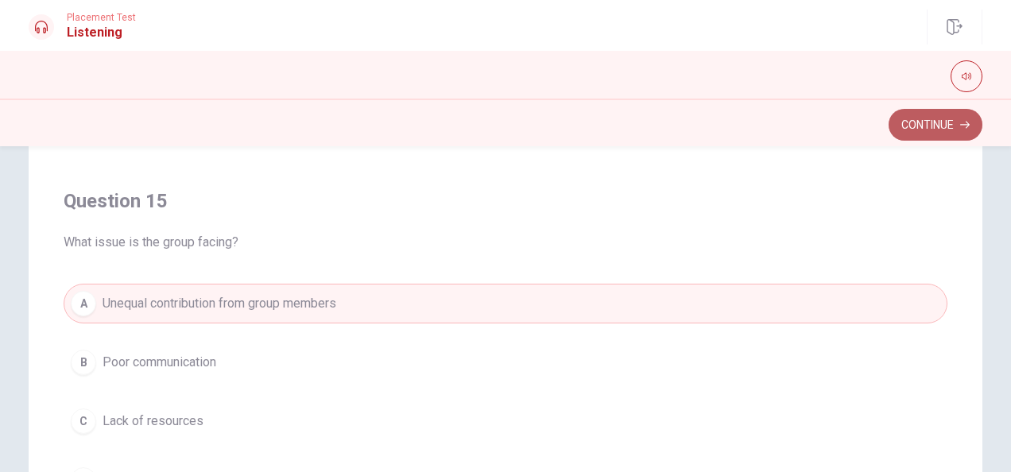
click at [954, 122] on button "Continue" at bounding box center [935, 125] width 94 height 32
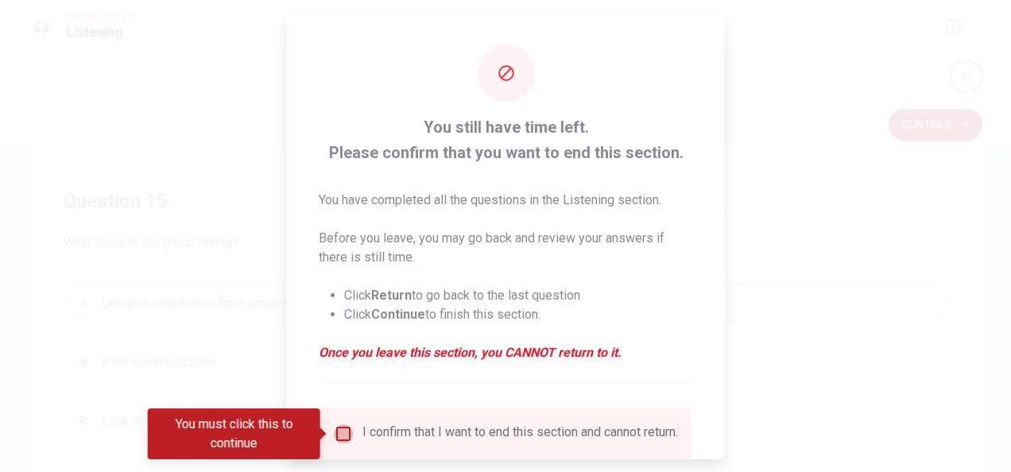
click at [340, 437] on input "You must click this to continue" at bounding box center [343, 433] width 19 height 19
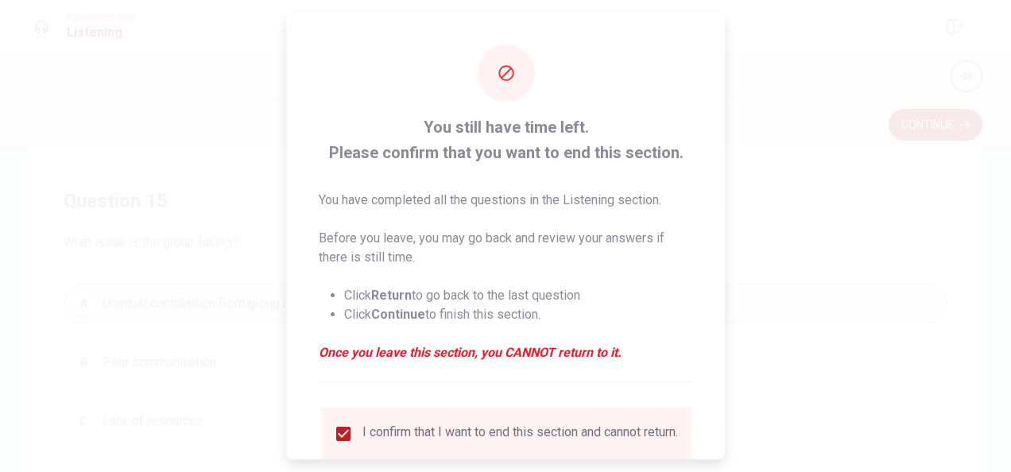
scroll to position [121, 0]
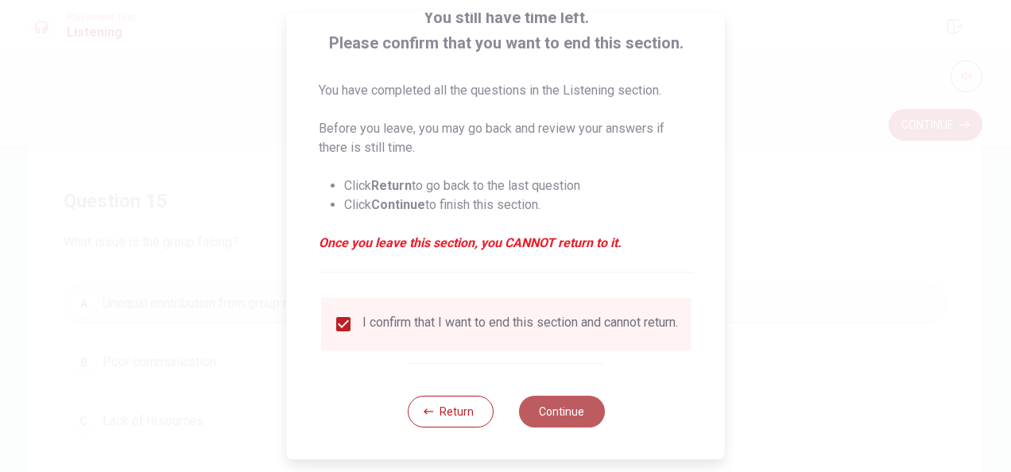
click at [575, 402] on button "Continue" at bounding box center [561, 412] width 86 height 32
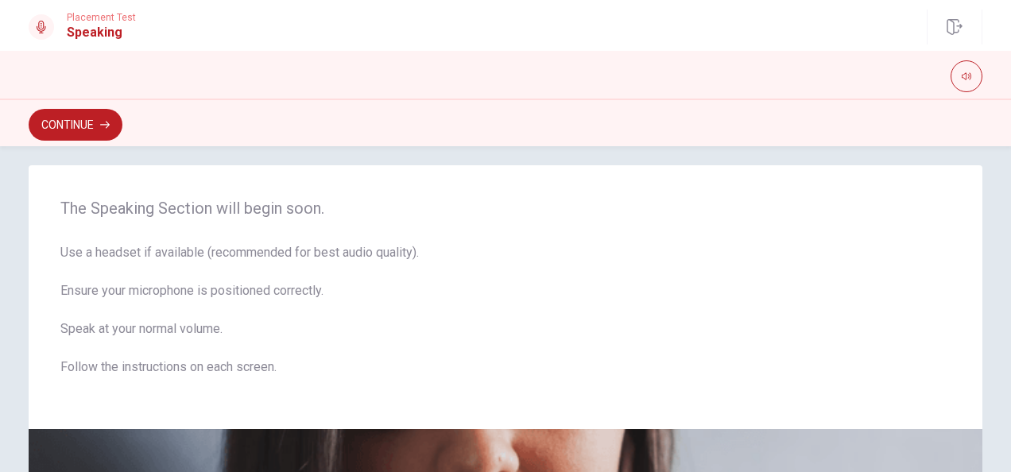
scroll to position [0, 0]
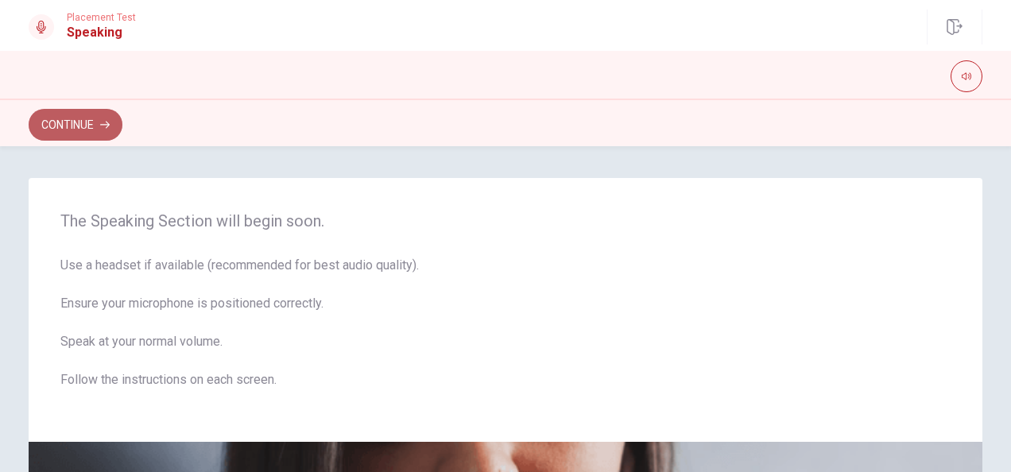
click at [101, 127] on icon "button" at bounding box center [105, 125] width 10 height 10
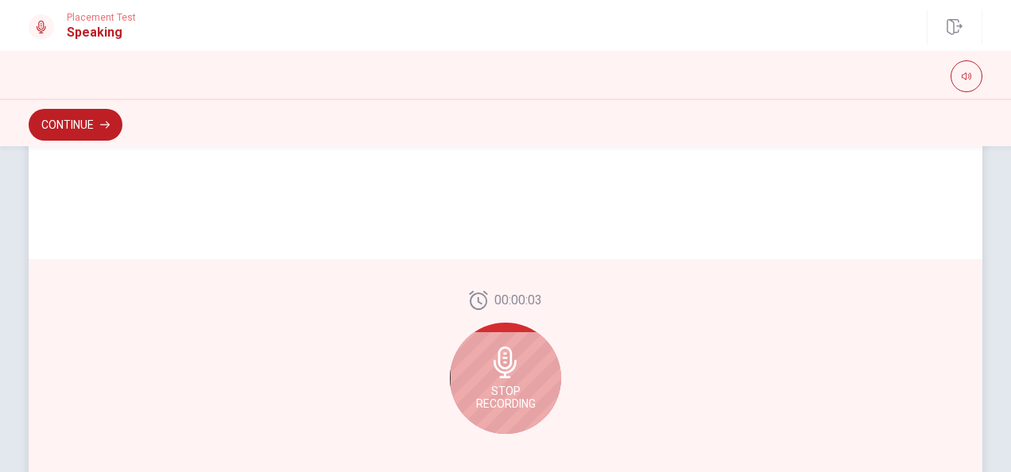
scroll to position [393, 0]
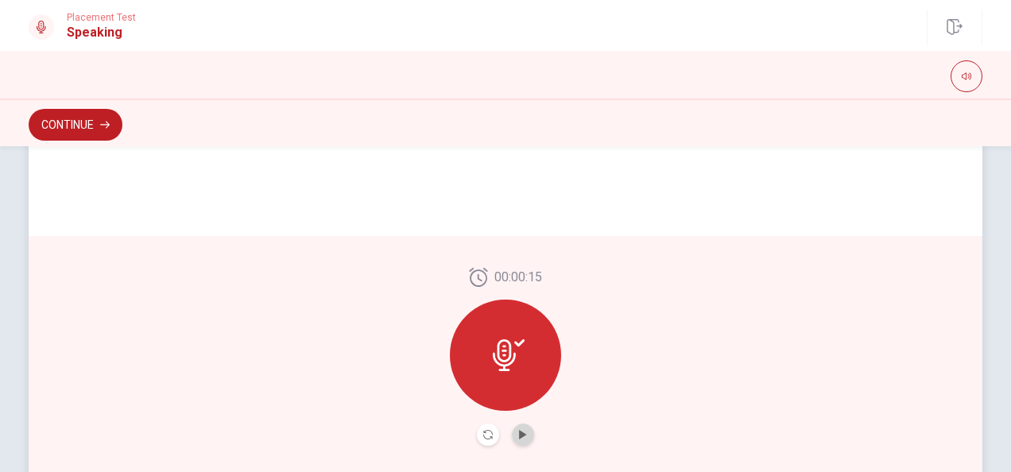
click at [525, 435] on button "Play Audio" at bounding box center [523, 435] width 22 height 22
click at [483, 435] on icon "Record Again" at bounding box center [488, 435] width 10 height 10
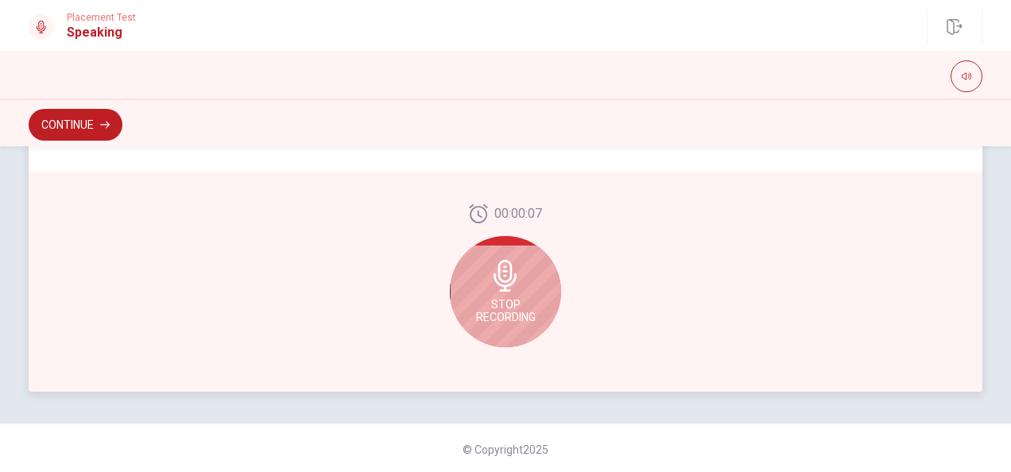
scroll to position [481, 0]
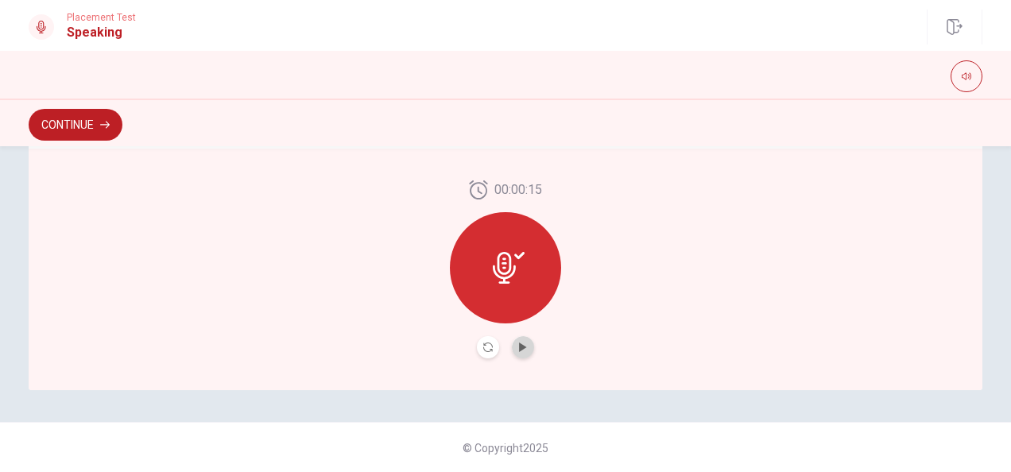
click at [517, 339] on button "Play Audio" at bounding box center [523, 347] width 22 height 22
click at [493, 349] on button "Record Again" at bounding box center [488, 347] width 22 height 22
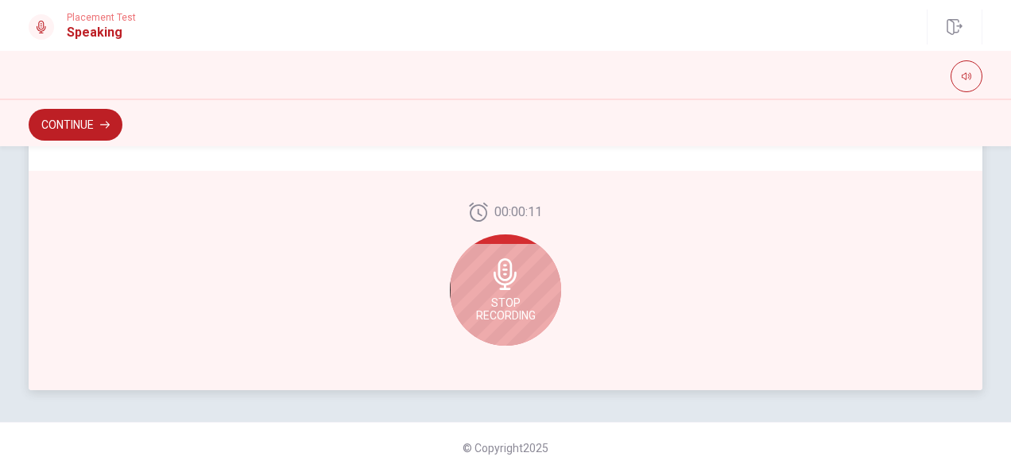
scroll to position [482, 0]
click at [491, 285] on icon at bounding box center [506, 273] width 32 height 32
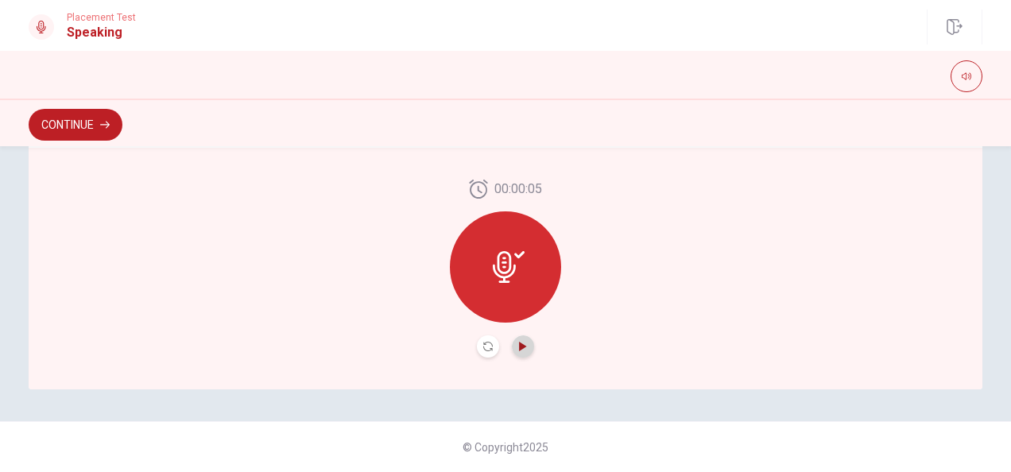
click at [522, 345] on icon "Play Audio" at bounding box center [523, 347] width 10 height 10
click at [513, 340] on button "Pause Audio" at bounding box center [523, 346] width 22 height 22
click at [107, 132] on button "Continue" at bounding box center [76, 125] width 94 height 32
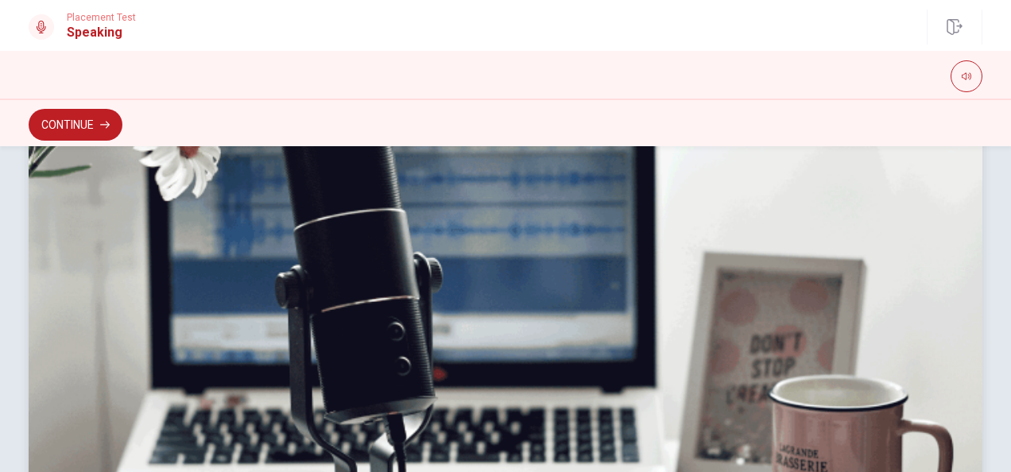
scroll to position [340, 0]
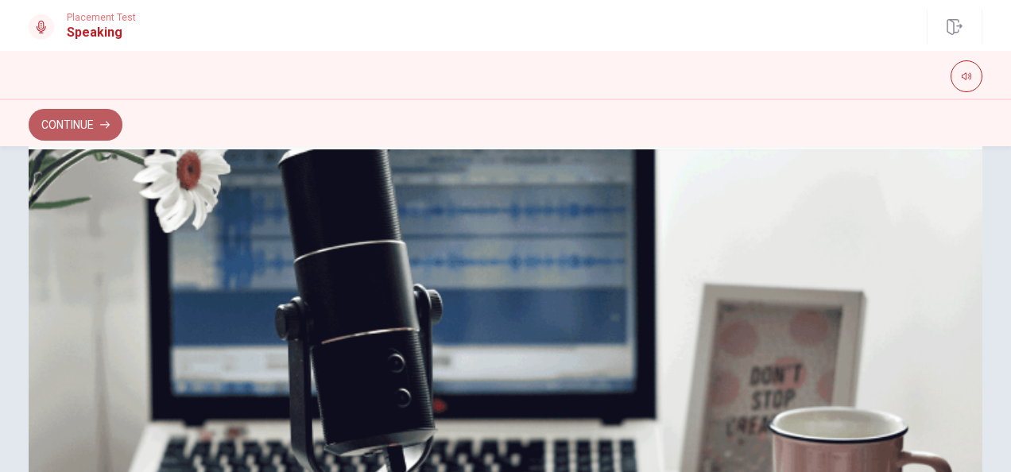
click at [106, 118] on button "Continue" at bounding box center [76, 125] width 94 height 32
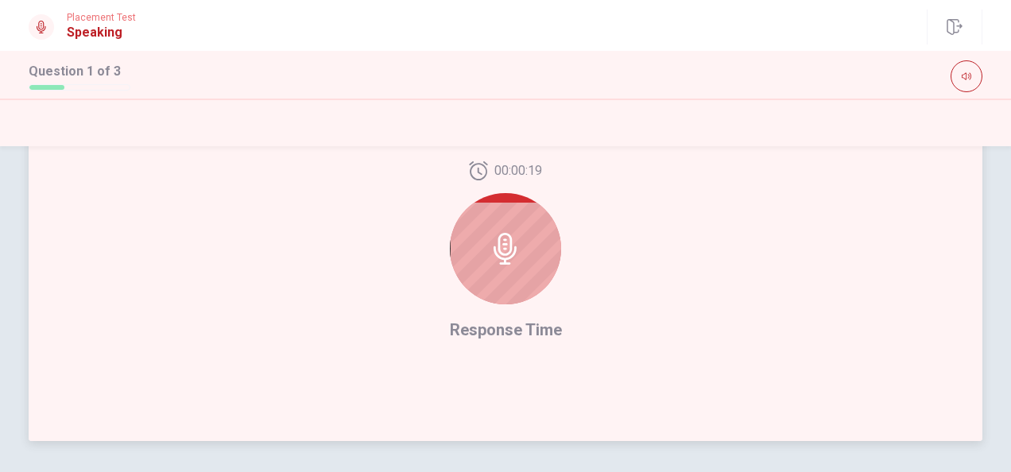
scroll to position [431, 0]
click at [480, 324] on span "Response Time" at bounding box center [506, 328] width 112 height 19
click at [493, 274] on div at bounding box center [505, 247] width 111 height 111
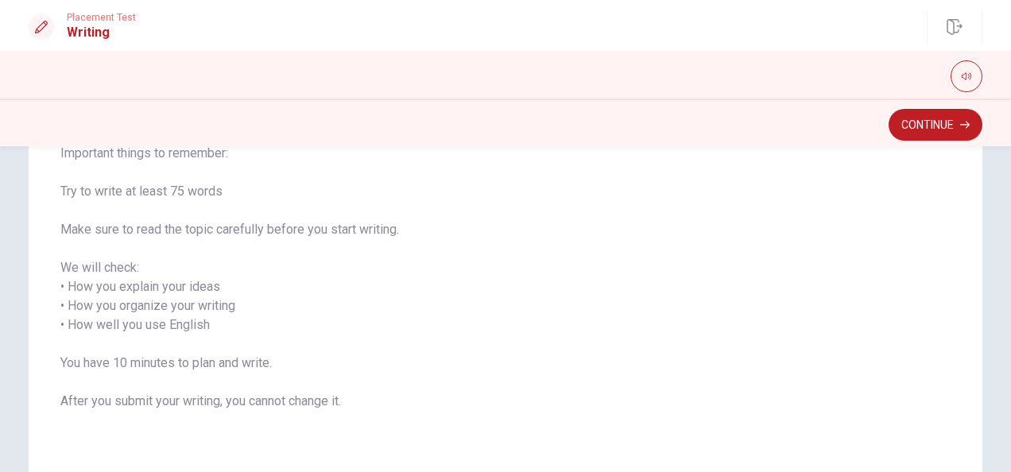
scroll to position [175, 0]
click at [930, 136] on button "Continue" at bounding box center [935, 125] width 94 height 32
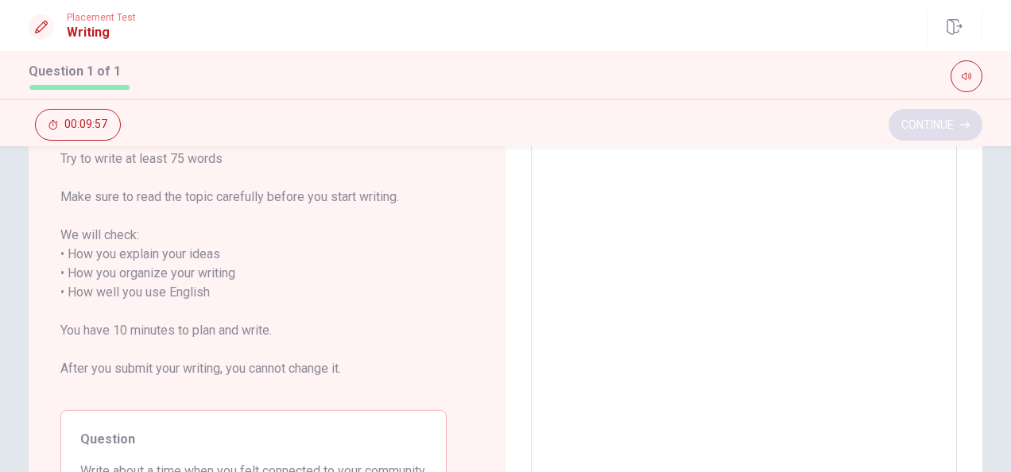
click at [930, 136] on div "Continue 00:09:57" at bounding box center [506, 125] width 954 height 30
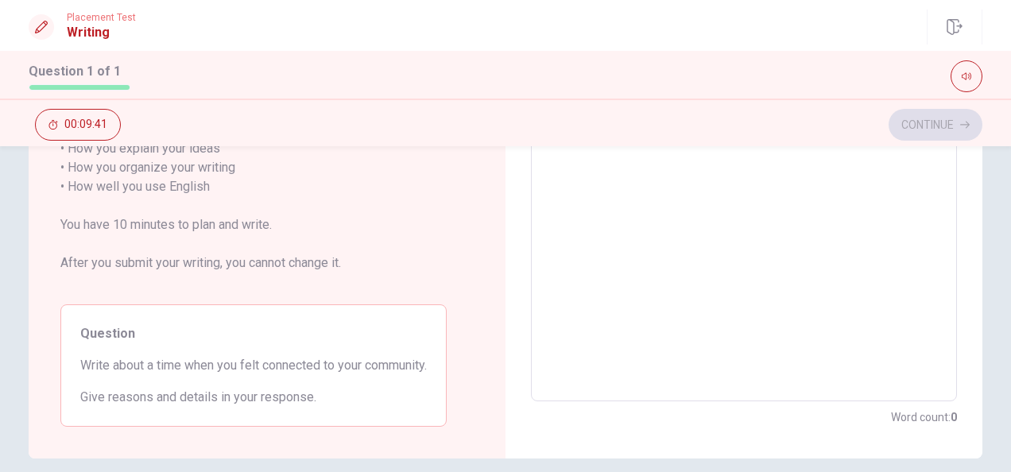
scroll to position [0, 0]
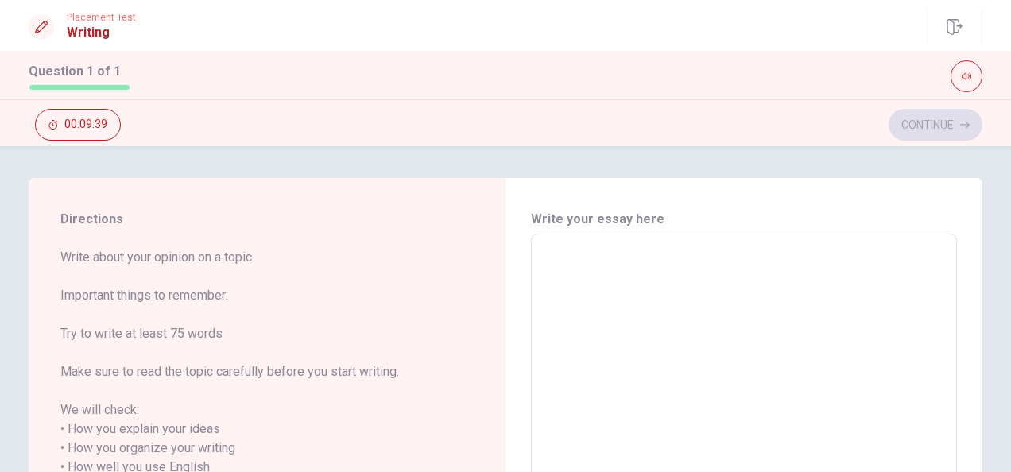
click at [637, 250] on textarea at bounding box center [744, 458] width 404 height 422
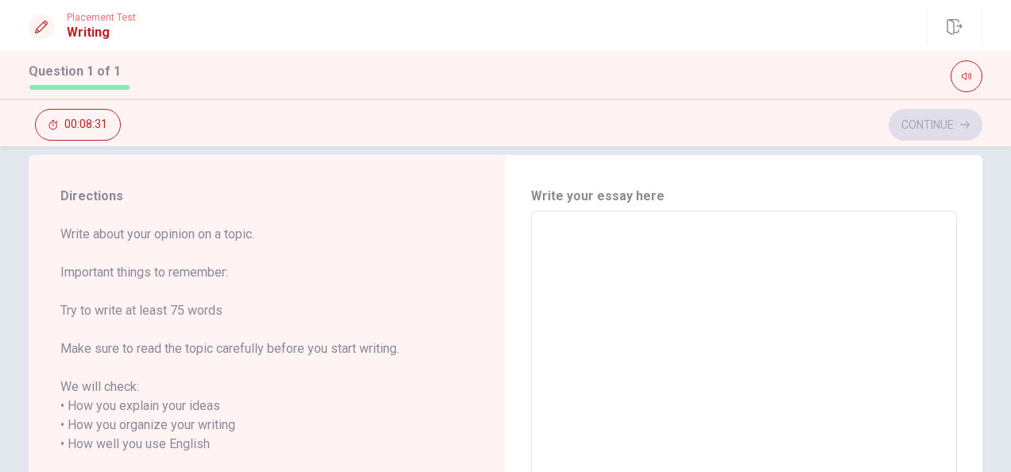
scroll to position [22, 0]
type textarea "I"
type textarea "x"
type textarea "I"
type textarea "x"
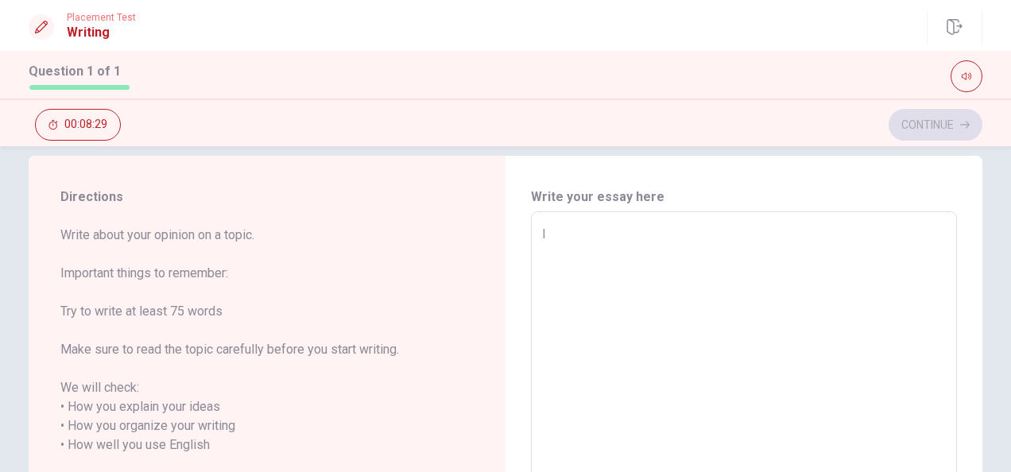
type textarea "I F"
type textarea "x"
type textarea "I FE"
type textarea "x"
type textarea "I FEL"
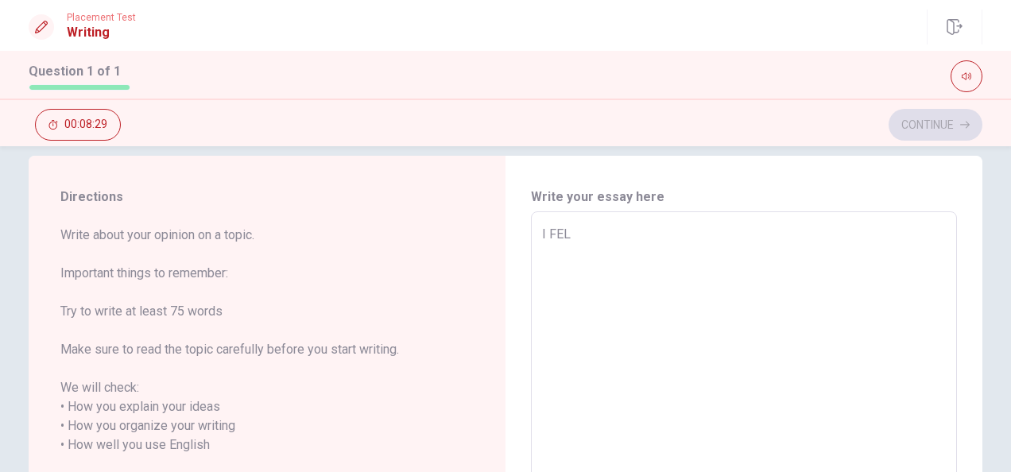
type textarea "x"
type textarea "I FELT"
type textarea "x"
type textarea "I FELT"
type textarea "x"
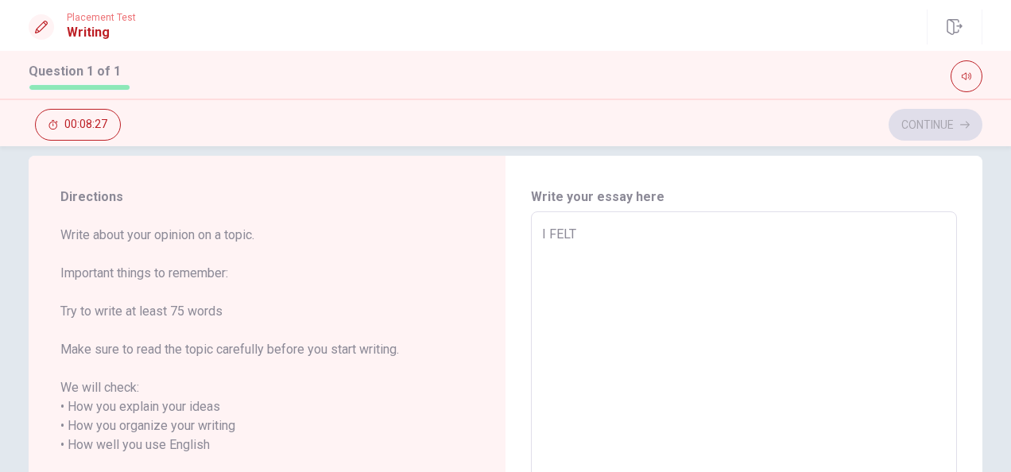
type textarea "I FELT"
type textarea "x"
type textarea "I FEL"
type textarea "x"
type textarea "I FE"
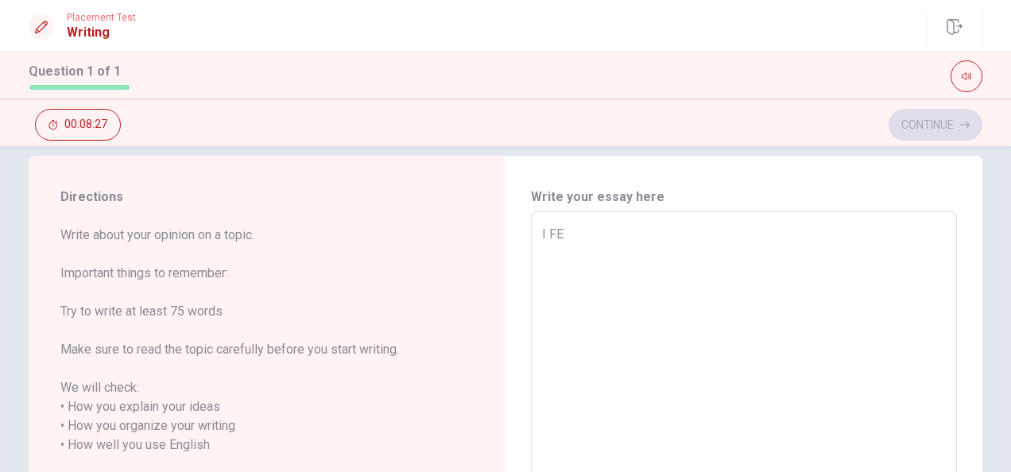
type textarea "x"
type textarea "I F"
type textarea "x"
type textarea "I"
type textarea "x"
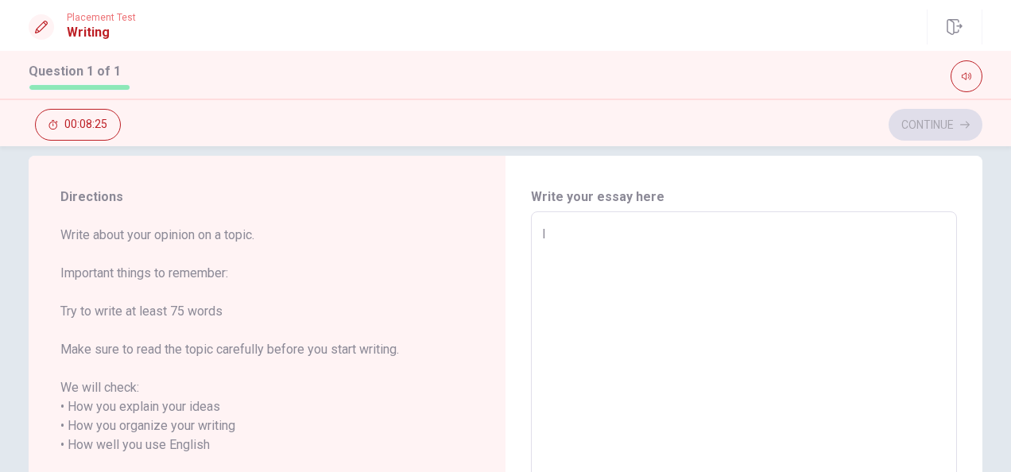
type textarea "I f"
type textarea "x"
type textarea "I fe"
type textarea "x"
type textarea "I fel"
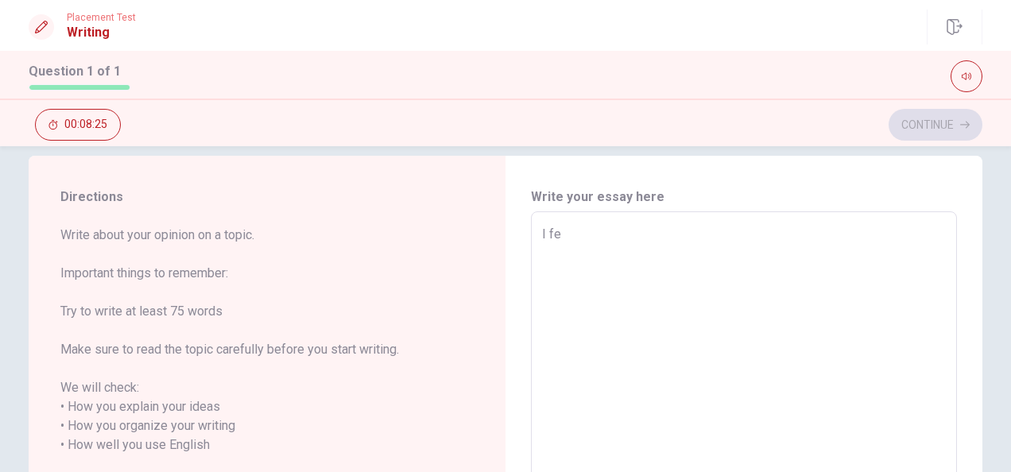
type textarea "x"
type textarea "I felt"
type textarea "x"
type textarea "I felt"
type textarea "x"
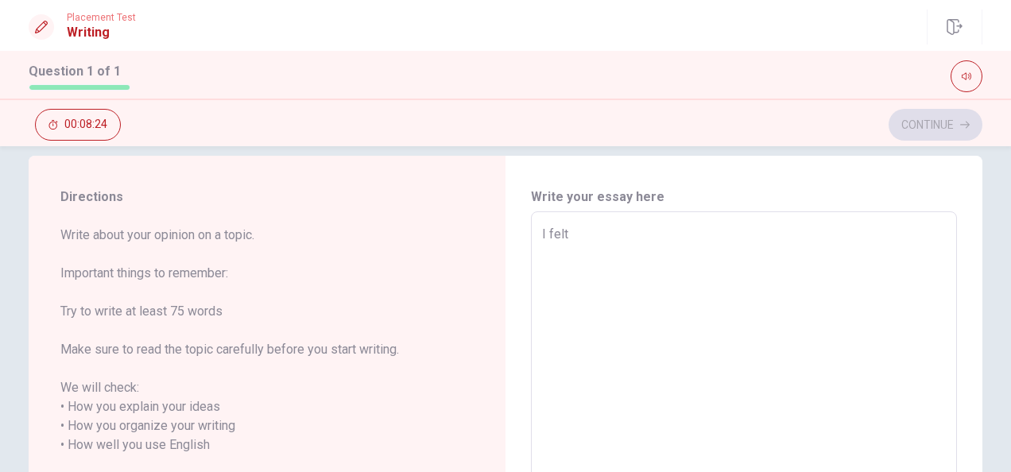
type textarea "I felt c"
type textarea "x"
type textarea "I felt co"
type textarea "x"
type textarea "I felt con"
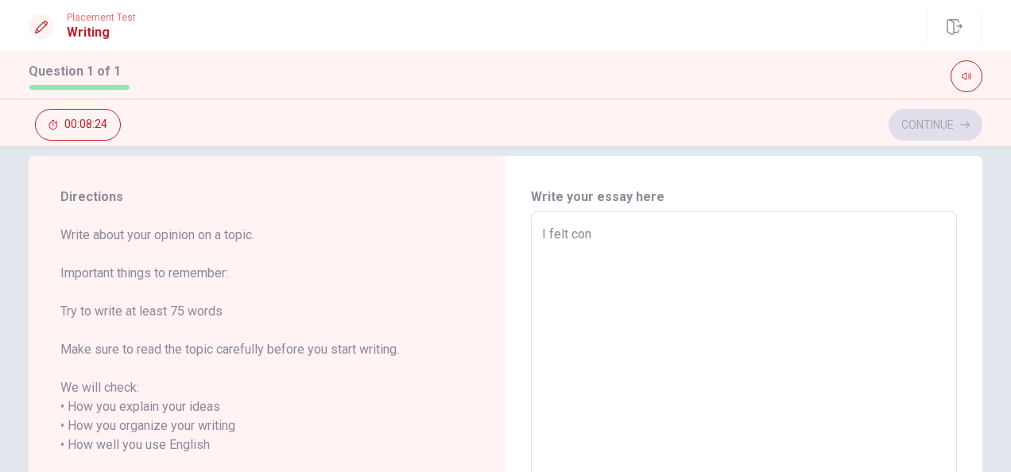
type textarea "x"
type textarea "I felt conn"
type textarea "x"
type textarea "I felt conne"
type textarea "x"
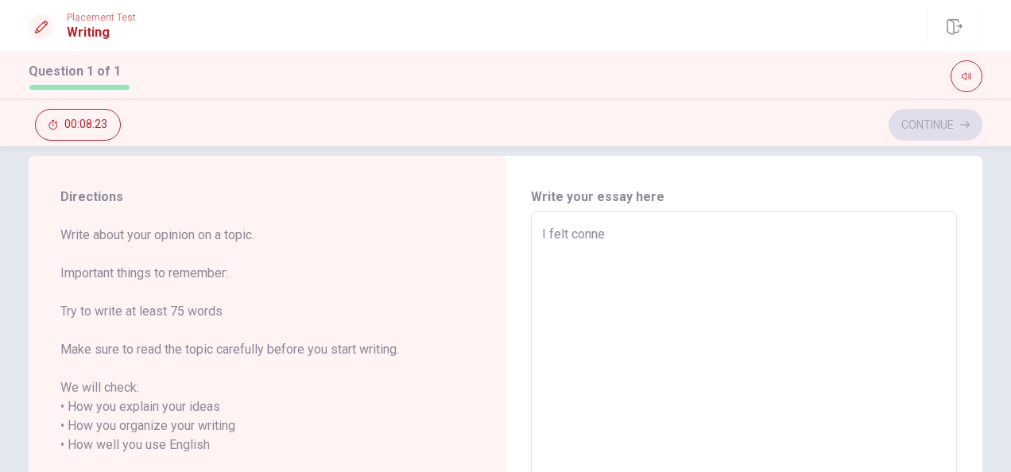
type textarea "I felt connec"
type textarea "x"
type textarea "I felt connect"
type textarea "x"
type textarea "I felt connecte"
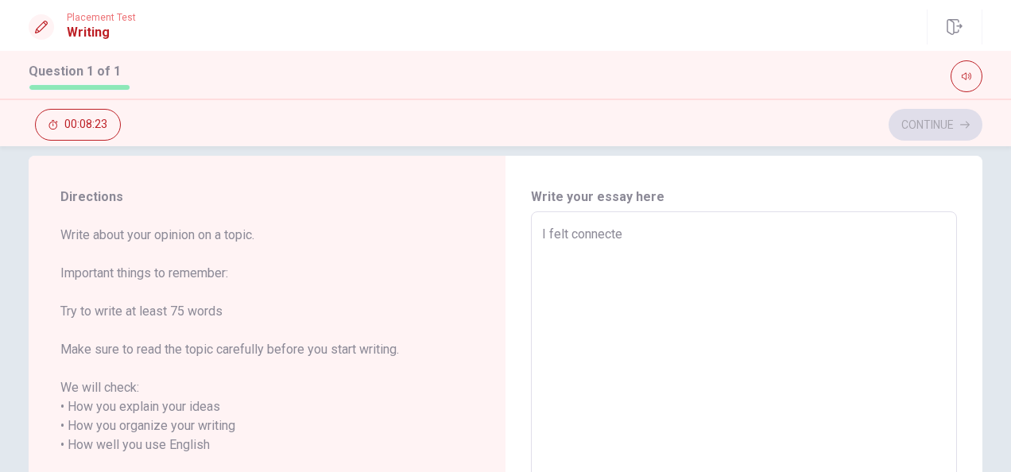
type textarea "x"
type textarea "I felt connected"
type textarea "x"
type textarea "I felt connected"
type textarea "x"
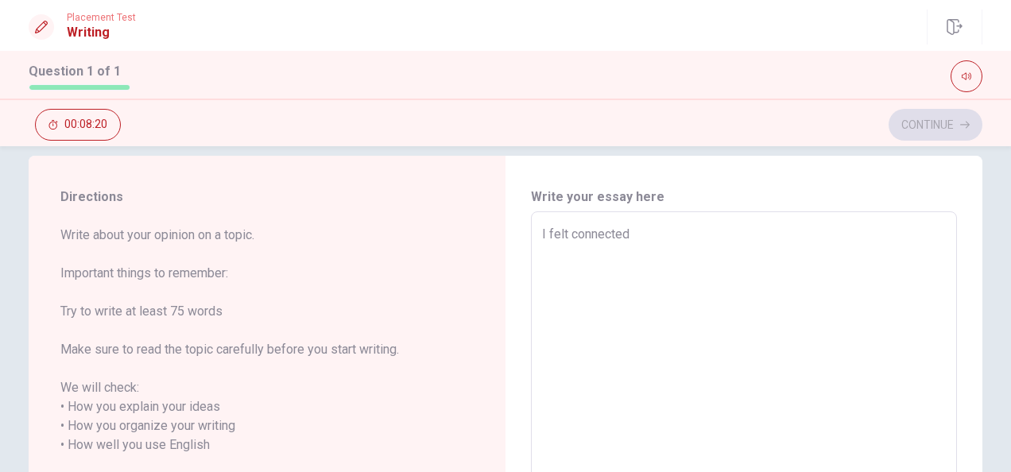
type textarea "I felt connected t"
type textarea "x"
type textarea "I felt connected to"
type textarea "x"
type textarea "I felt connected to"
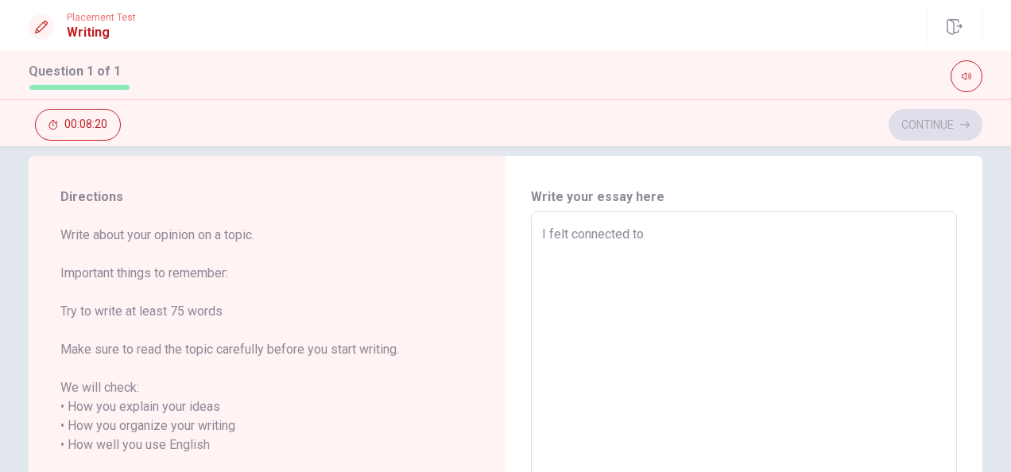
type textarea "x"
type textarea "I felt connected to m"
type textarea "x"
type textarea "I felt connected to my"
type textarea "x"
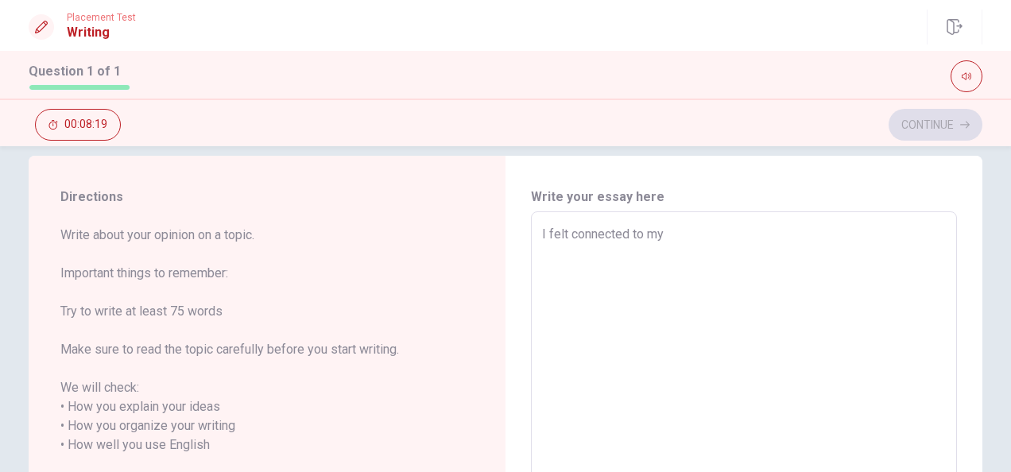
type textarea "I felt connected to my"
type textarea "x"
type textarea "I felt connected to my c"
type textarea "x"
type textarea "I felt connected to my co"
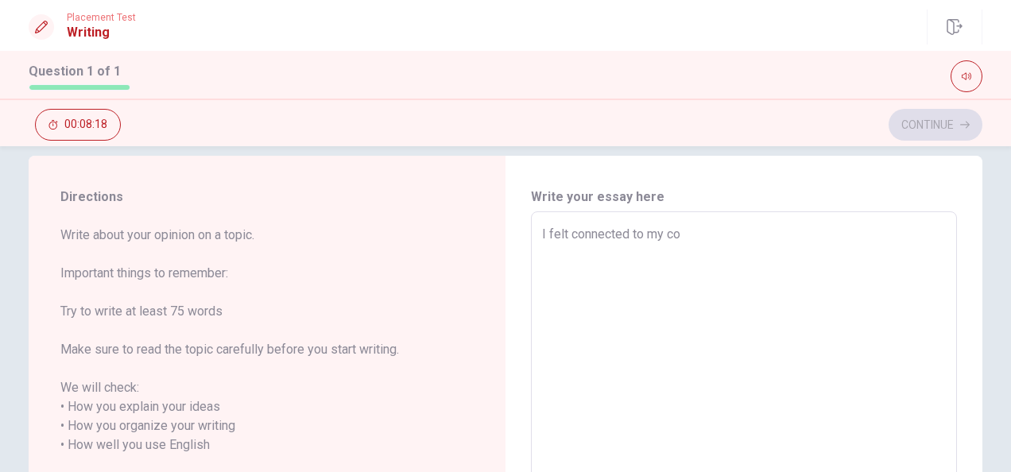
type textarea "x"
type textarea "I felt connected to my com"
type textarea "x"
type textarea "I felt connected to my comm"
type textarea "x"
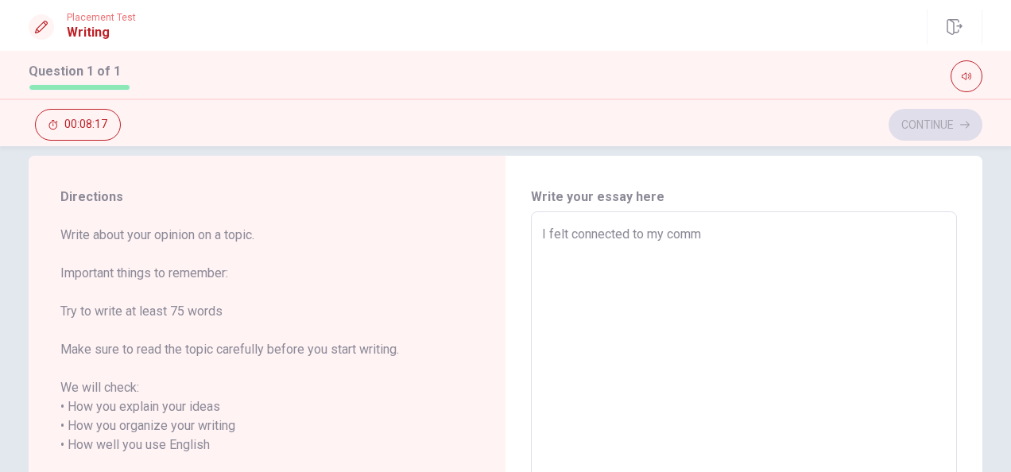
type textarea "I felt connected to my commu"
type textarea "x"
type textarea "I felt connected to my commun"
type textarea "x"
type textarea "I felt connected to my communi"
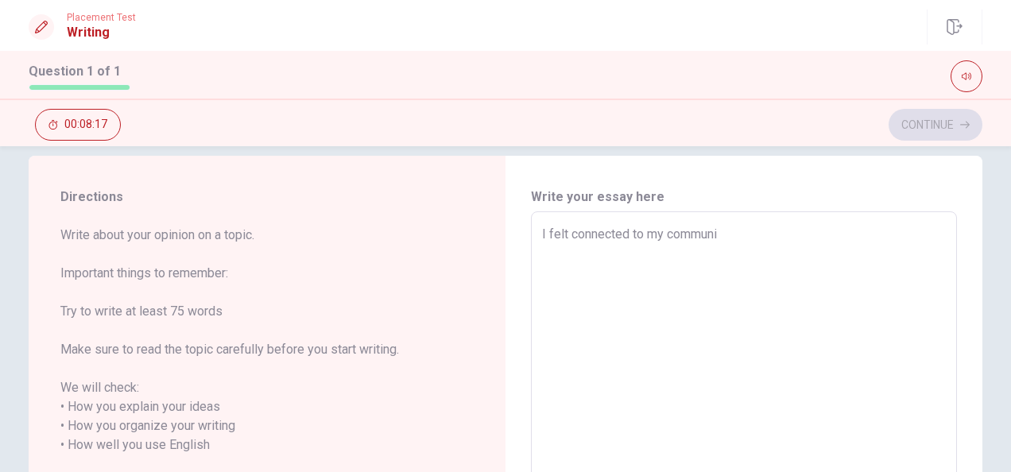
type textarea "x"
type textarea "I felt connected to my communit"
type textarea "x"
type textarea "I felt connected to my community"
type textarea "x"
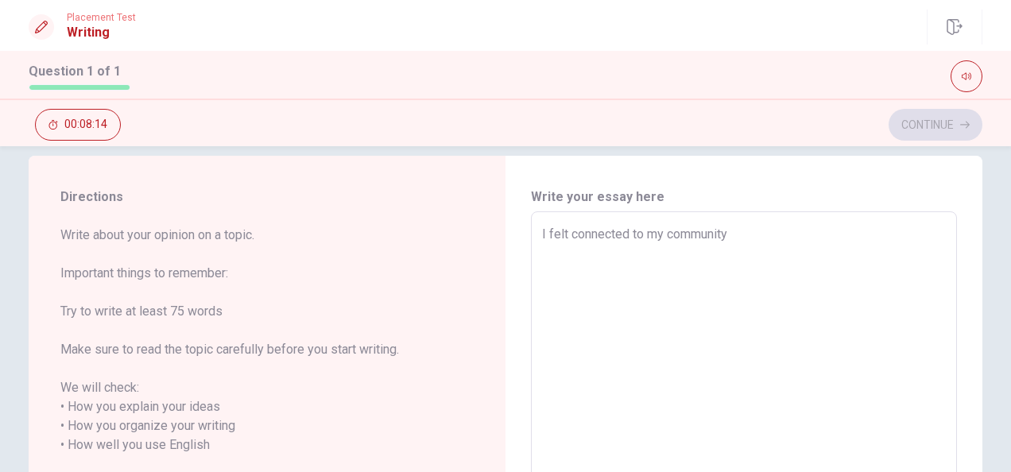
type textarea "I felt connected to my community"
type textarea "x"
type textarea "I felt connected to my community s"
type textarea "x"
type textarea "I felt connected to my community se"
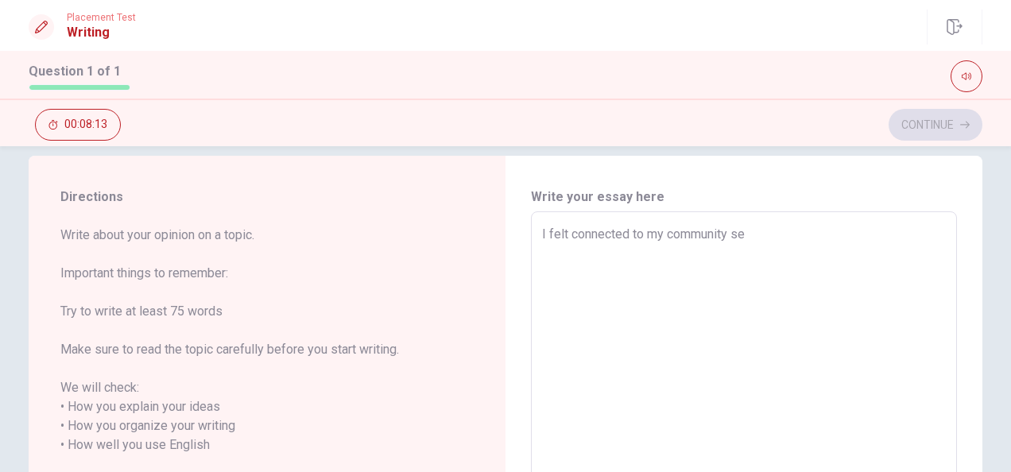
type textarea "x"
type textarea "I felt connected to my community see"
type textarea "x"
type textarea "I felt connected to my community seer"
type textarea "x"
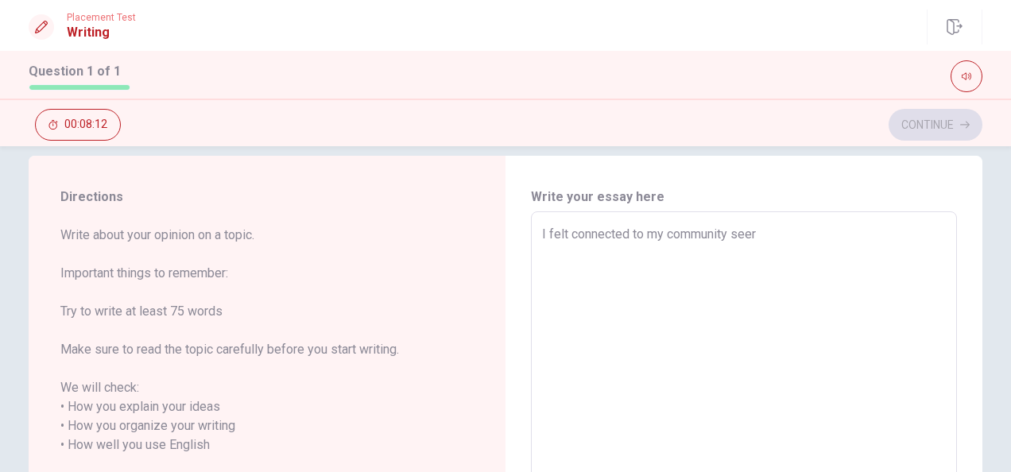
type textarea "I felt connected to my community see"
type textarea "x"
type textarea "I felt connected to my community se"
type textarea "x"
type textarea "I felt connected to my community sev"
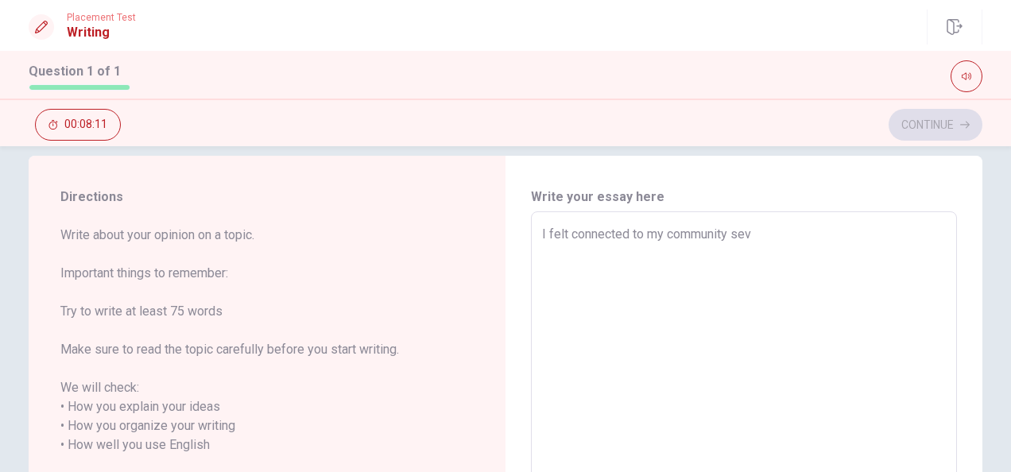
type textarea "x"
type textarea "I felt connected to my community seve"
type textarea "x"
type textarea "I felt connected to my community sever"
type textarea "x"
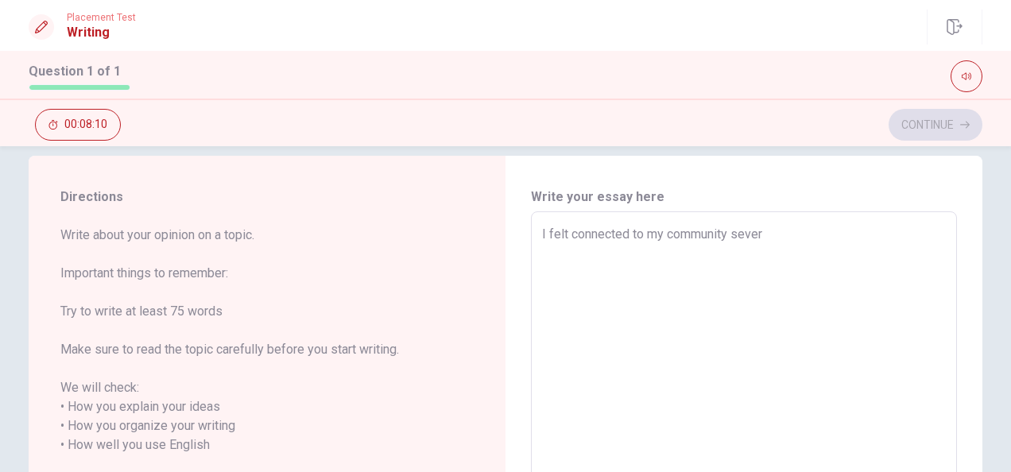
type textarea "I felt connected to my community severa"
type textarea "x"
type textarea "I felt connected to my community several"
type textarea "x"
type textarea "I felt connected to my community several"
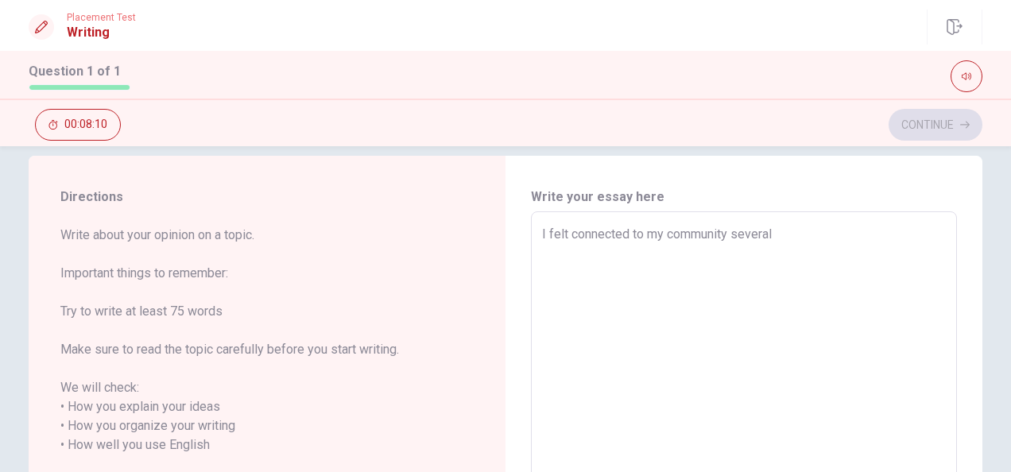
type textarea "x"
type textarea "I felt connected to my community several t"
type textarea "x"
type textarea "I felt connected to my community several ti"
type textarea "x"
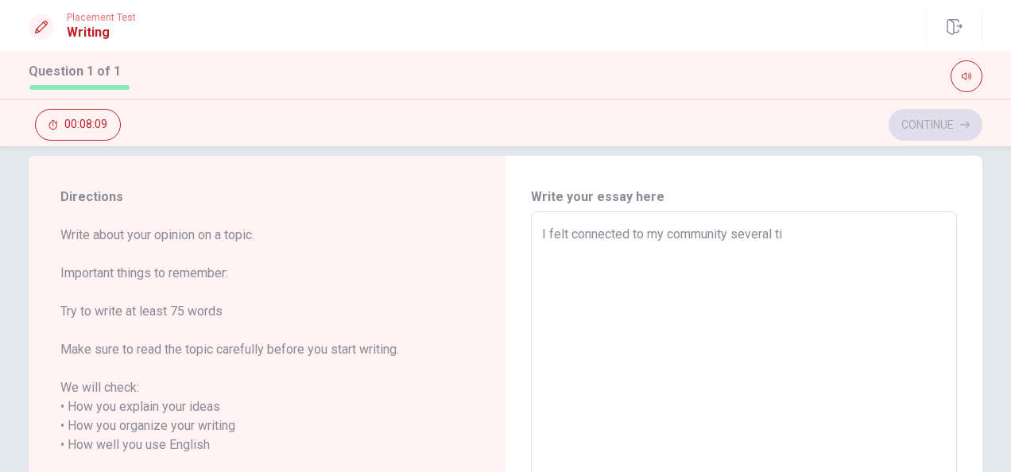
type textarea "I felt connected to my community several [PERSON_NAME]"
type textarea "x"
type textarea "I felt connected to my community several time"
type textarea "x"
type textarea "I felt connected to my community several times"
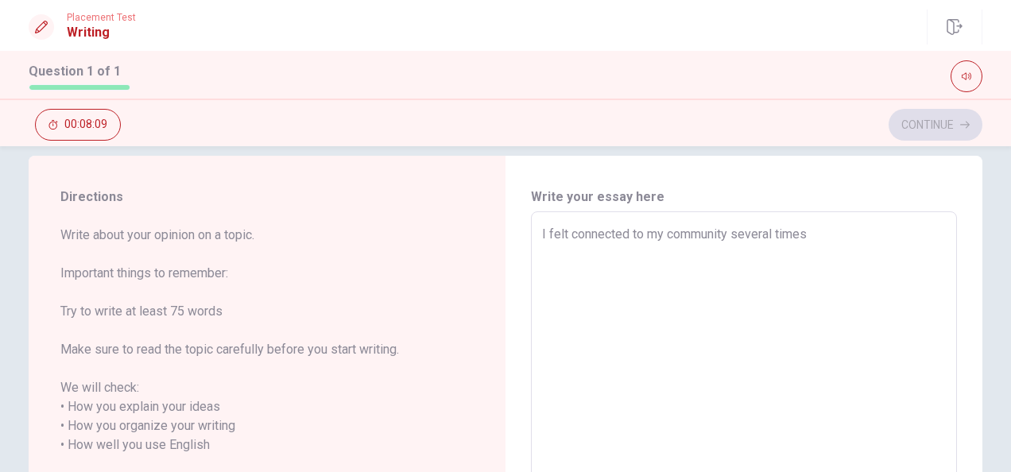
type textarea "x"
type textarea "I felt connected to my community several times"
type textarea "x"
type textarea "I felt connected to my community several times a"
type textarea "x"
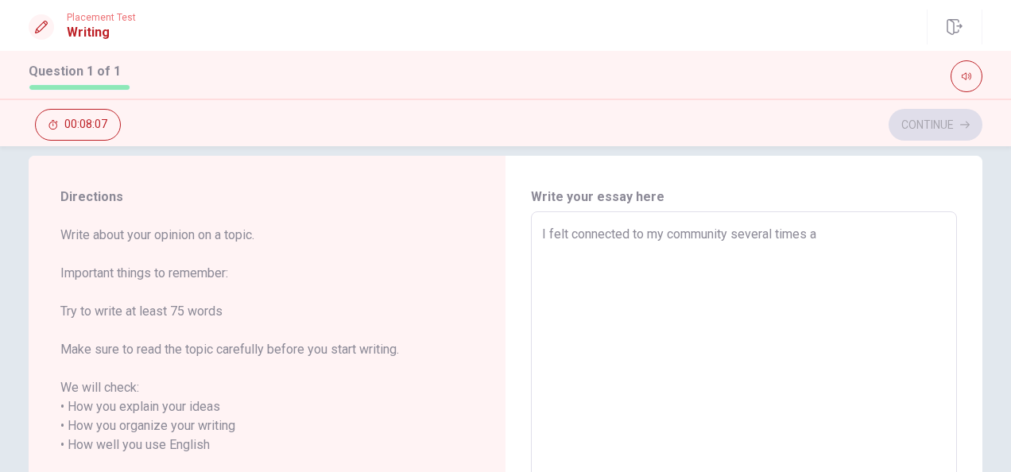
type textarea "I felt connected to my community several times a"
type textarea "x"
type textarea "I felt connected to my community several times a y"
type textarea "x"
type textarea "I felt connected to my community several times a ye"
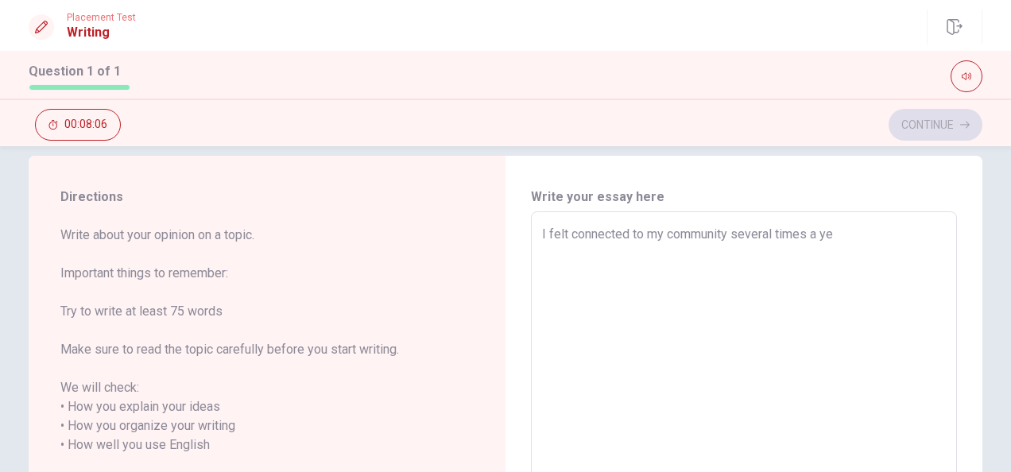
type textarea "x"
type textarea "I felt connected to my community several times a yea"
type textarea "x"
type textarea "I felt connected to my community several times a year"
type textarea "x"
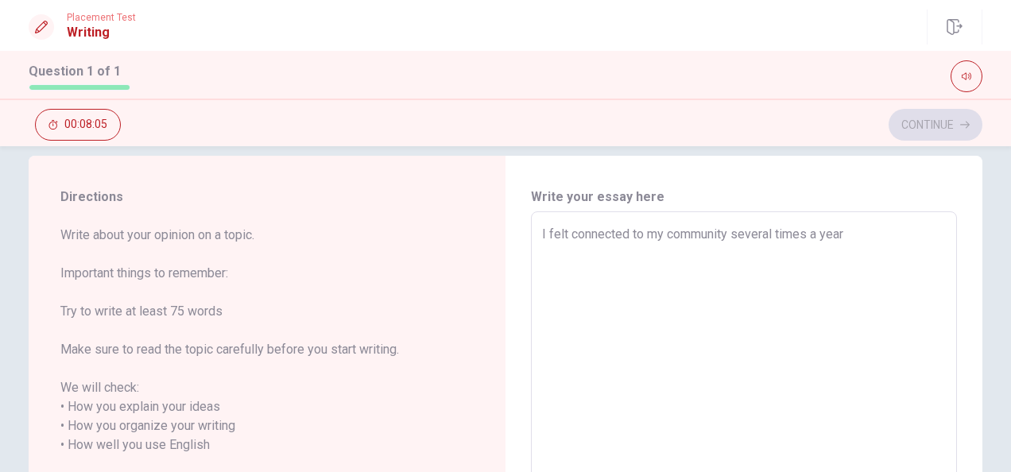
type textarea "I felt connected to my community several times a year."
type textarea "x"
type textarea "I felt connected to my community several times a year."
type textarea "x"
type textarea "I felt connected to my community several times a year. o"
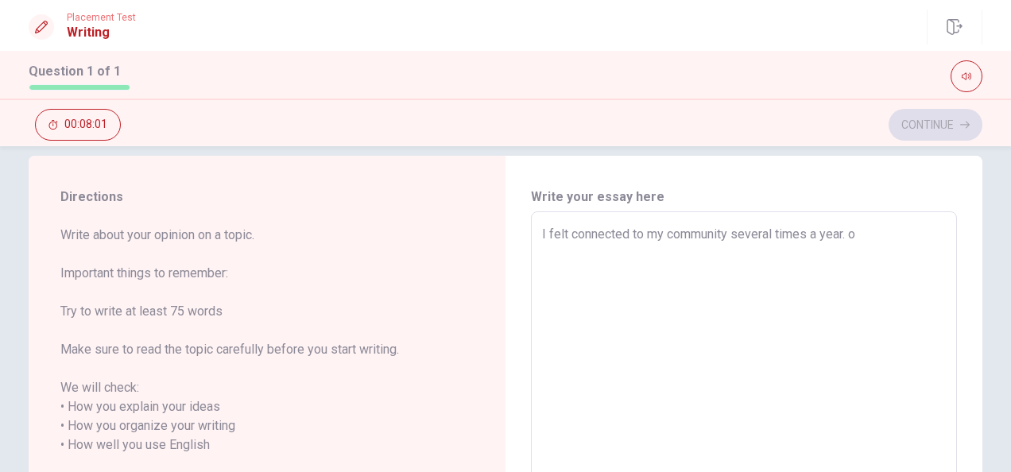
type textarea "x"
type textarea "I felt connected to my community several times a year. on"
type textarea "x"
type textarea "I felt connected to my community several times a year. one"
type textarea "x"
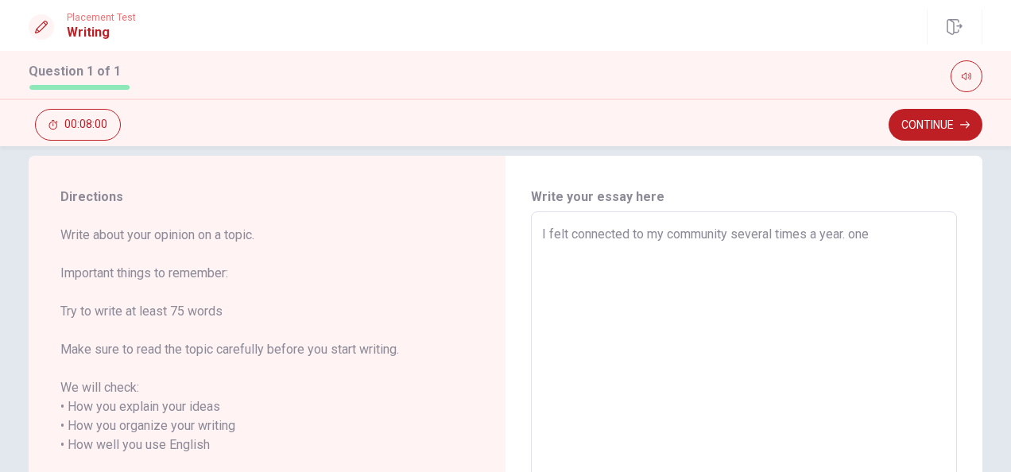
type textarea "I felt connected to my community several times a year. one"
type textarea "x"
type textarea "I felt connected to my community several times a year. one o"
type textarea "x"
type textarea "I felt connected to my community several times a year. one of"
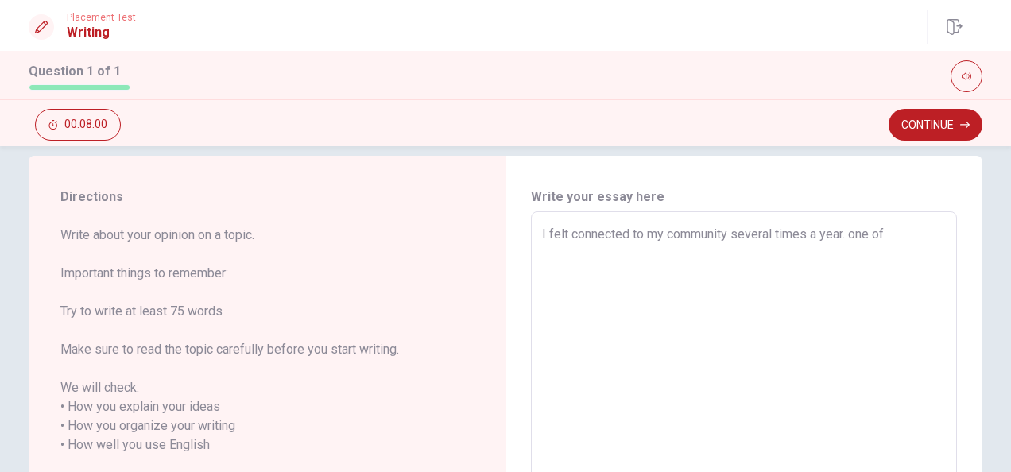
type textarea "x"
type textarea "I felt connected to my community several times a year. one of"
type textarea "x"
type textarea "I felt connected to my community several times a year. one of t"
type textarea "x"
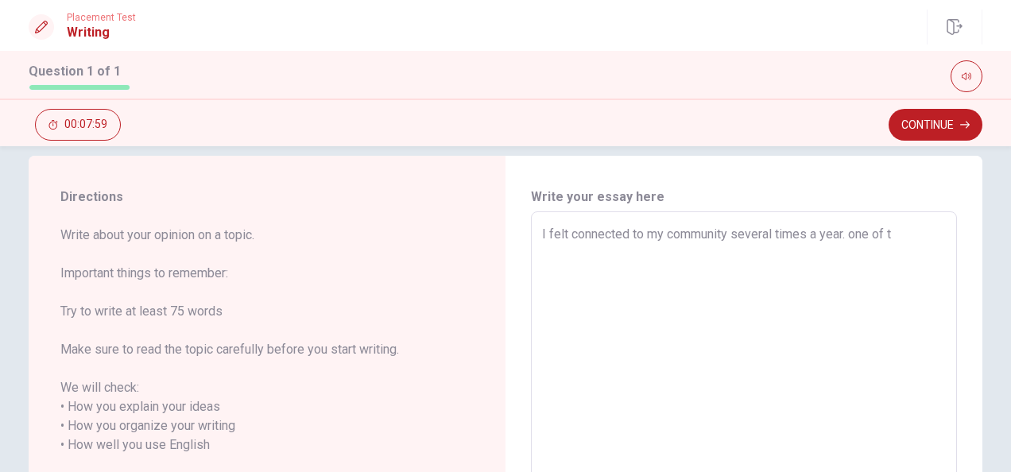
type textarea "I felt connected to my community several times a year. one of th"
type textarea "x"
type textarea "I felt connected to my community several times a year. one of the"
type textarea "x"
type textarea "I felt connected to my community several times a year. one of the"
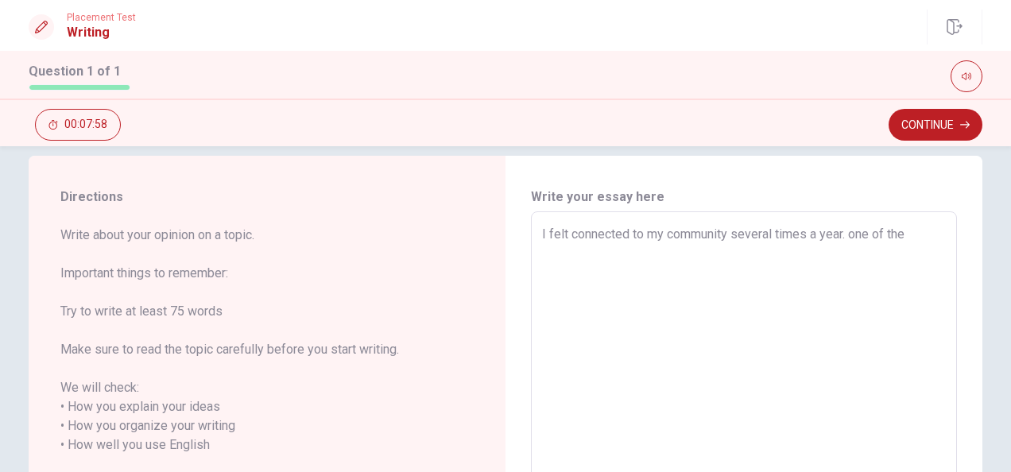
type textarea "x"
type textarea "I felt connected to my community several times a year. one of the t"
type textarea "x"
type textarea "I felt connected to my community several times a year. one of the ti"
type textarea "x"
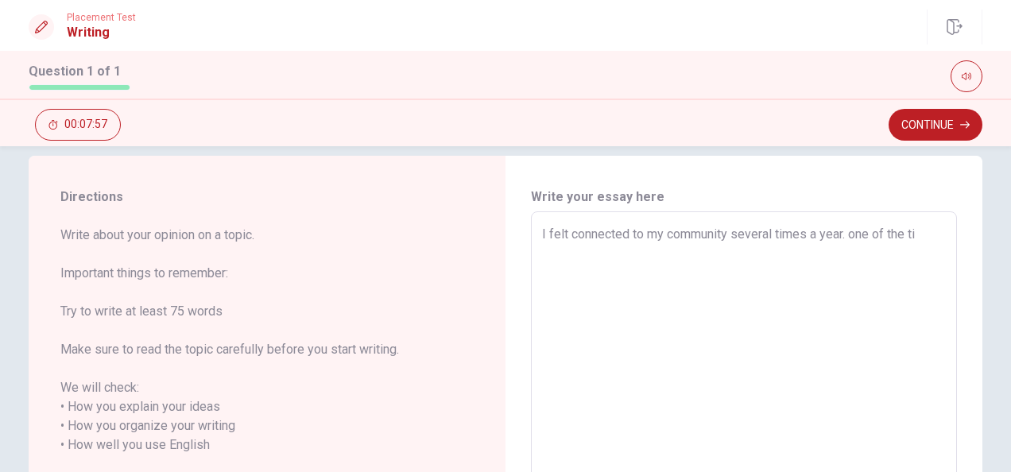
type textarea "I felt connected to my community several times a year. one of the [PERSON_NAME]"
type textarea "x"
type textarea "I felt connected to my community several times a year. one of the time"
type textarea "x"
type textarea "I felt connected to my community several times a year. one of the time"
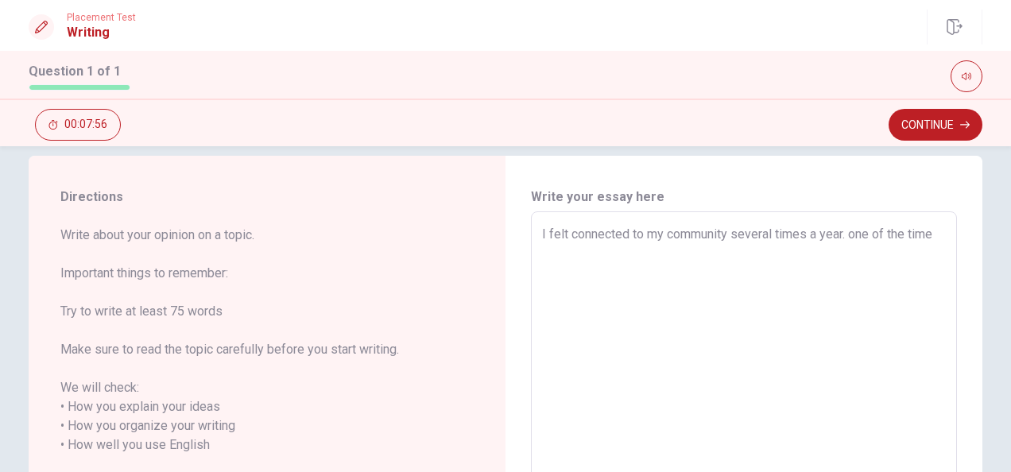
type textarea "x"
type textarea "I felt connected to my community several times a year. one of the time i"
type textarea "x"
type textarea "I felt connected to my community several times a year. one of the time i"
type textarea "x"
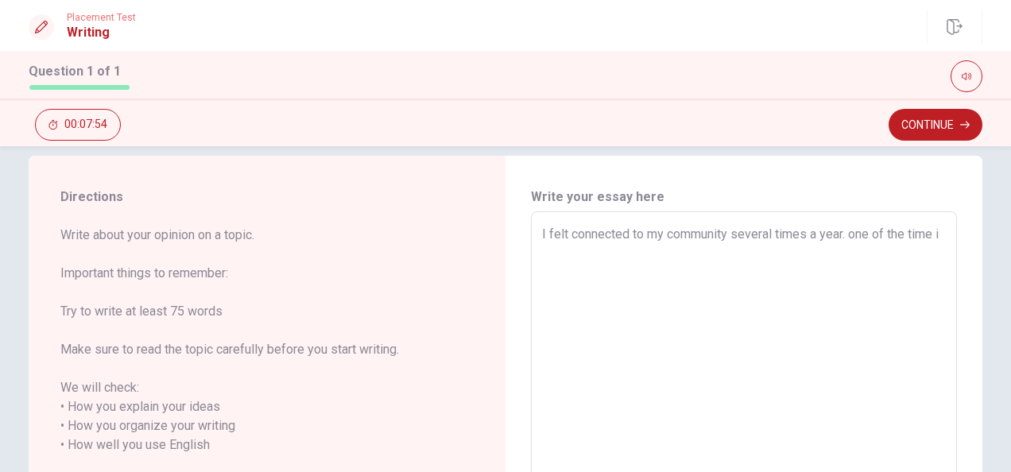
type textarea "I felt connected to my community several times a year. one of the time i r"
type textarea "x"
type textarea "I felt connected to my community several times a year. one of the time i re"
type textarea "x"
type textarea "I felt connected to my community several times a year. one of the time i r"
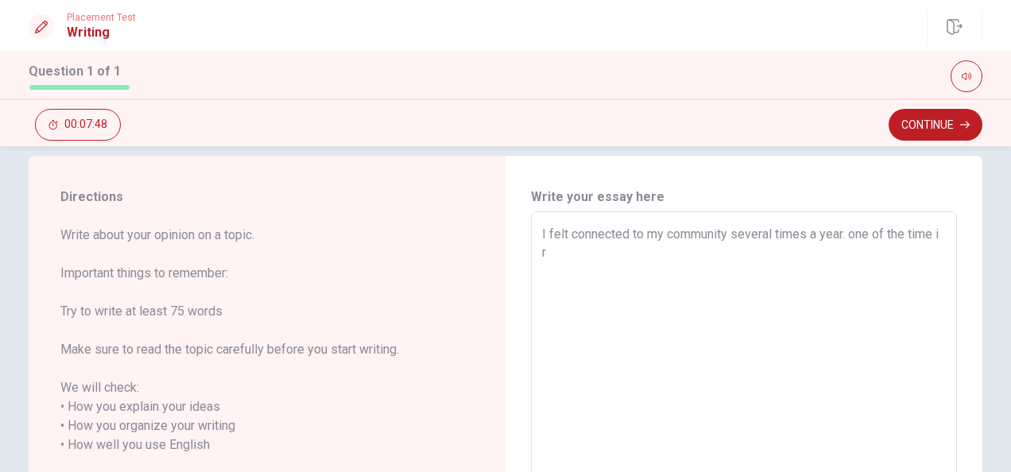
type textarea "x"
type textarea "I felt connected to my community several times a year. one of the time i r="
type textarea "x"
type textarea "I felt connected to my community several times a year. one of the time i r"
type textarea "x"
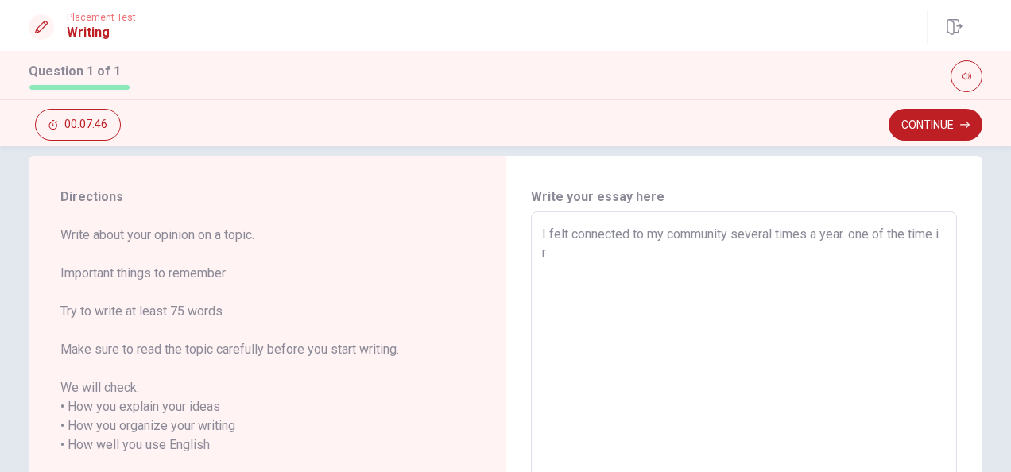
type textarea "I felt connected to my community several times a year. one of the time i"
type textarea "x"
type textarea "I felt connected to my community several times a year. one of the time i"
type textarea "x"
type textarea "I felt connected to my community several times a year. one of the time i"
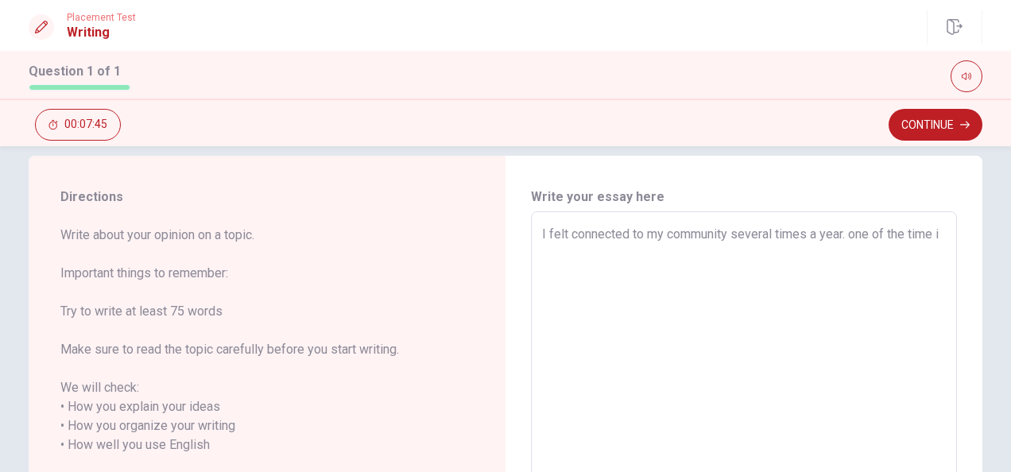
type textarea "x"
type textarea "I felt connected to my community several times a year. one of the time i r"
type textarea "x"
type textarea "I felt connected to my community several times a year. one of the time i re"
type textarea "x"
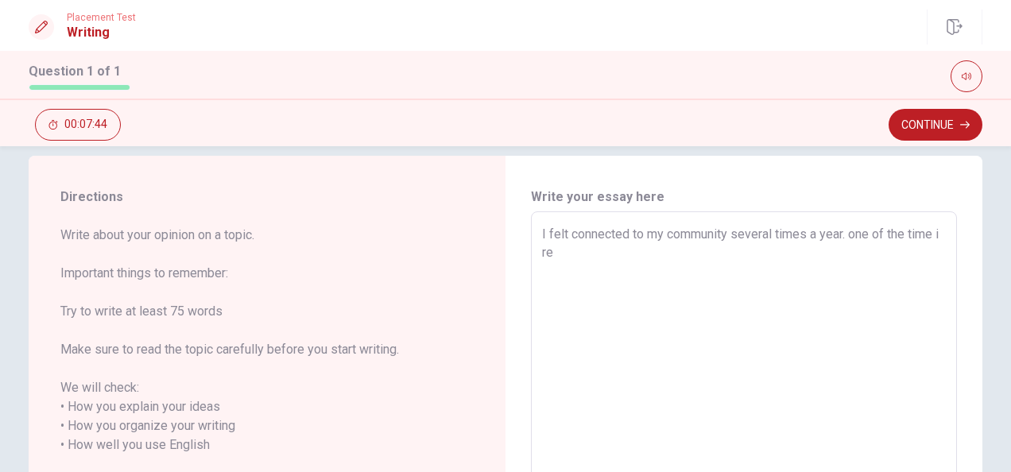
type textarea "I felt connected to my community several times a year. one of the time i rec"
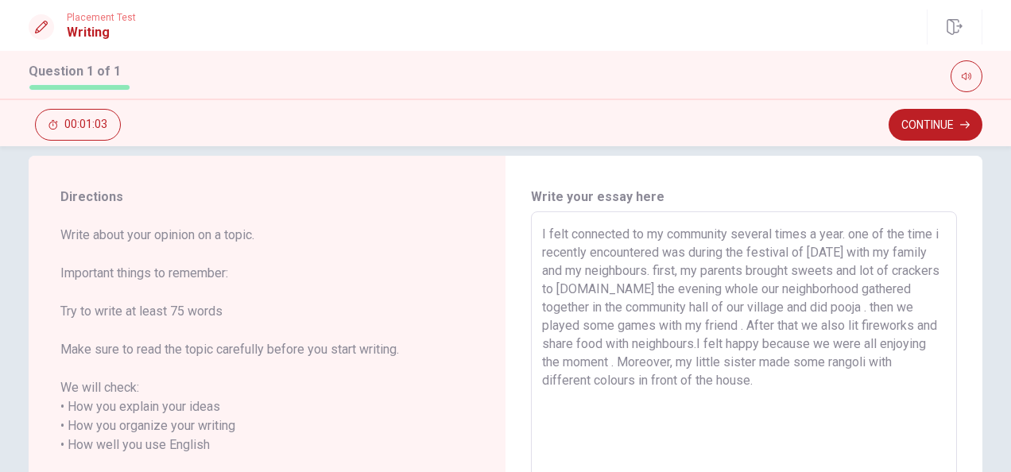
click at [879, 308] on textarea "I felt connected to my community several times a year. one of the time i recent…" at bounding box center [744, 436] width 404 height 422
click at [654, 273] on textarea "I felt connected to my community several times a year. one of the time i recent…" at bounding box center [744, 436] width 404 height 422
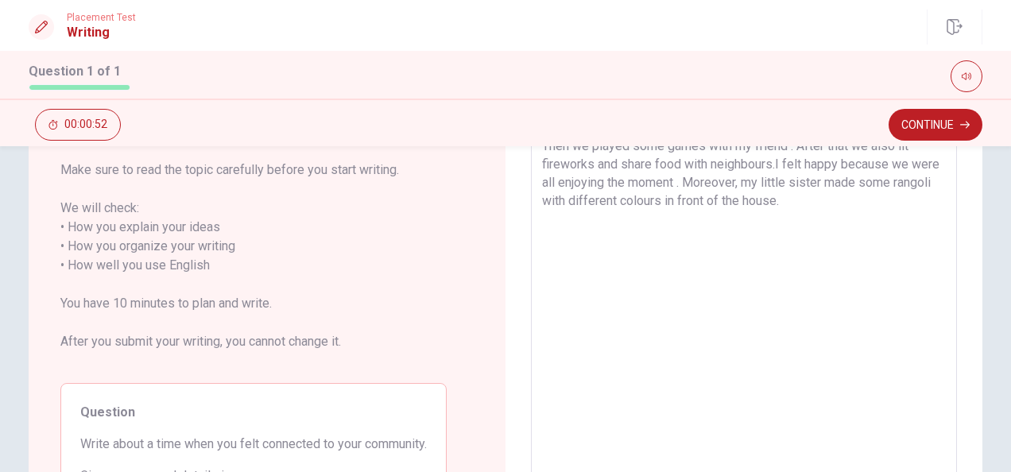
scroll to position [349, 0]
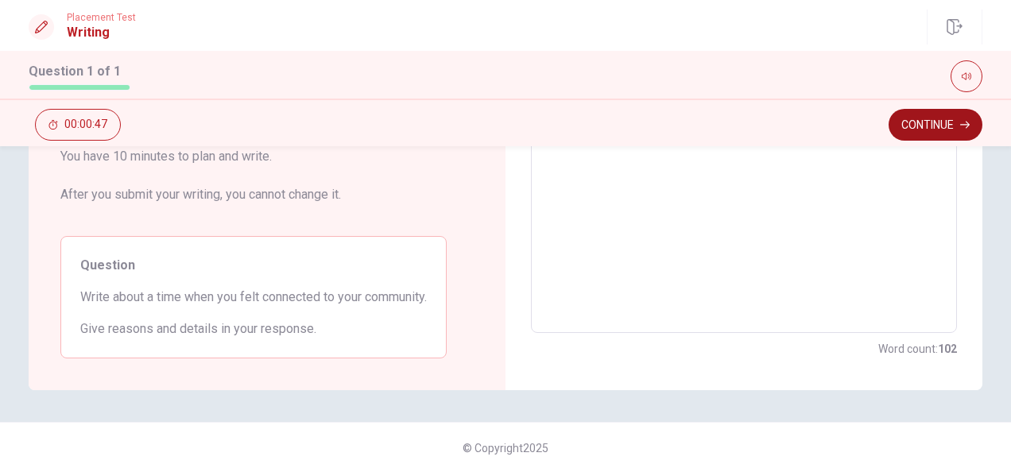
click at [928, 124] on button "Continue" at bounding box center [935, 125] width 94 height 32
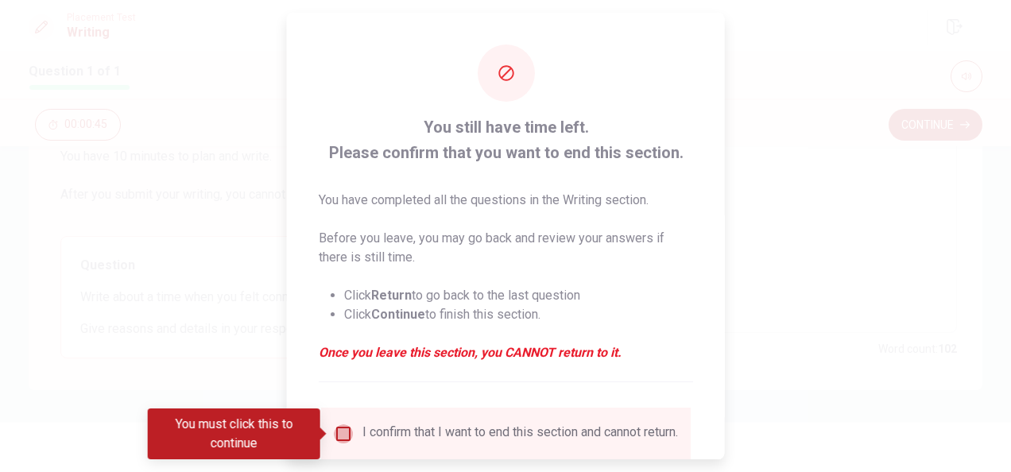
click at [335, 434] on input "You must click this to continue" at bounding box center [343, 433] width 19 height 19
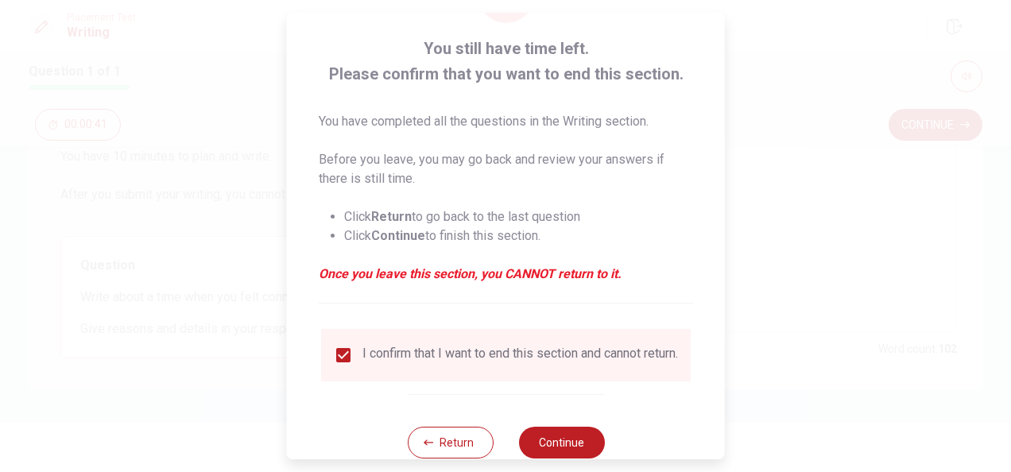
scroll to position [92, 0]
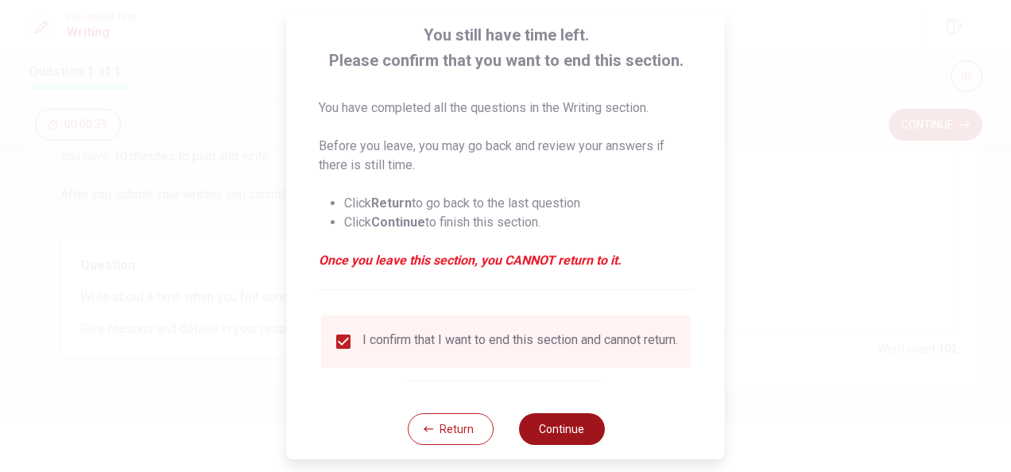
click at [554, 440] on button "Continue" at bounding box center [561, 429] width 86 height 32
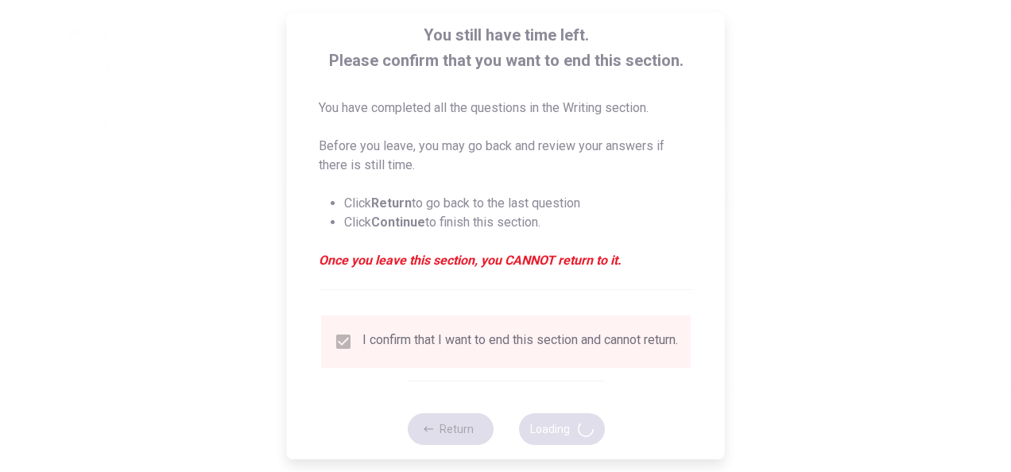
scroll to position [0, 0]
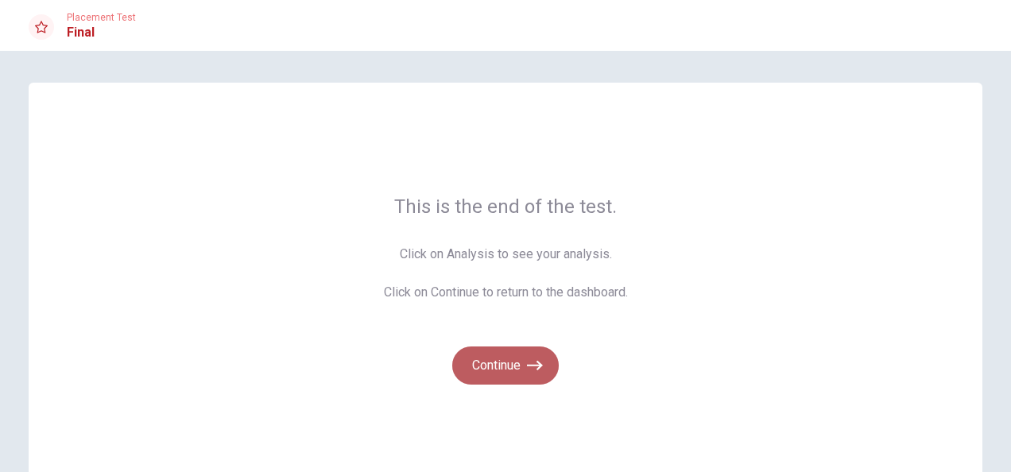
click at [511, 381] on button "Continue" at bounding box center [505, 365] width 106 height 38
